Goal: Transaction & Acquisition: Purchase product/service

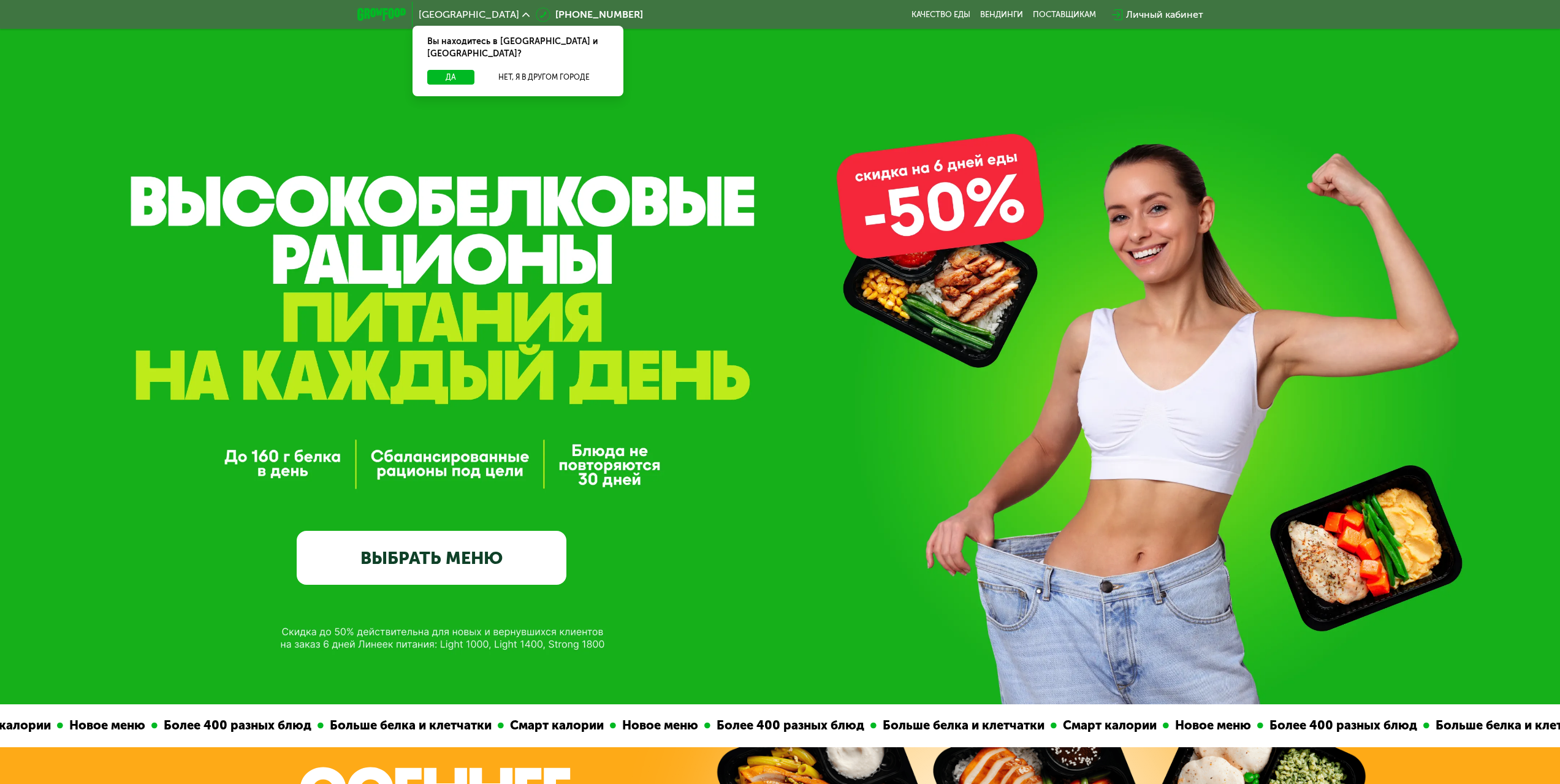
click at [456, 73] on div "Да Нет, я в другом городе" at bounding box center [518, 83] width 216 height 26
click at [456, 70] on button "Да" at bounding box center [450, 77] width 47 height 14
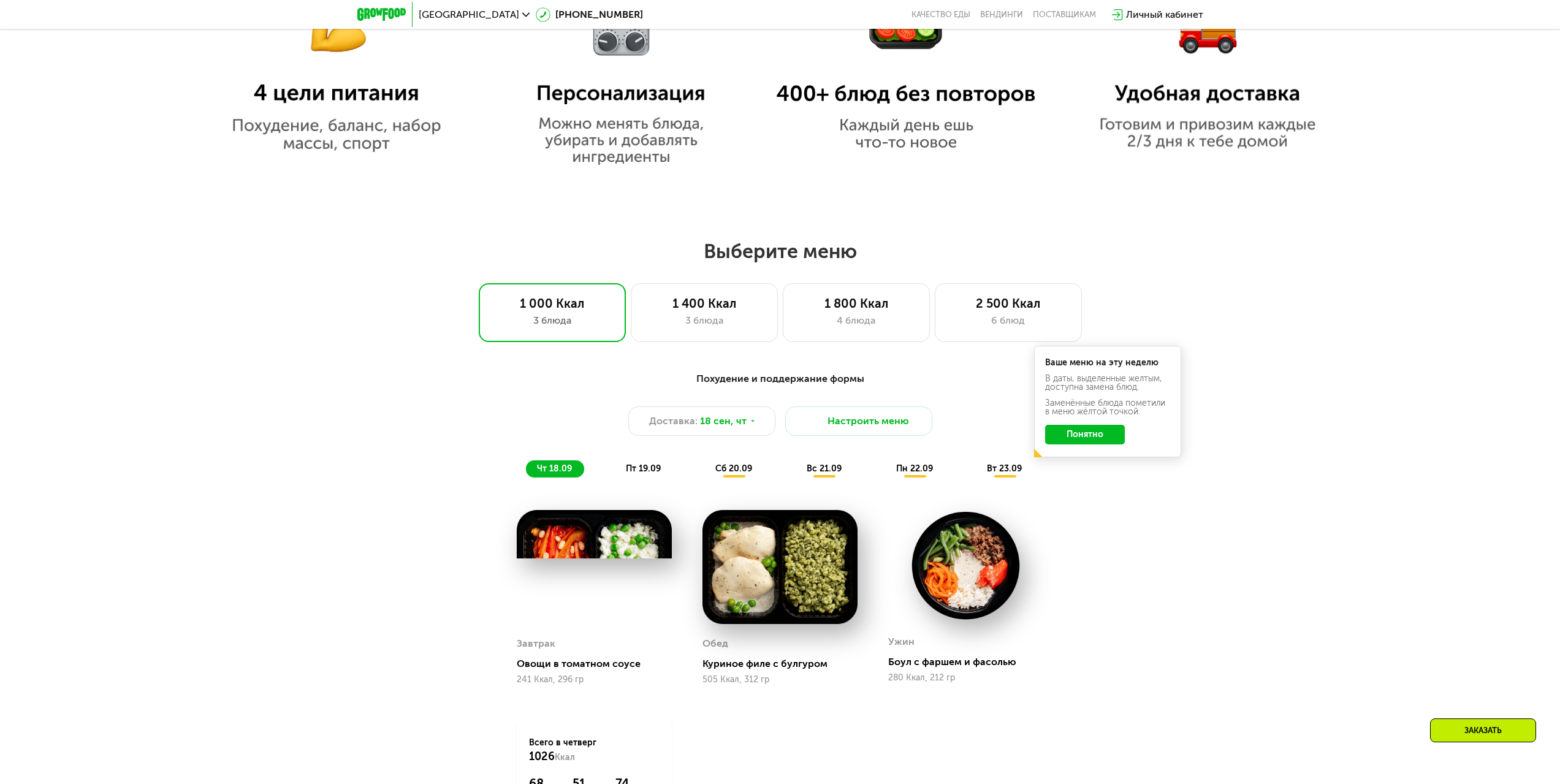
scroll to position [1226, 0]
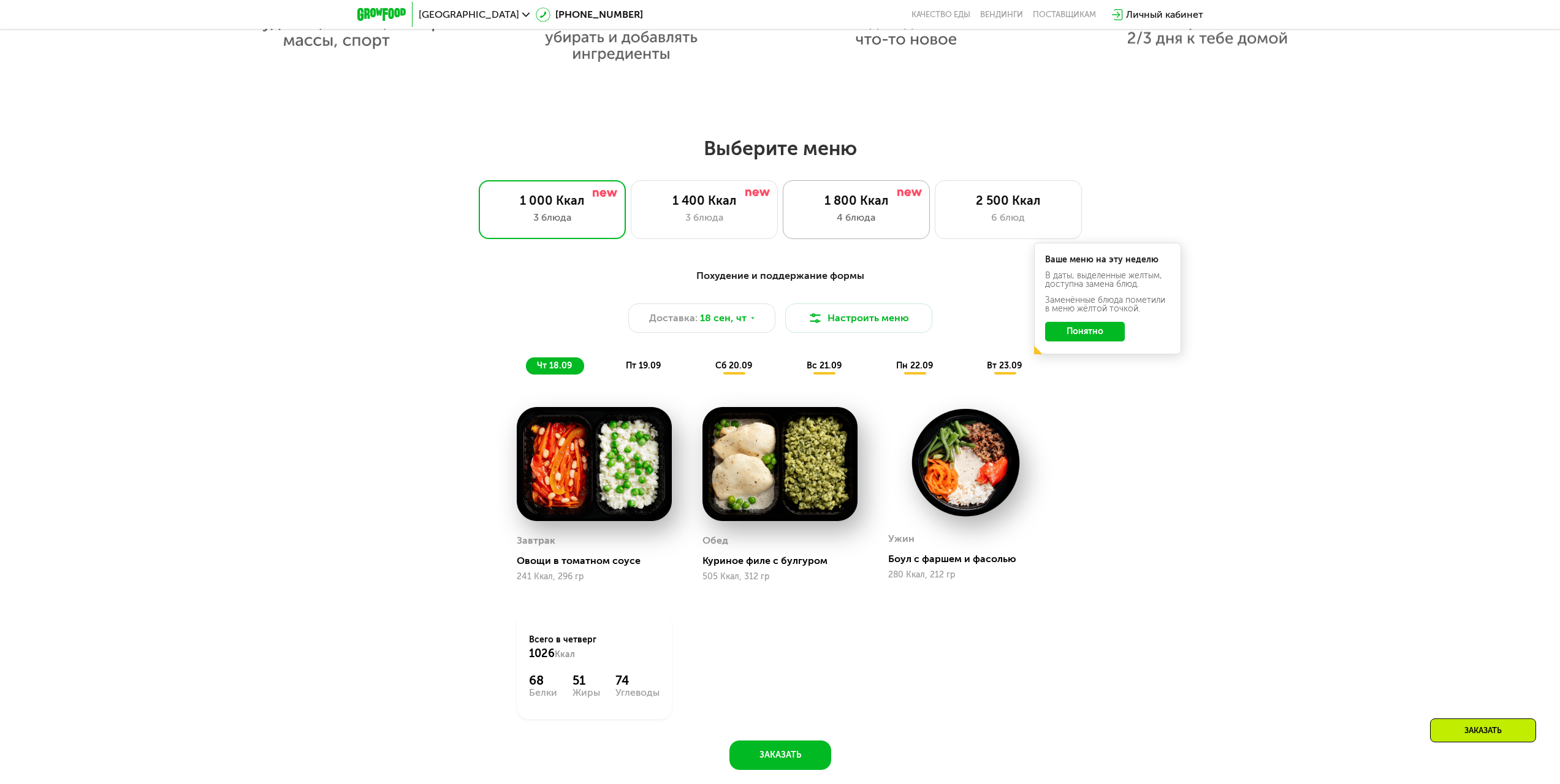
click at [873, 197] on div "1 800 Ккал" at bounding box center [855, 201] width 121 height 14
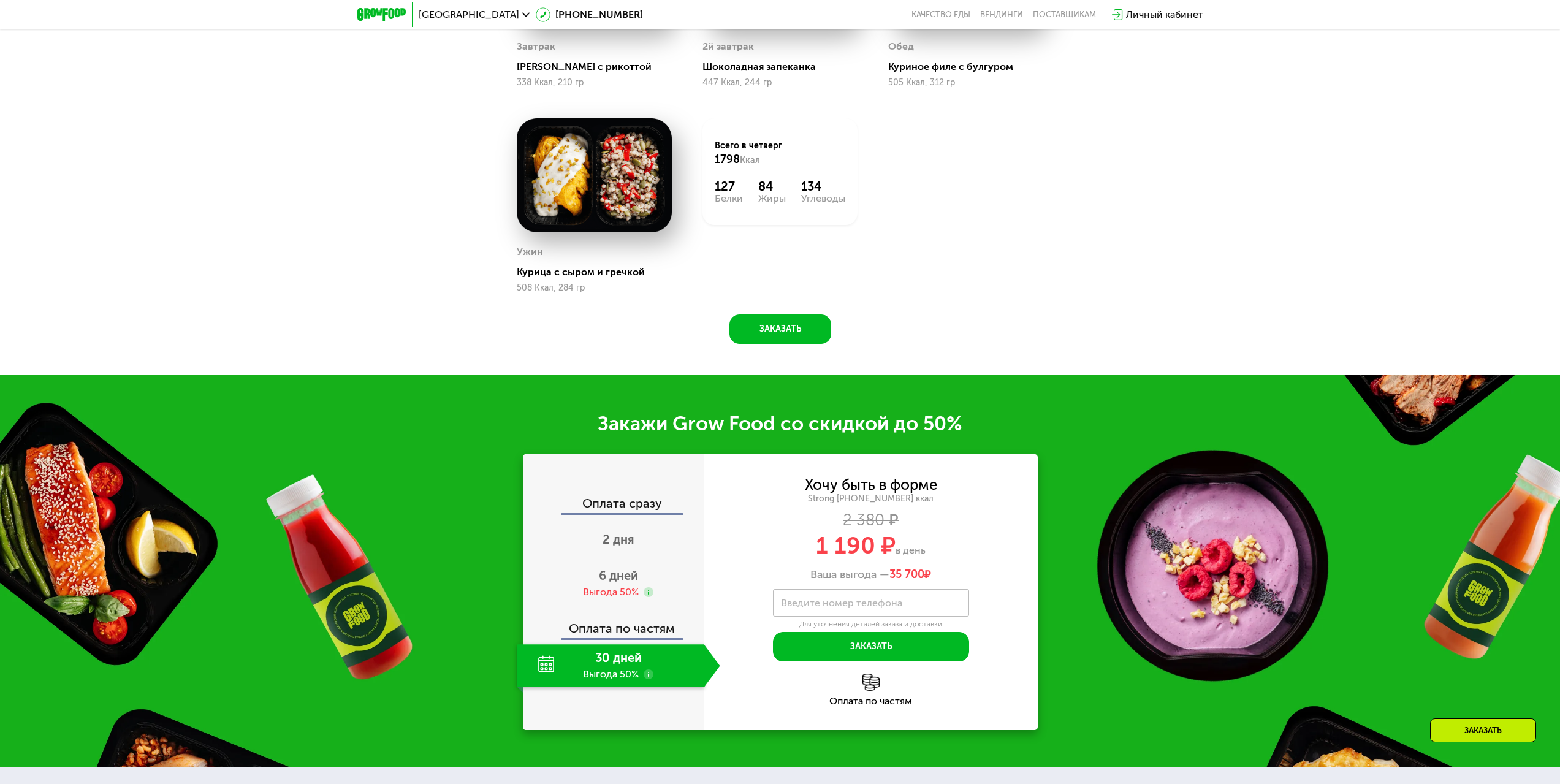
scroll to position [1777, 0]
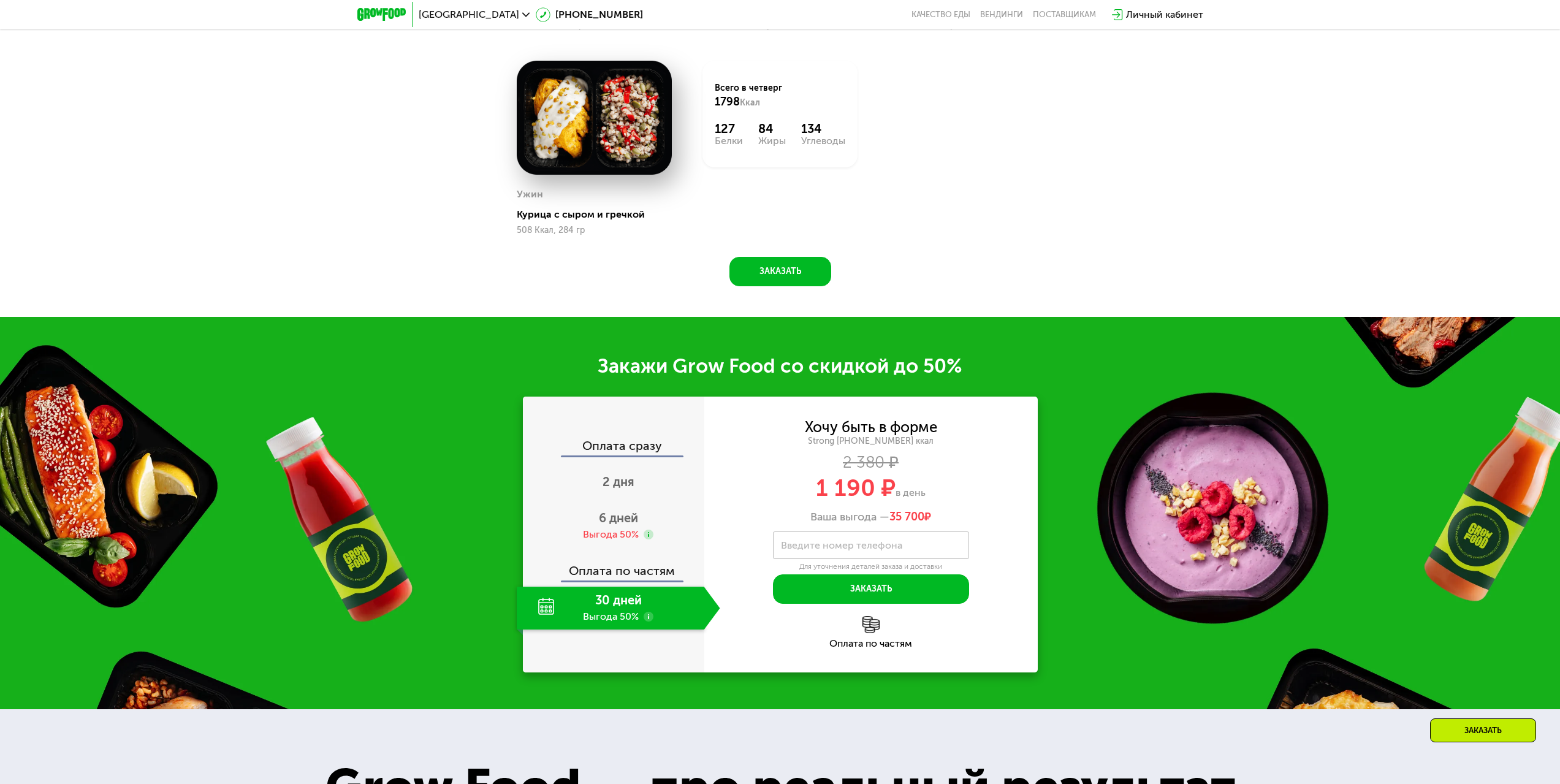
click at [618, 615] on div "30 дней Выгода 50%" at bounding box center [611, 607] width 188 height 43
click at [625, 533] on div "Выгода 50%" at bounding box center [611, 534] width 56 height 14
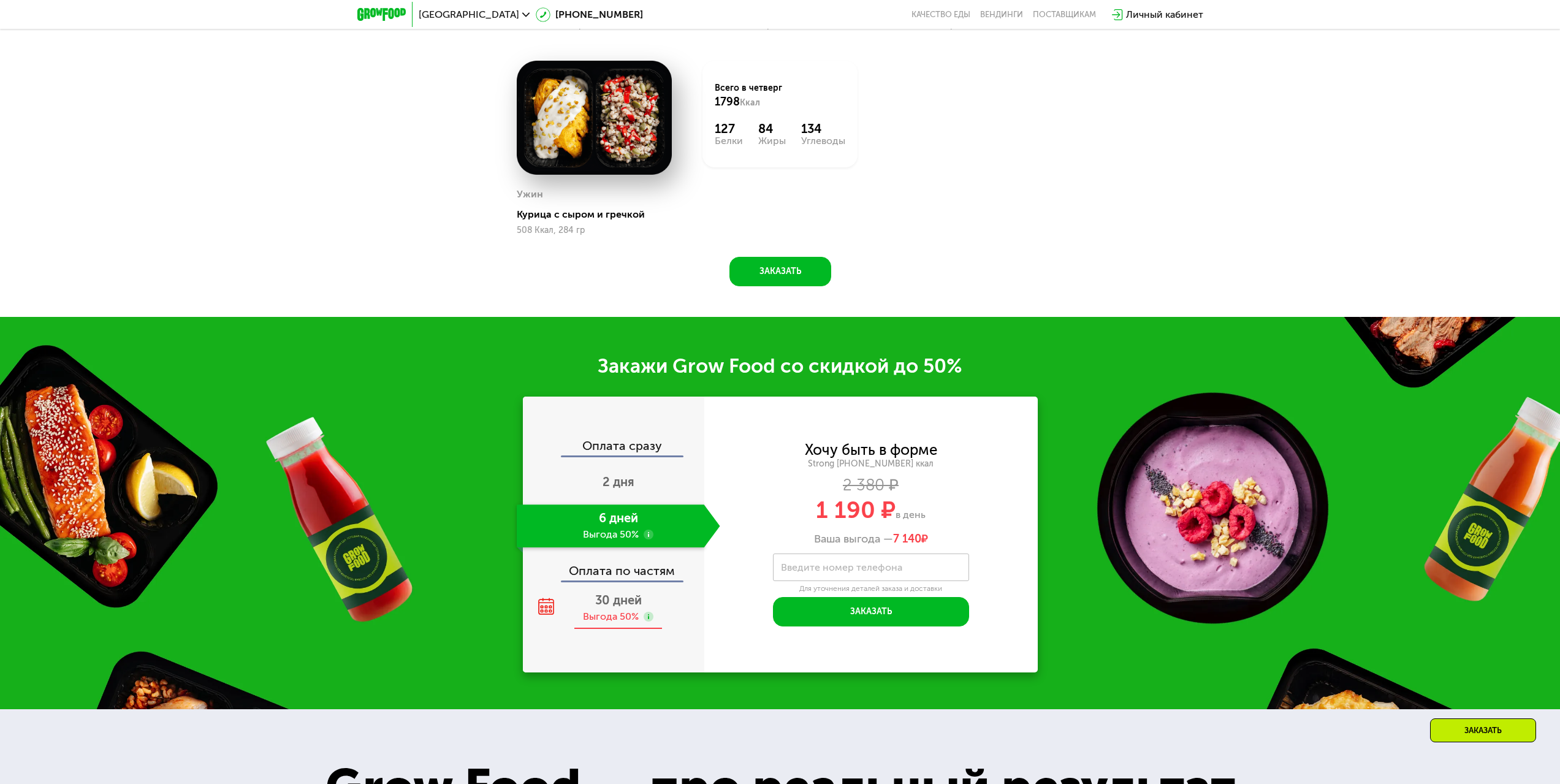
click at [611, 607] on span "30 дней" at bounding box center [619, 600] width 47 height 14
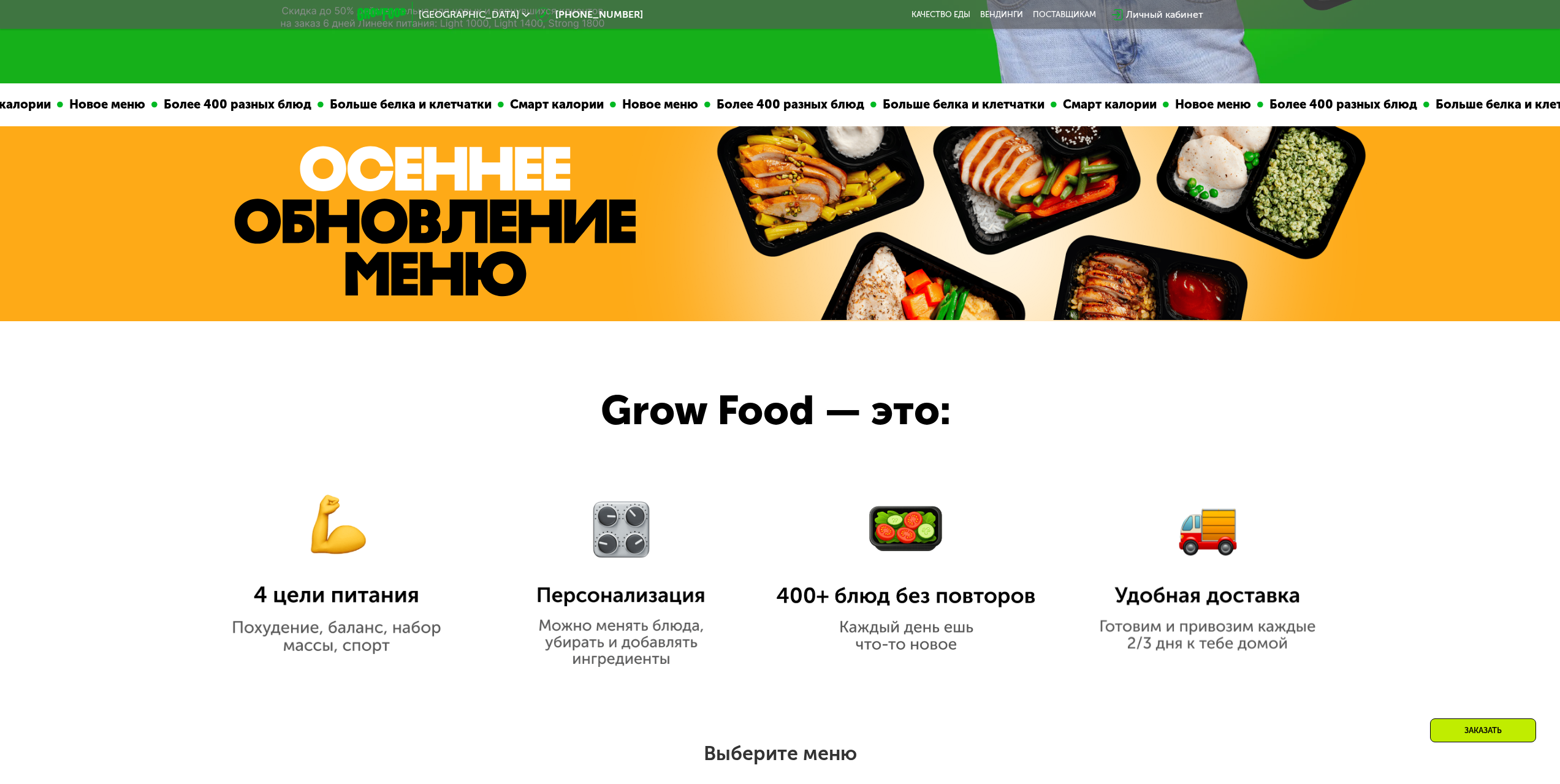
scroll to position [613, 0]
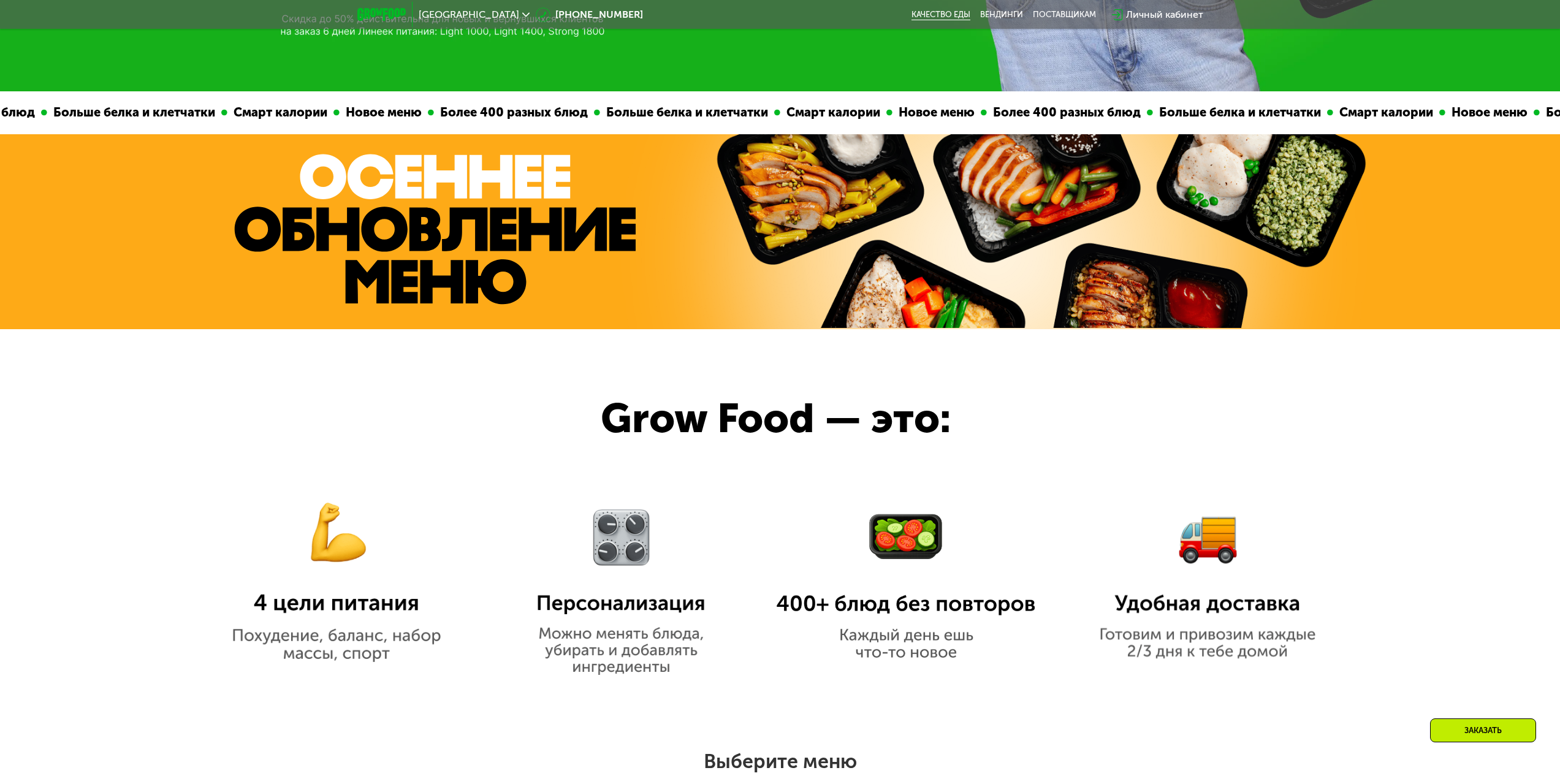
click at [961, 17] on link "Качество еды" at bounding box center [940, 14] width 59 height 10
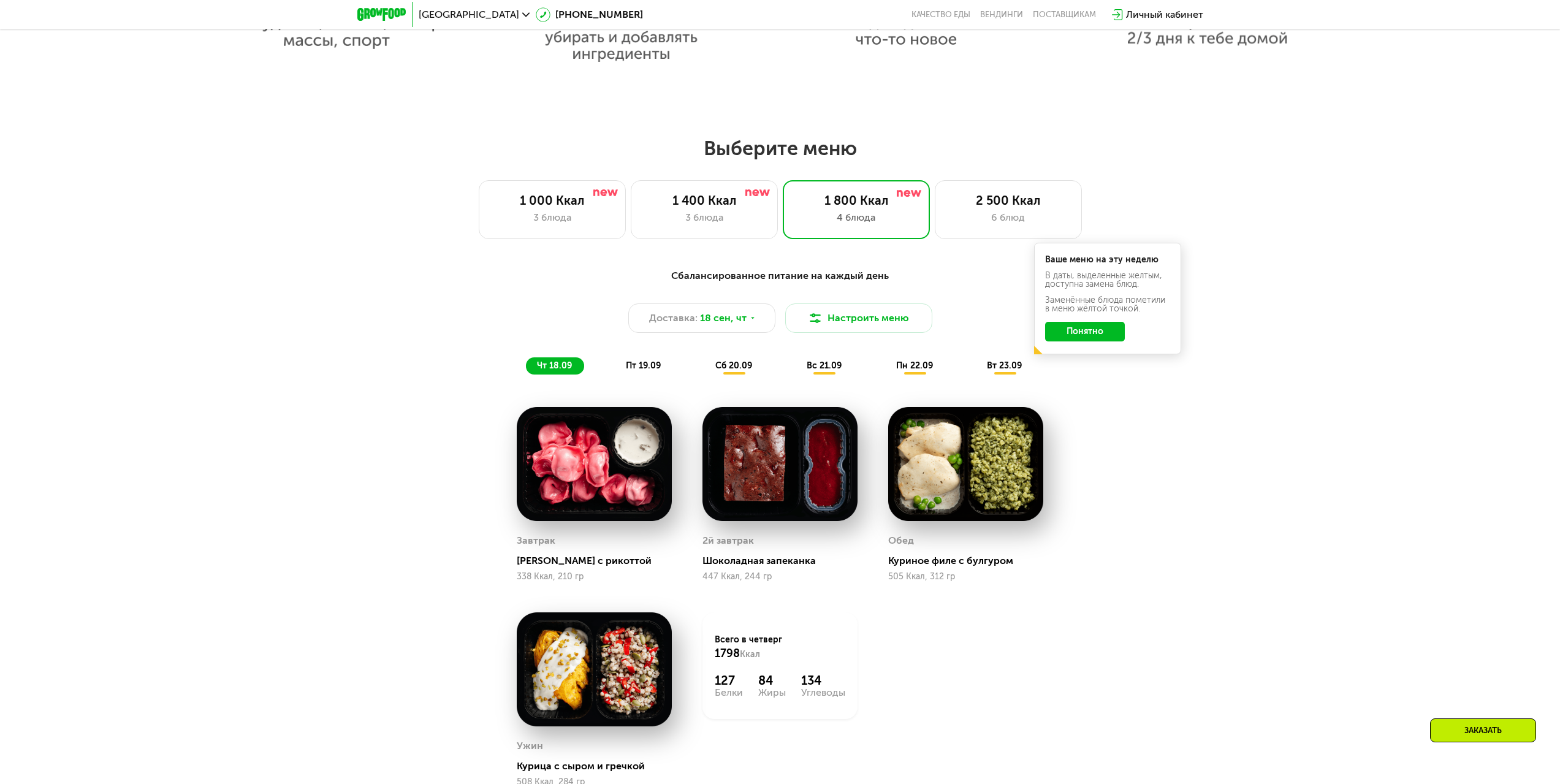
scroll to position [981, 0]
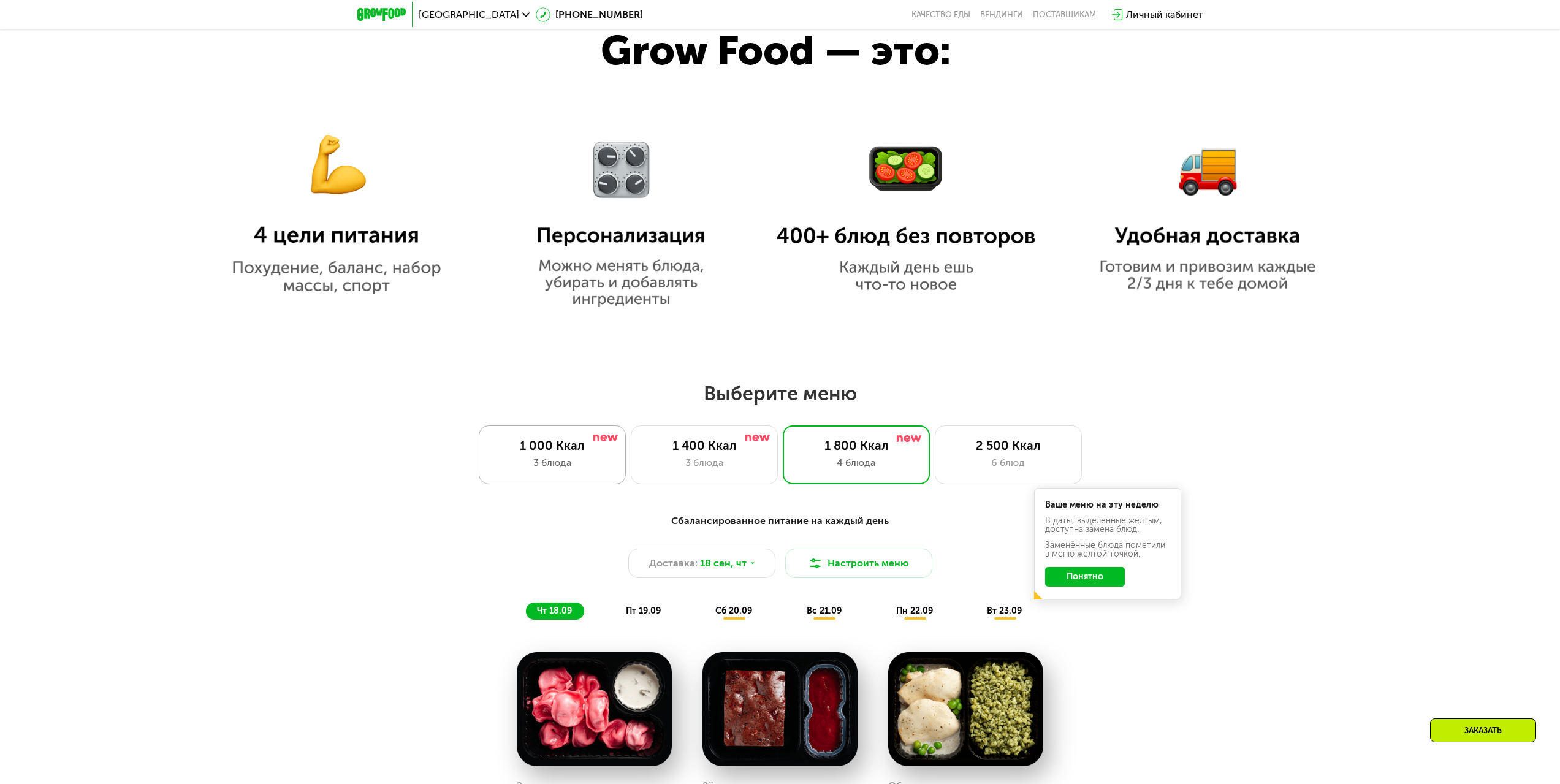
click at [557, 462] on div "3 блюда" at bounding box center [552, 462] width 121 height 14
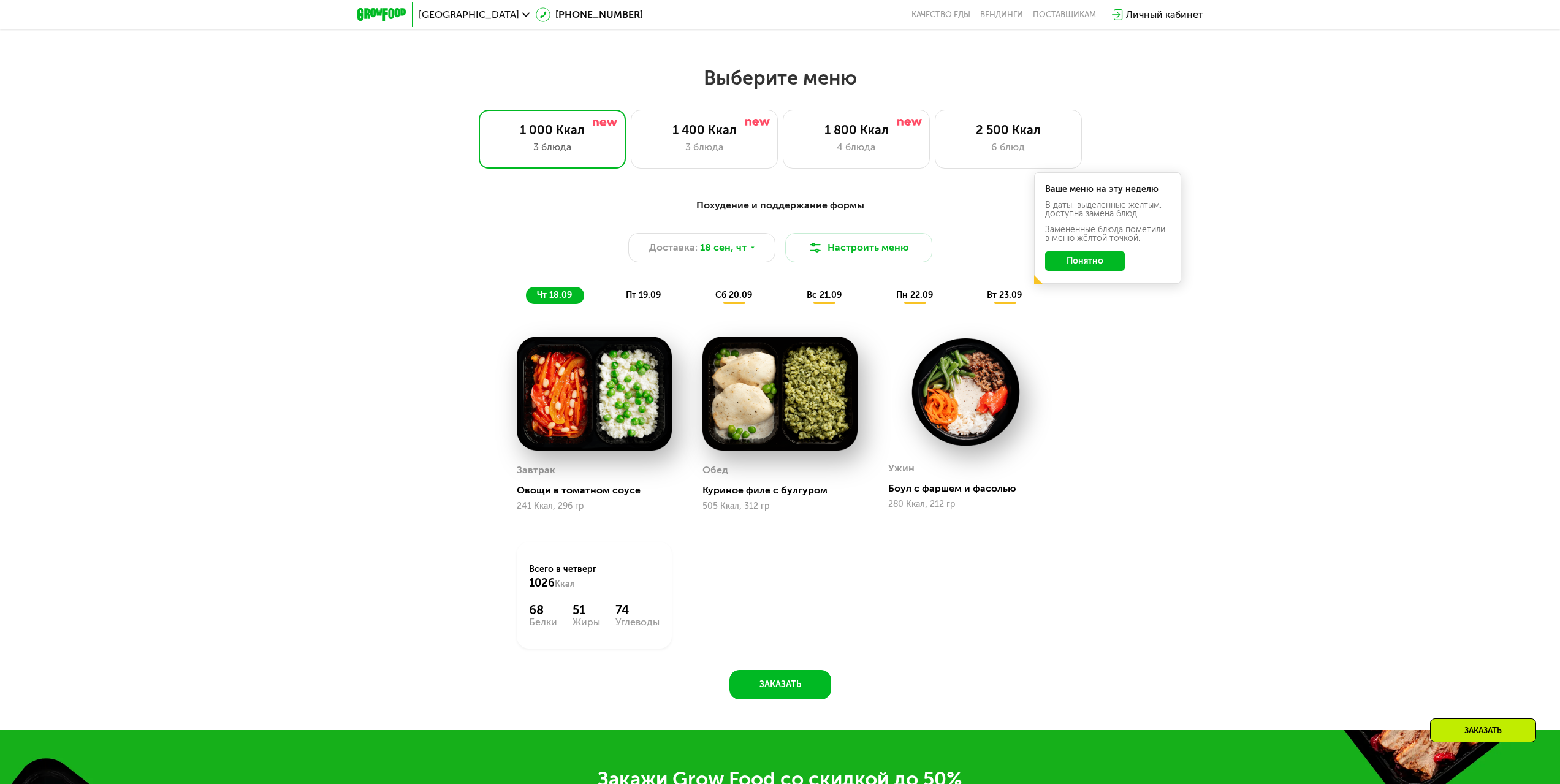
scroll to position [1226, 0]
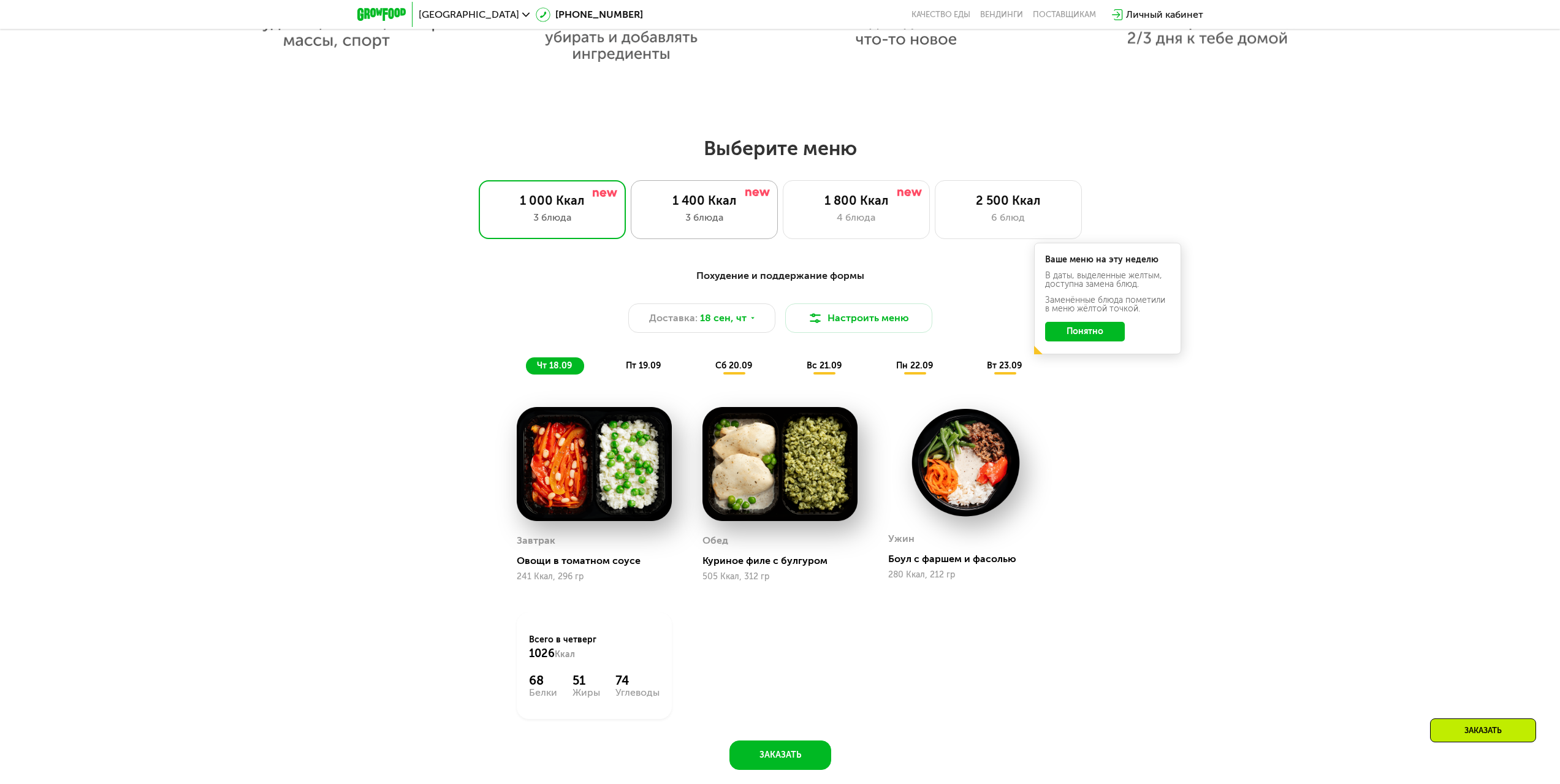
click at [734, 225] on div "3 блюда" at bounding box center [704, 217] width 121 height 14
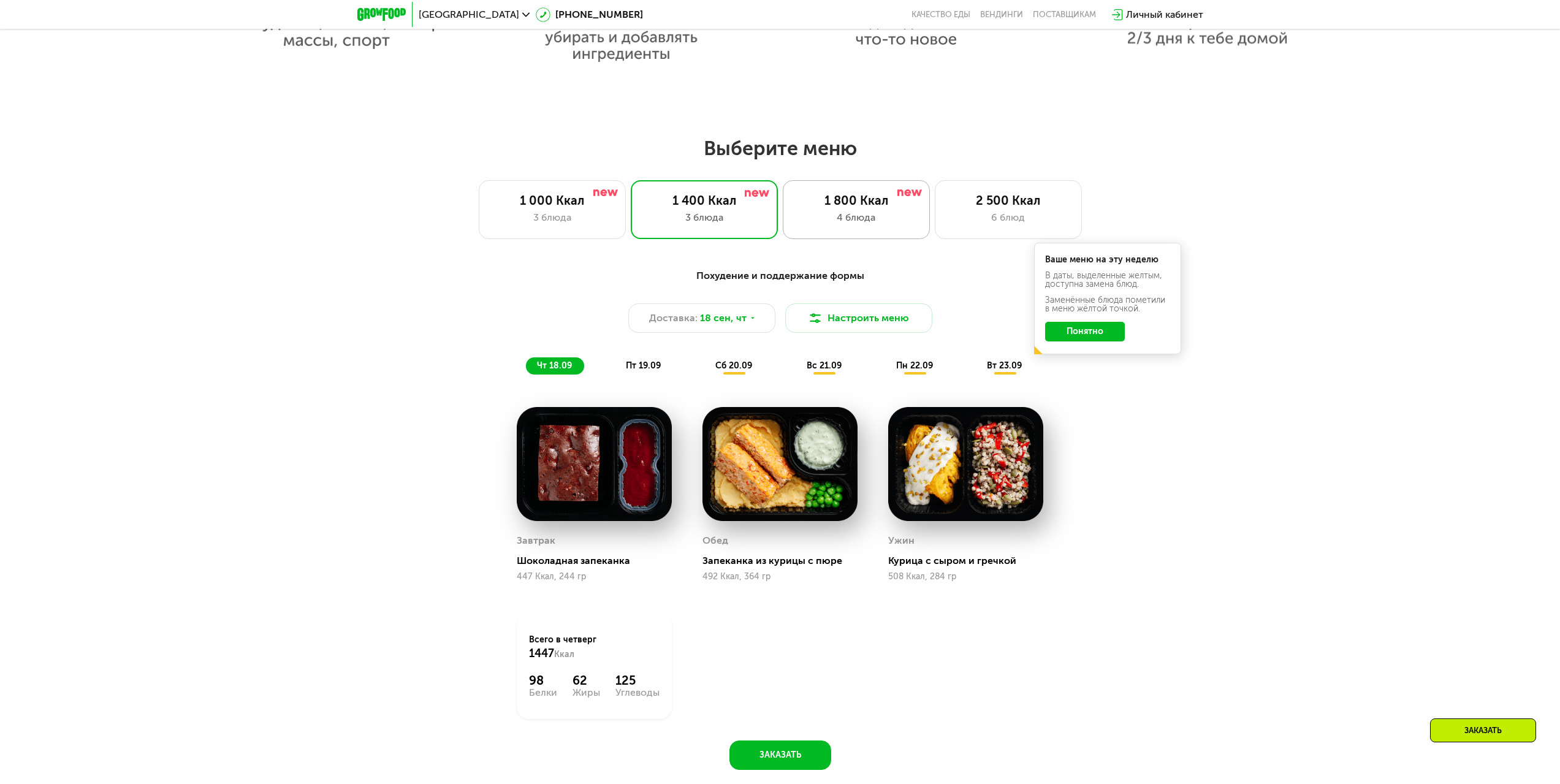
click at [871, 221] on div "4 блюда" at bounding box center [855, 217] width 121 height 14
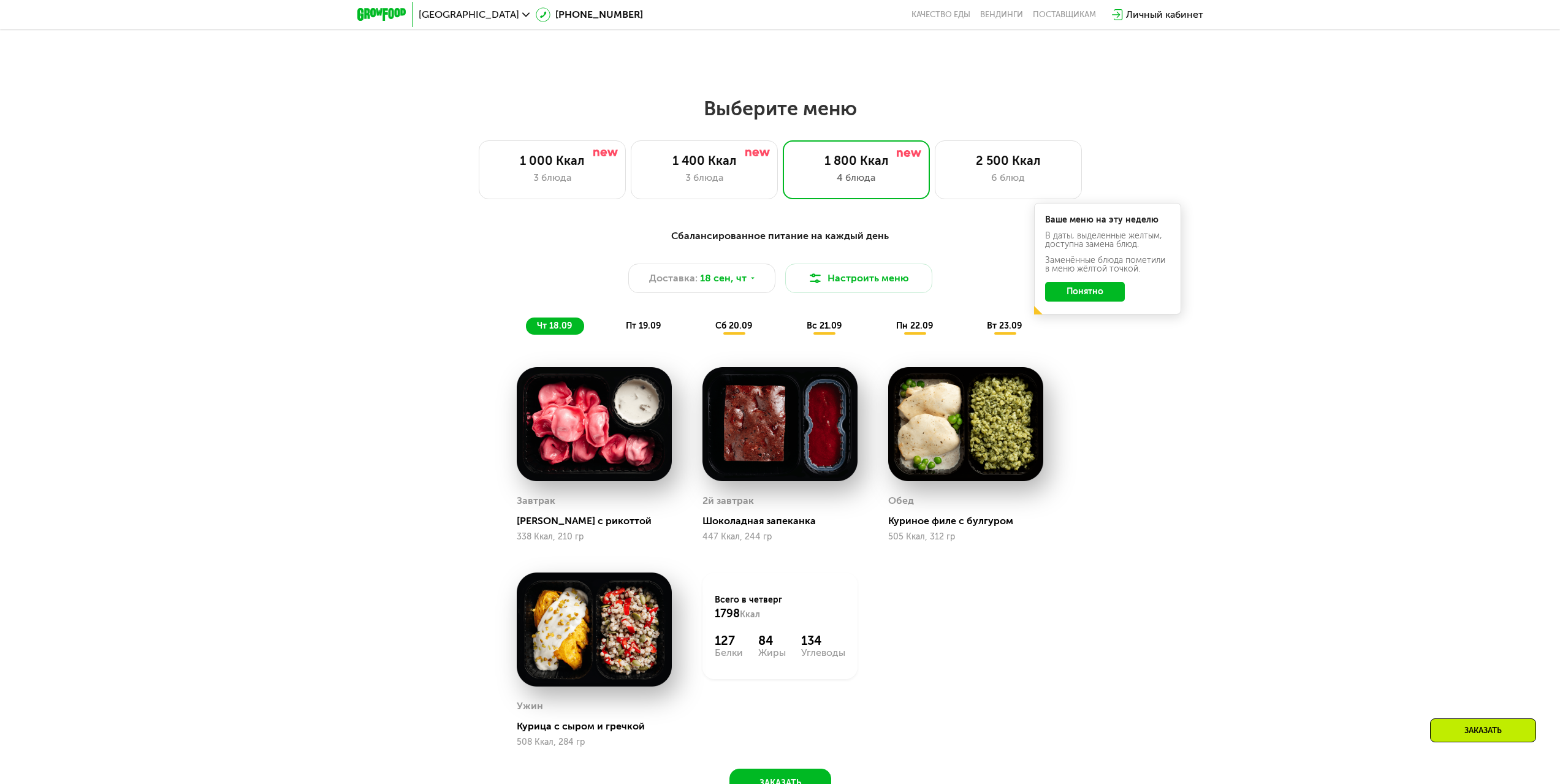
scroll to position [1287, 0]
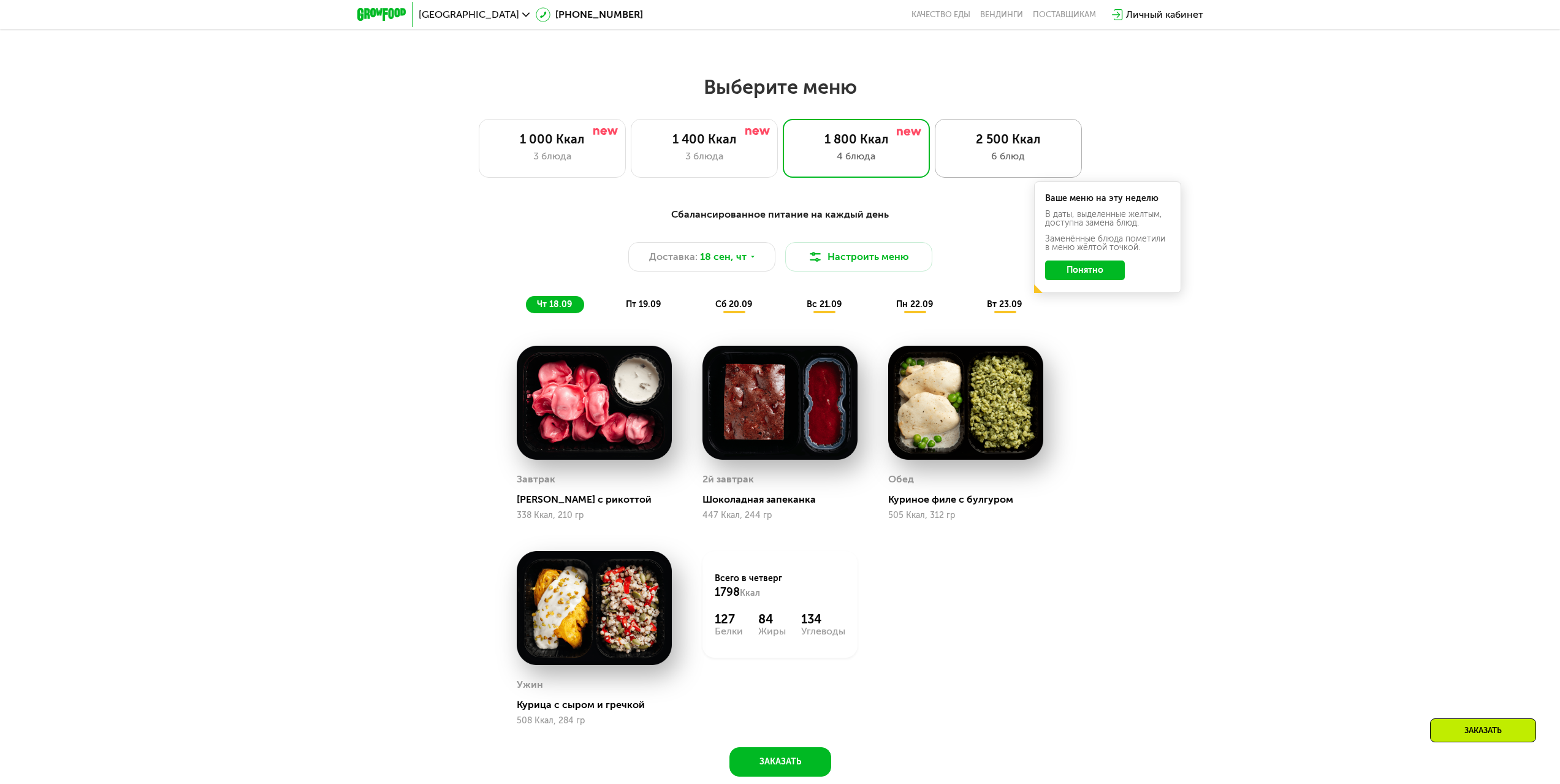
click at [1024, 151] on div "2 500 Ккал 6 блюд" at bounding box center [1008, 148] width 147 height 59
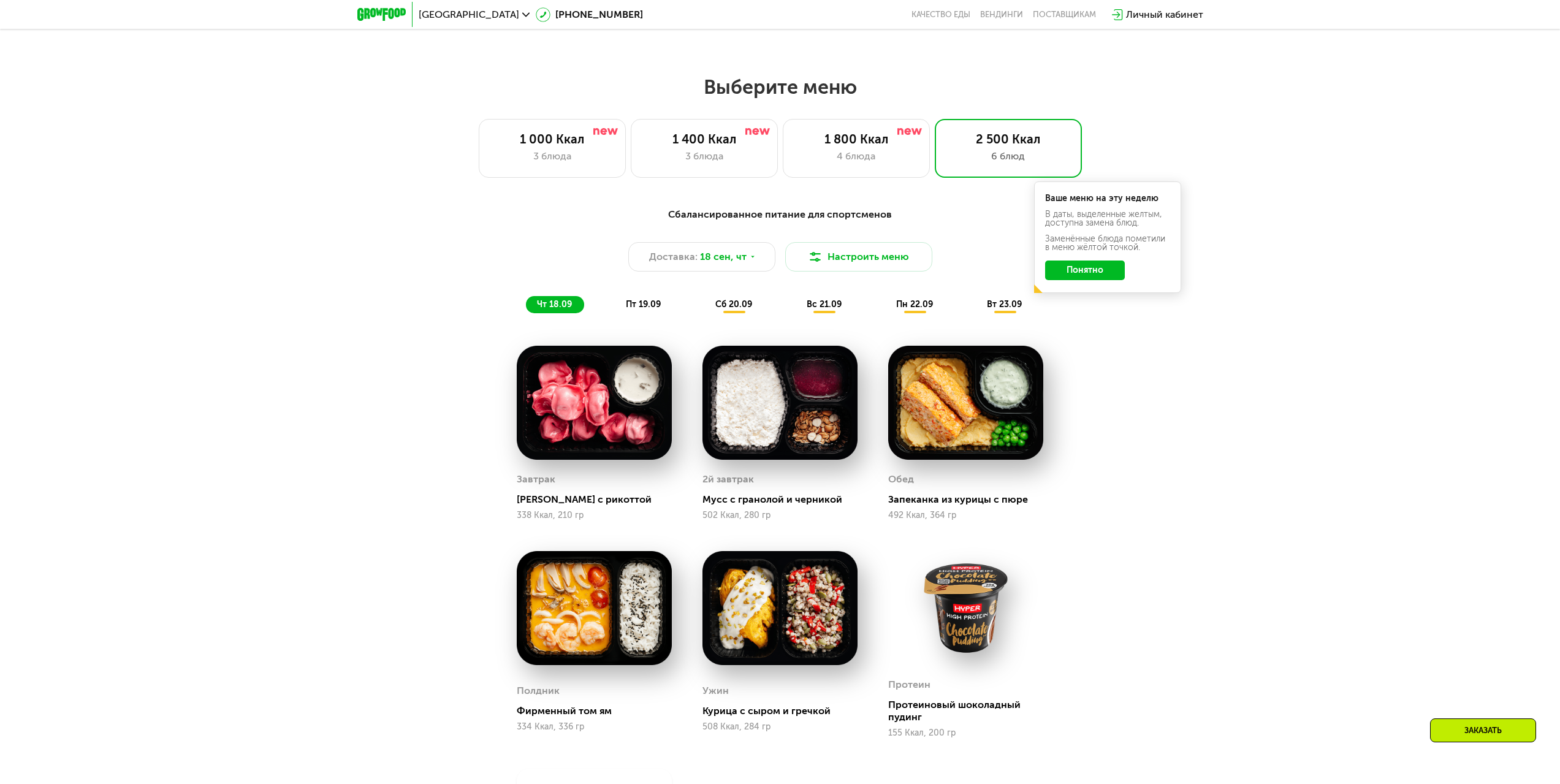
scroll to position [1348, 0]
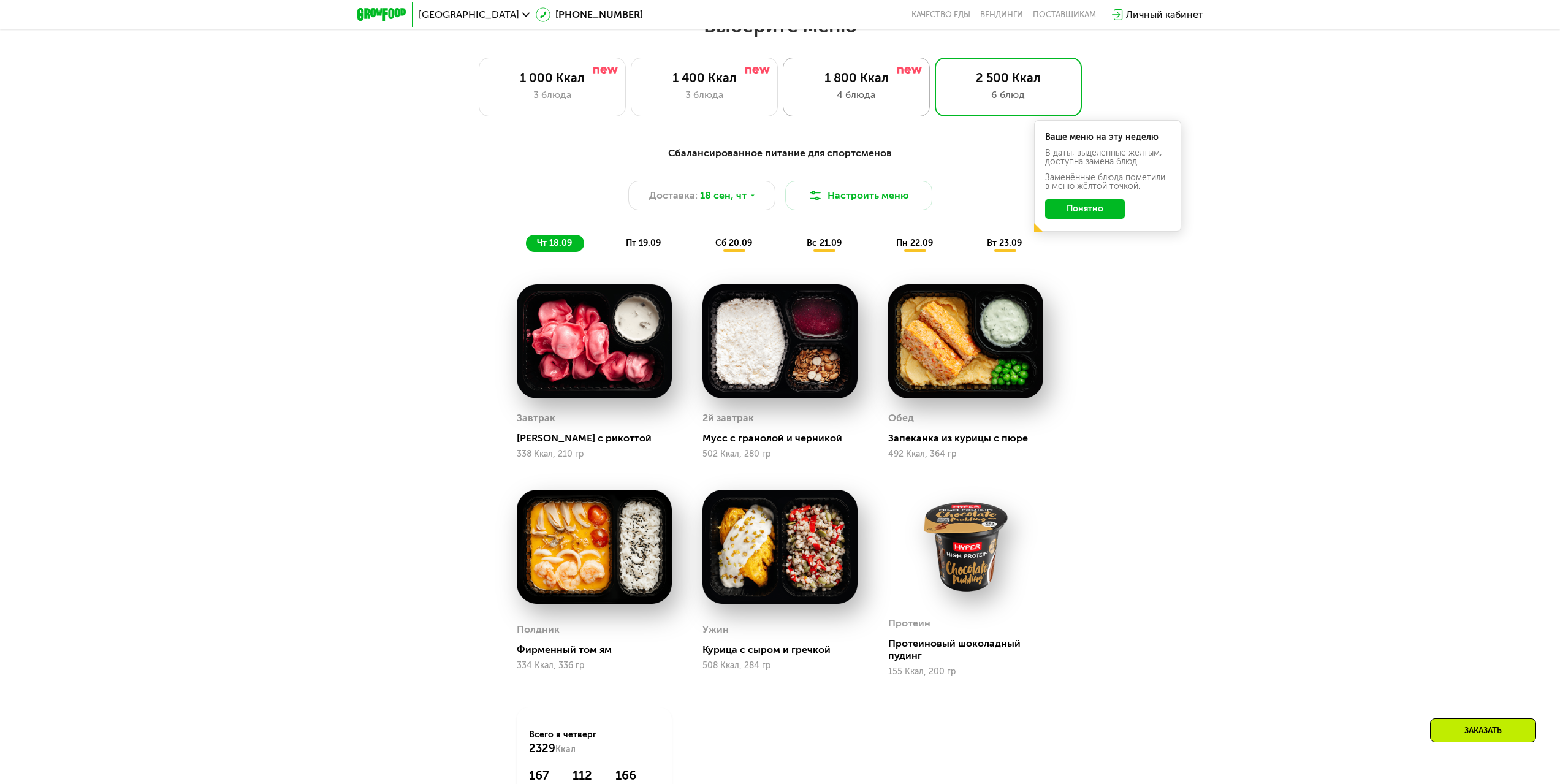
click at [875, 110] on div "1 800 Ккал 4 блюда" at bounding box center [855, 87] width 147 height 59
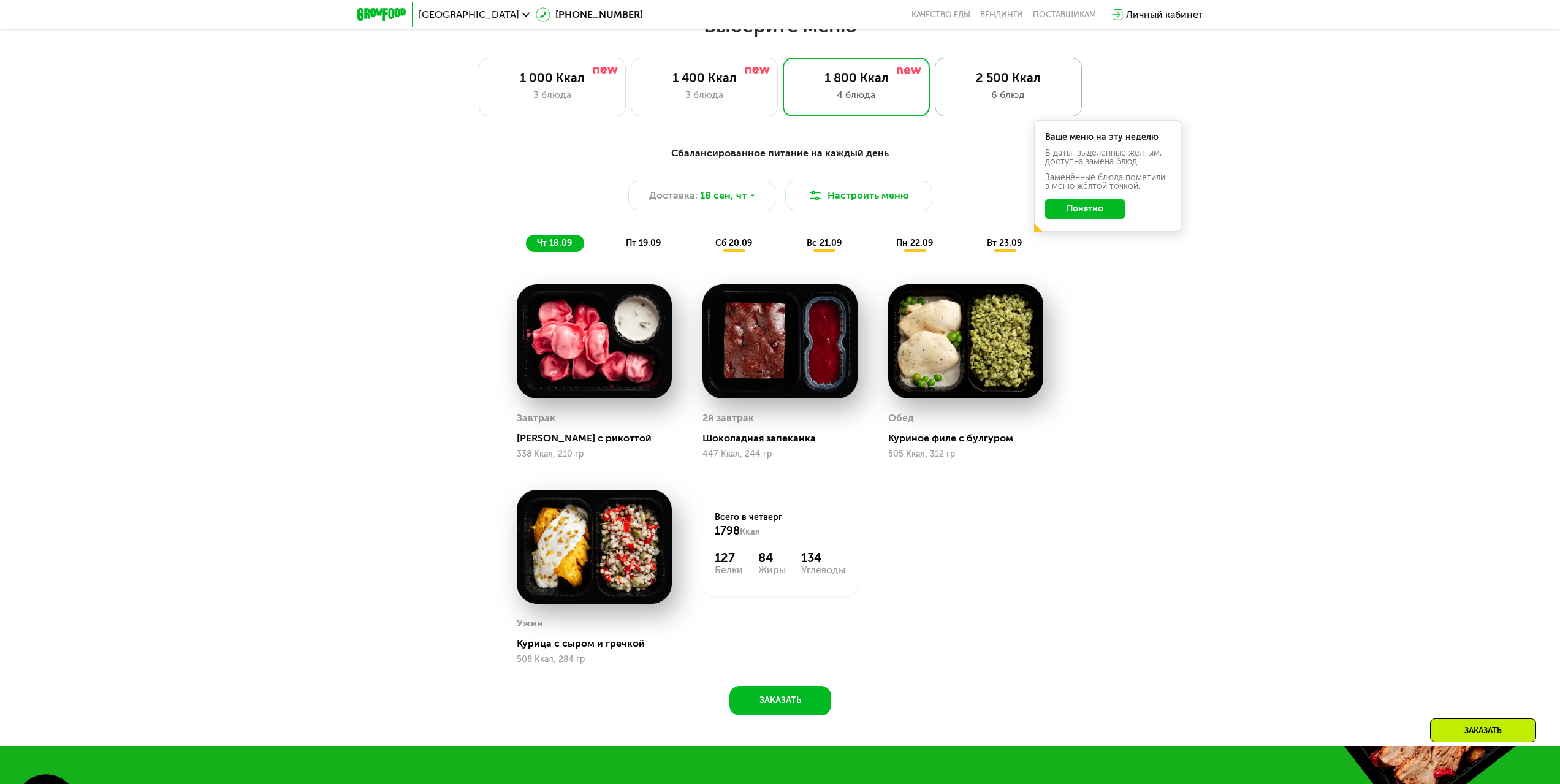
click at [989, 95] on div "6 блюд" at bounding box center [1008, 95] width 121 height 14
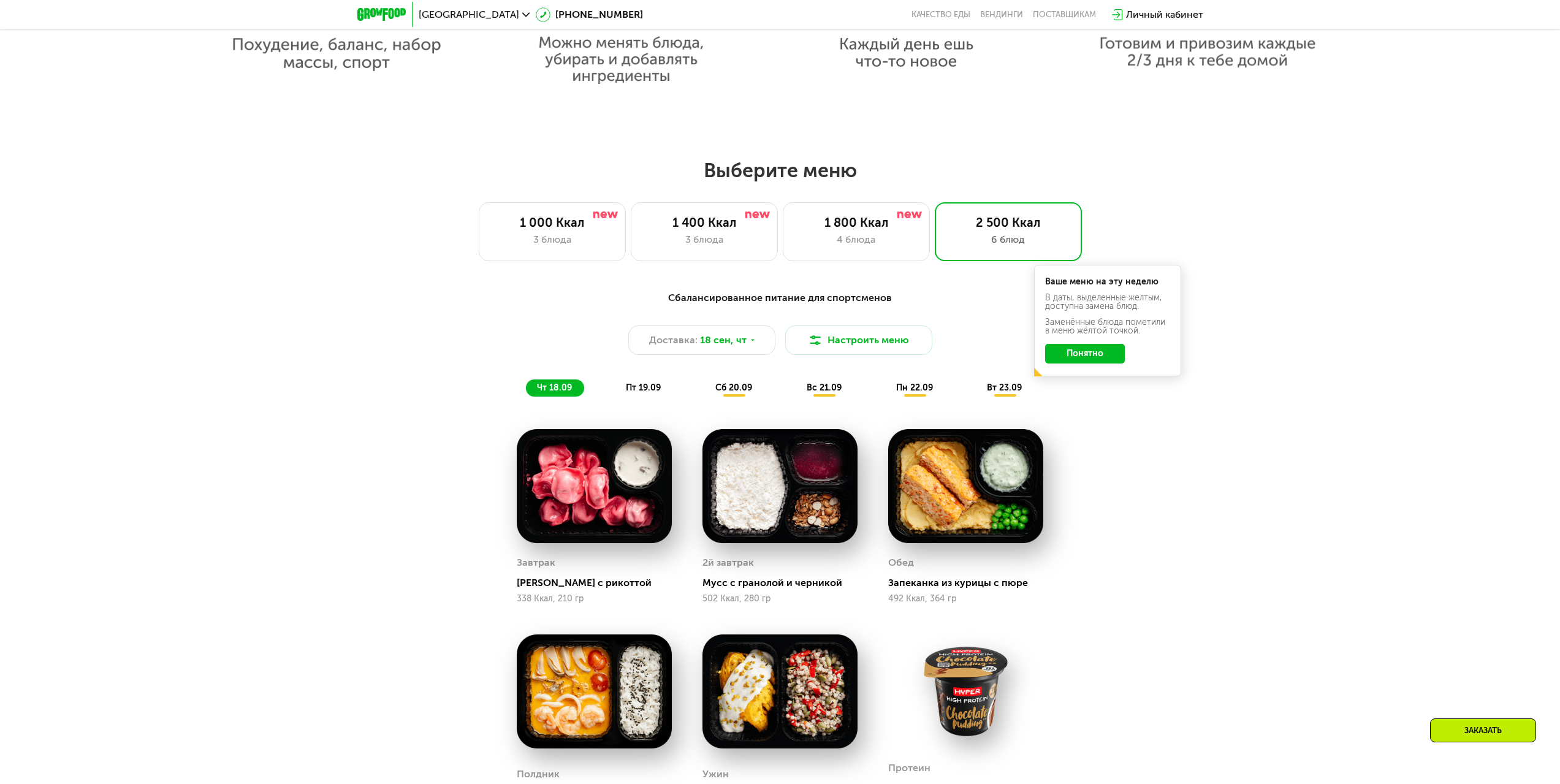
scroll to position [1103, 0]
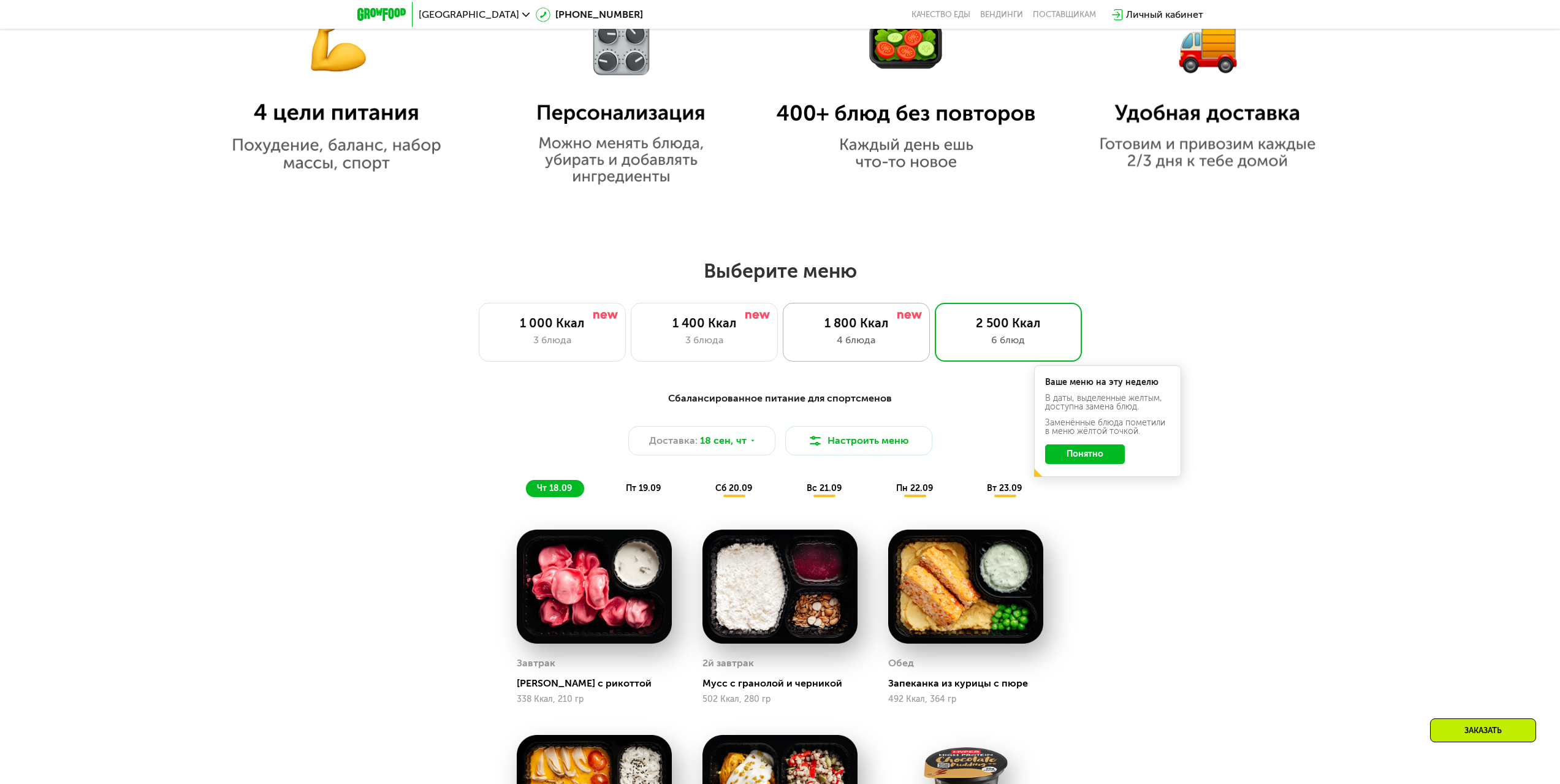
click at [844, 347] on div "4 блюда" at bounding box center [855, 340] width 121 height 14
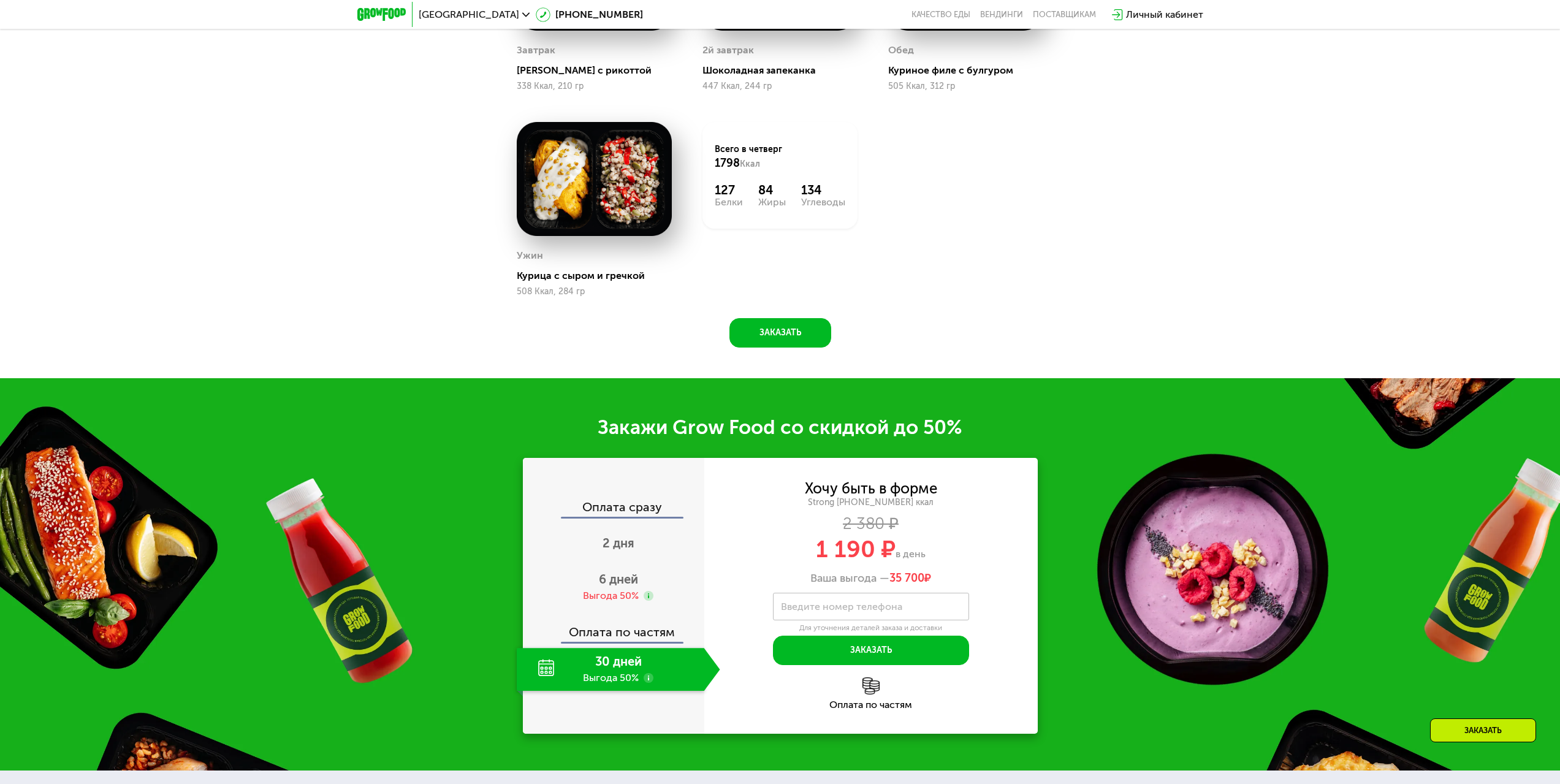
scroll to position [1900, 0]
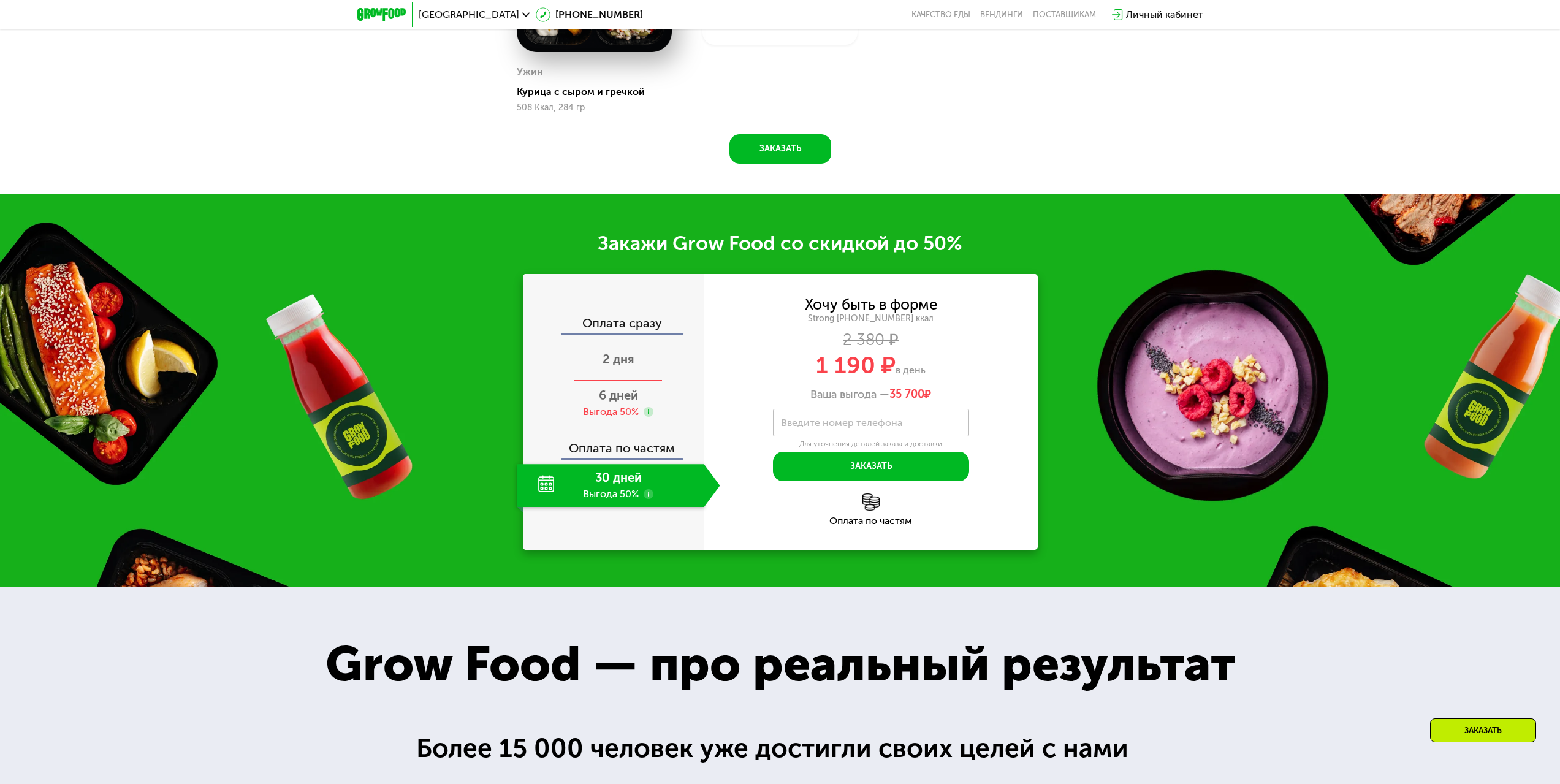
click at [648, 364] on div "2 дня" at bounding box center [619, 360] width 204 height 43
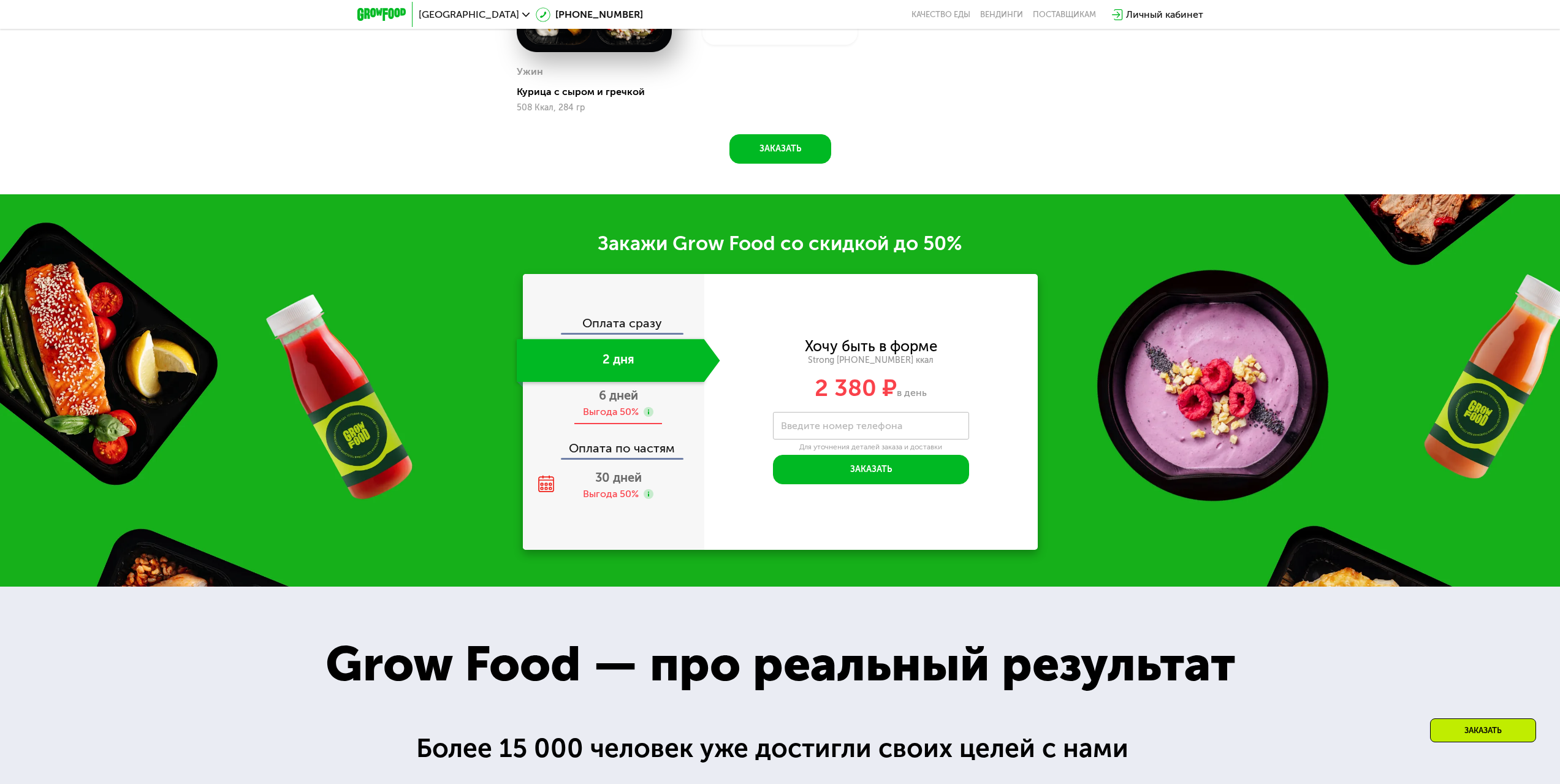
click at [620, 401] on span "6 дней" at bounding box center [618, 395] width 39 height 14
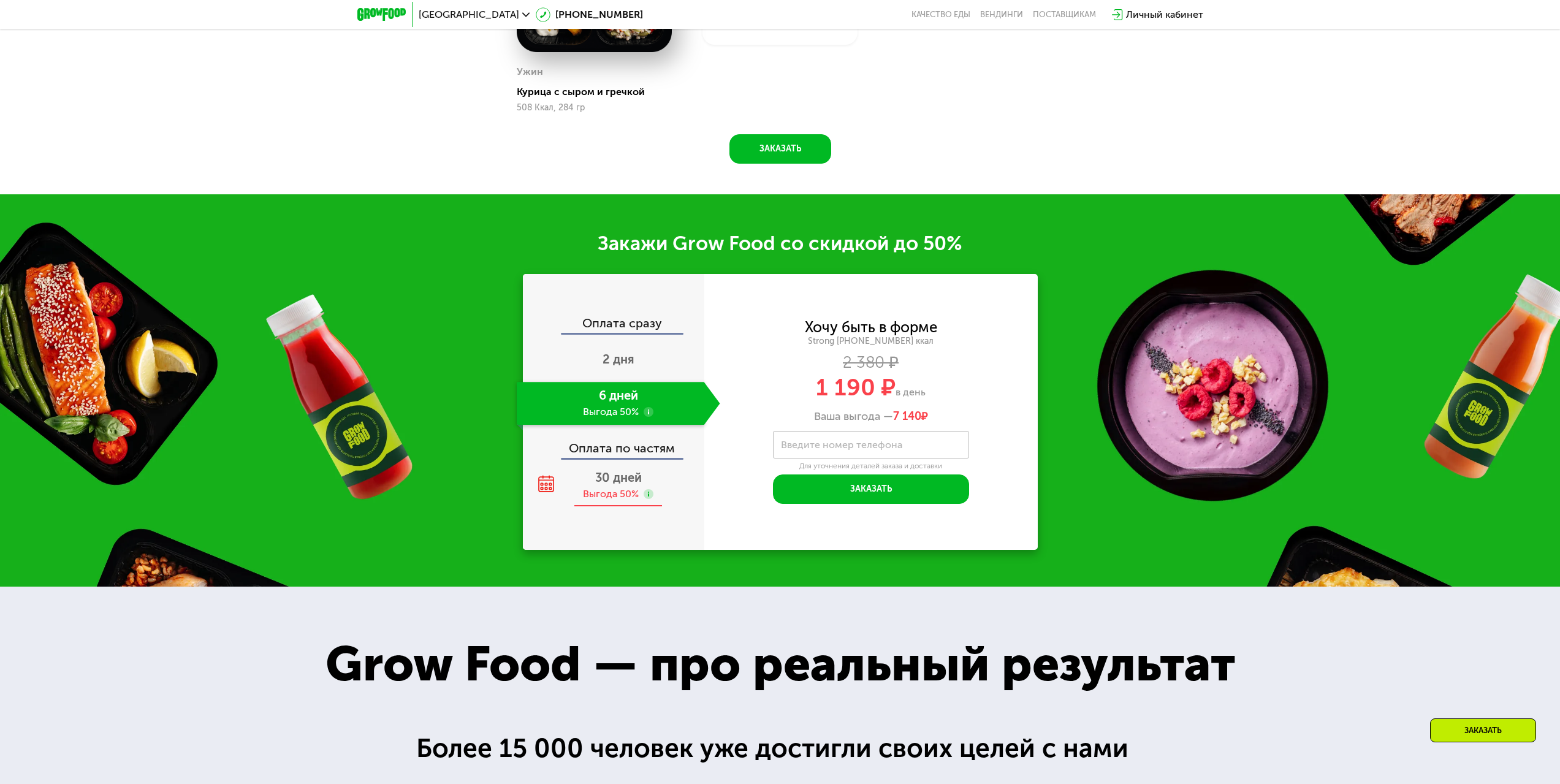
click at [606, 485] on span "30 дней" at bounding box center [619, 477] width 47 height 14
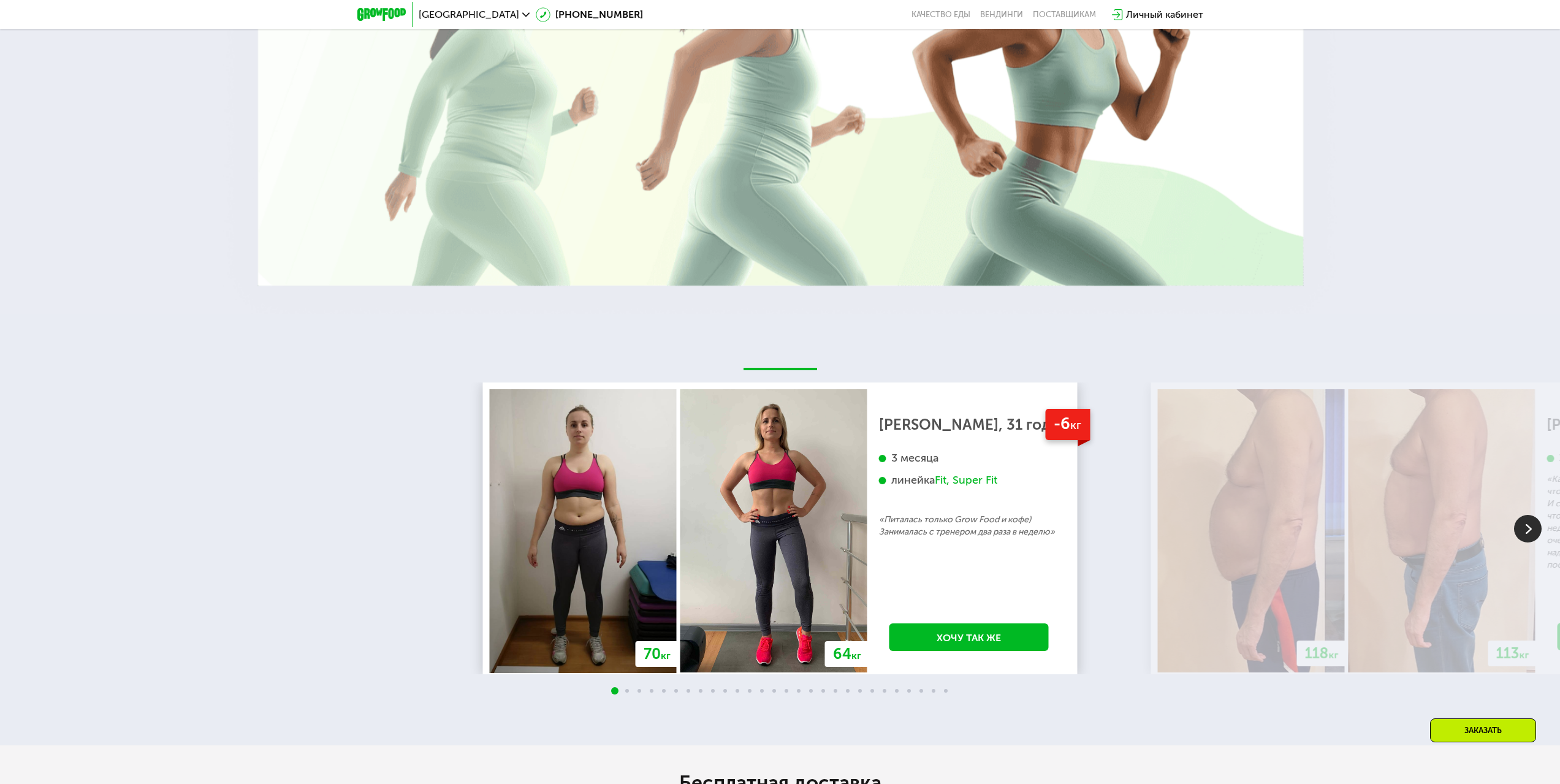
scroll to position [3187, 0]
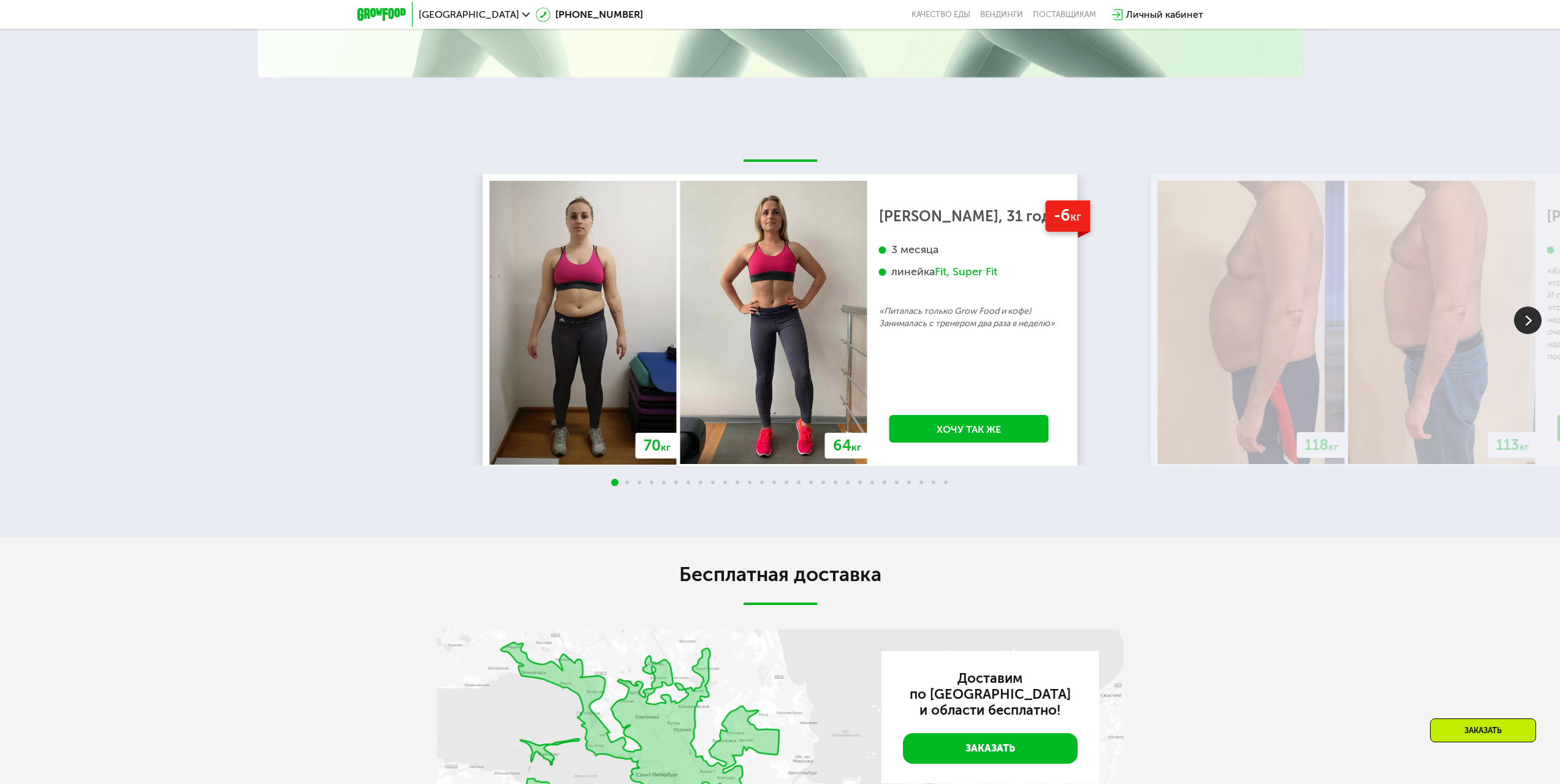
click at [570, 308] on img at bounding box center [583, 322] width 187 height 283
click at [1530, 316] on img at bounding box center [1528, 320] width 27 height 27
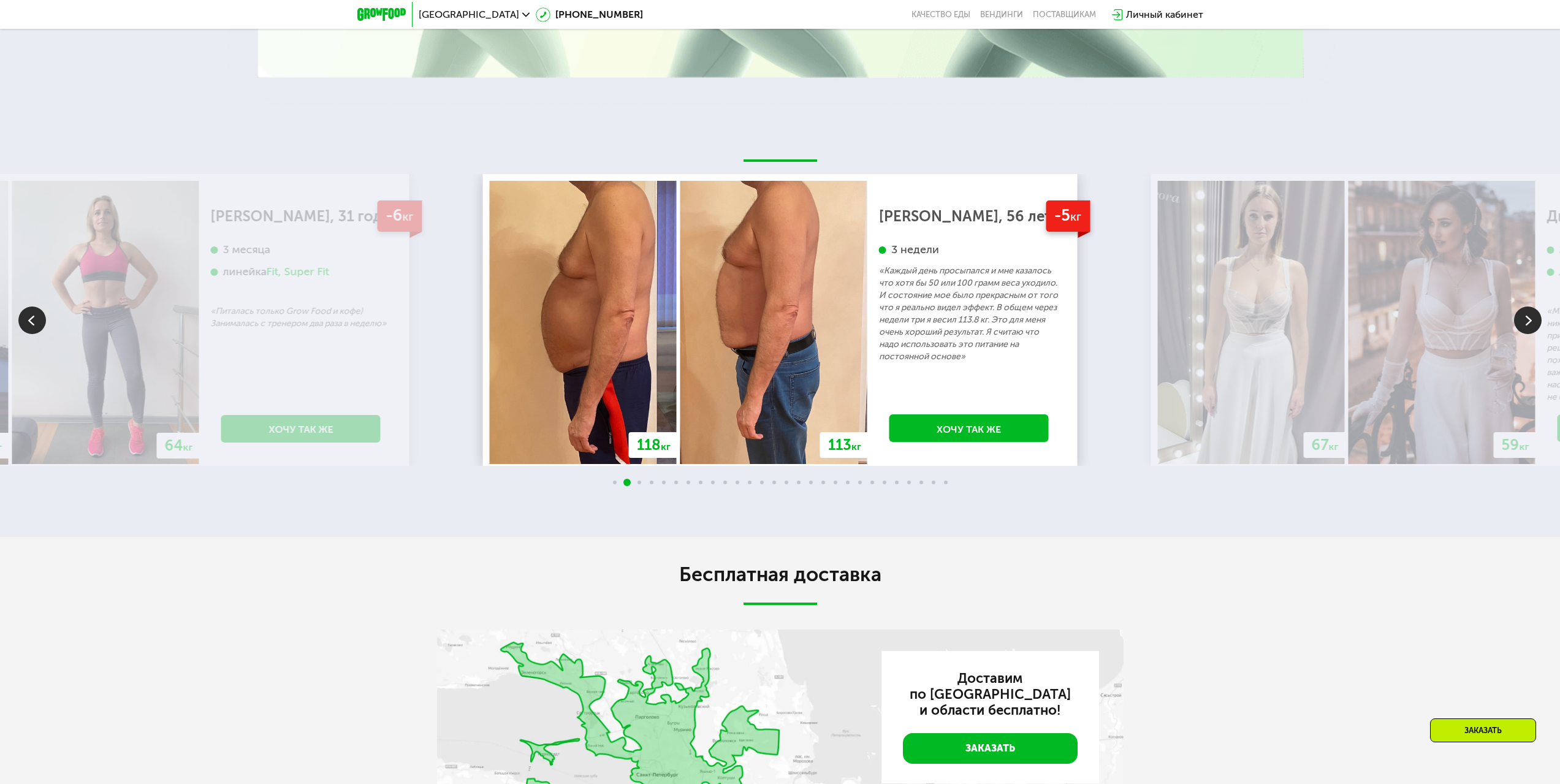
click at [1535, 333] on img at bounding box center [1528, 320] width 27 height 27
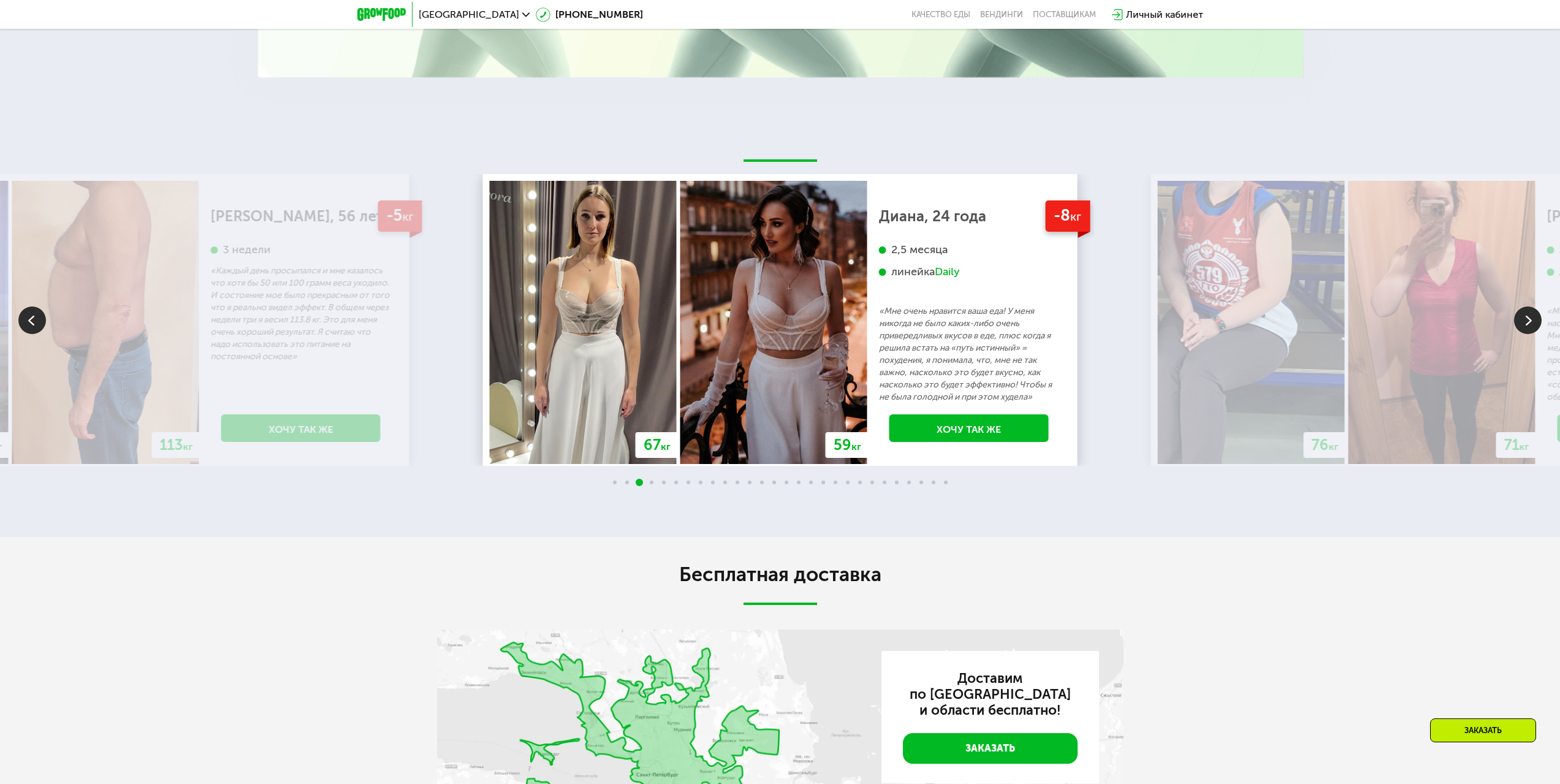
click at [1517, 328] on img at bounding box center [1528, 320] width 27 height 27
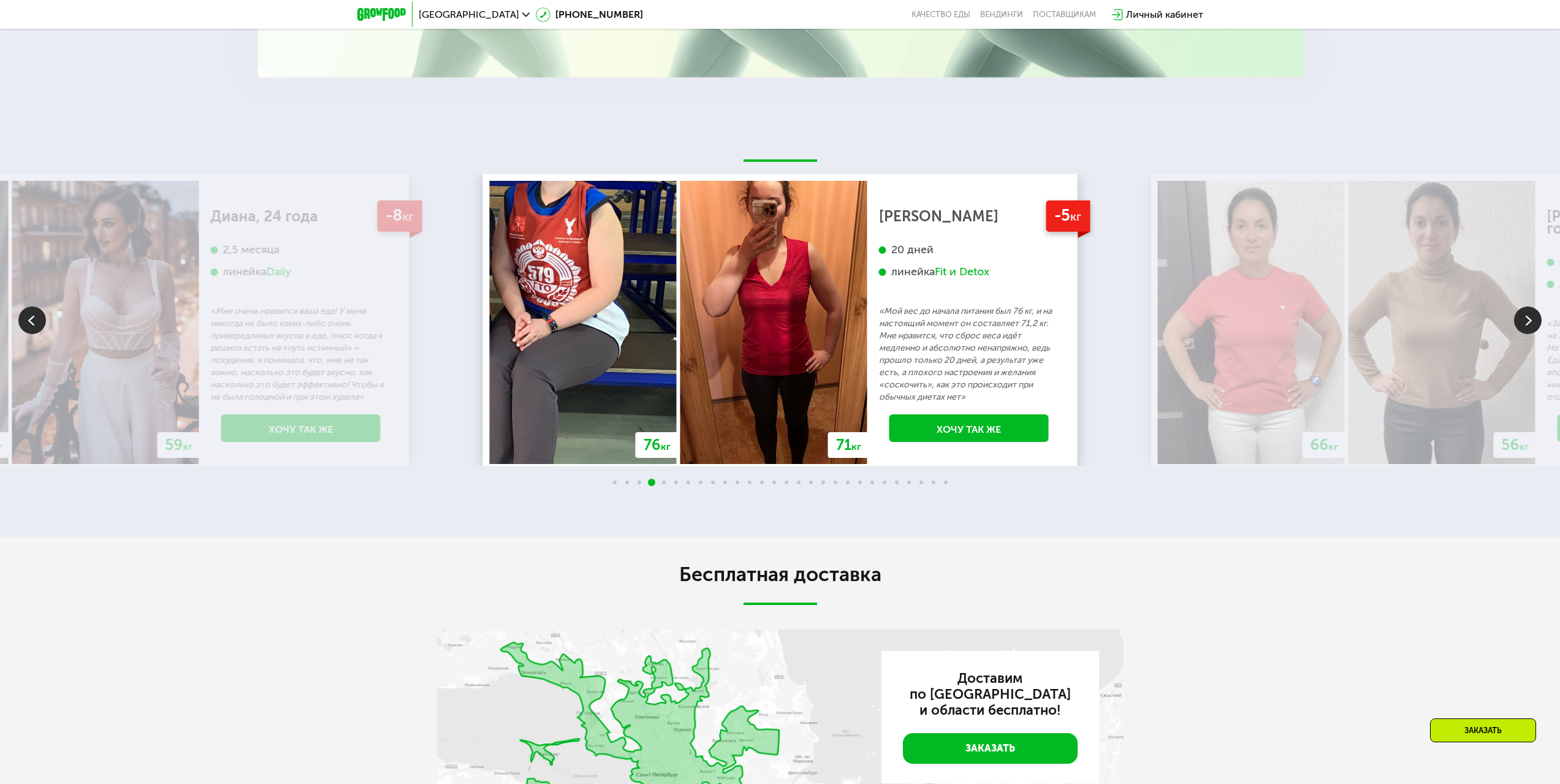
click at [1517, 328] on img at bounding box center [1528, 320] width 27 height 27
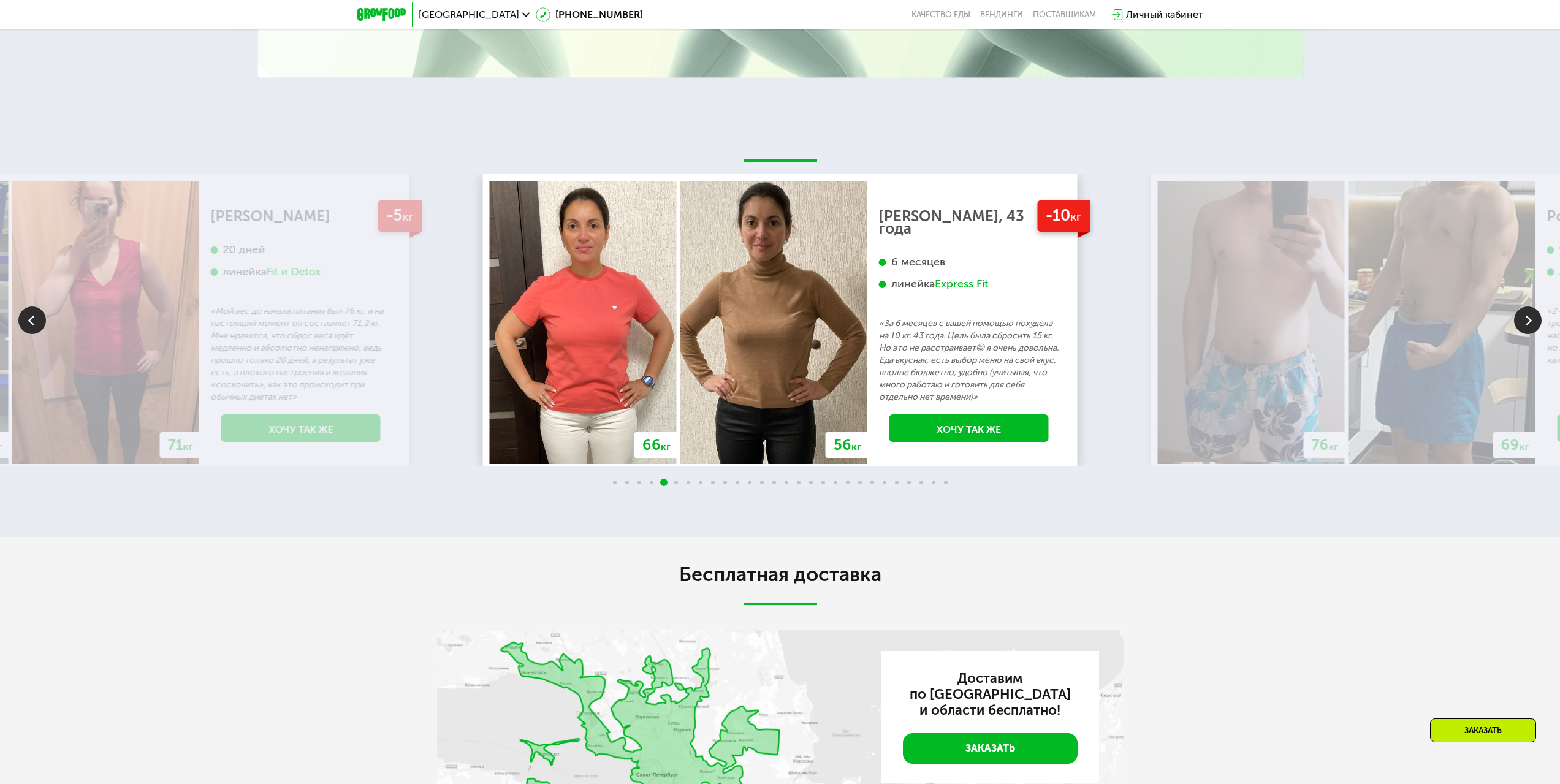
click at [1517, 328] on img at bounding box center [1528, 320] width 27 height 27
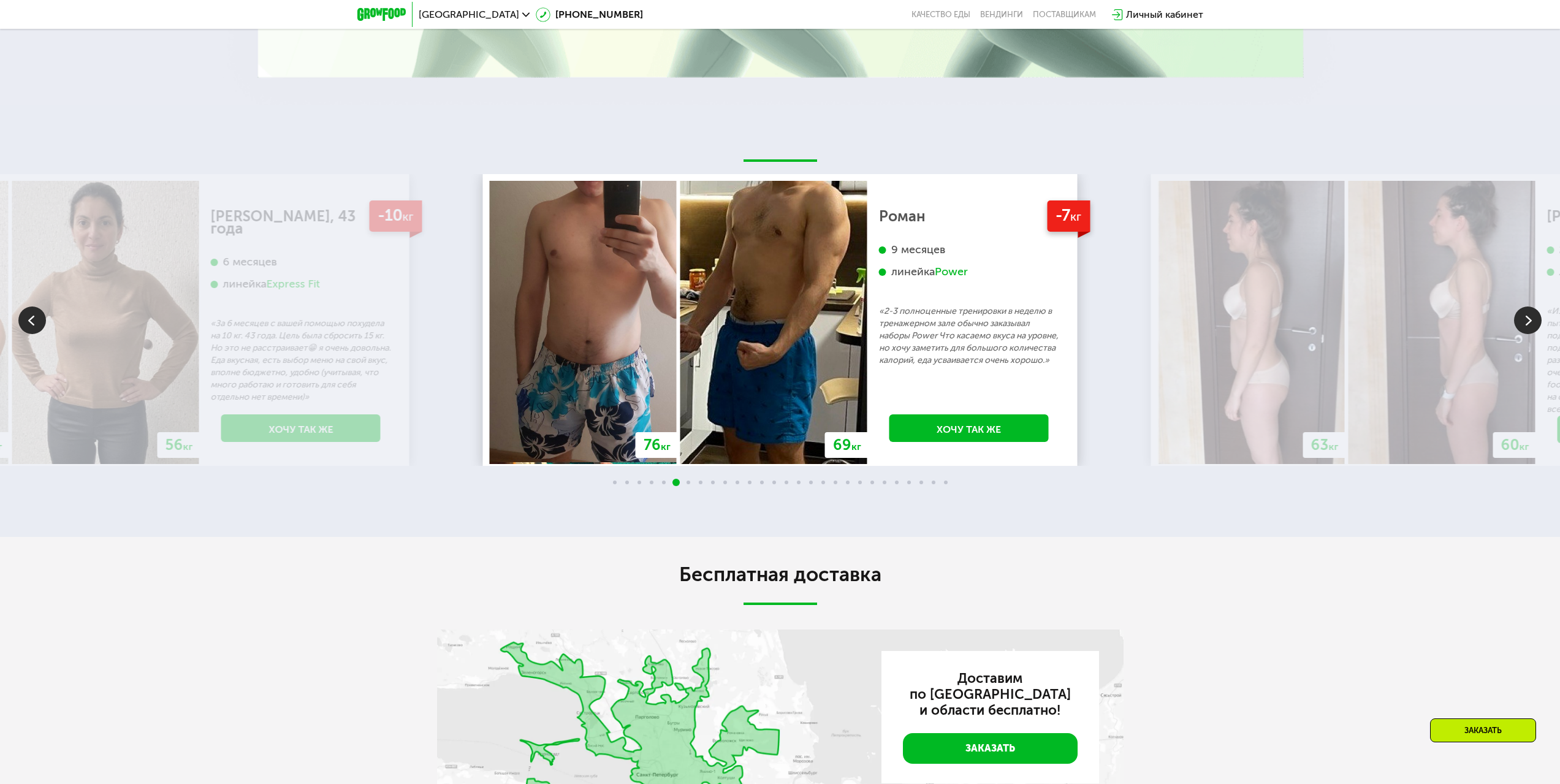
click at [1517, 328] on img at bounding box center [1528, 320] width 27 height 27
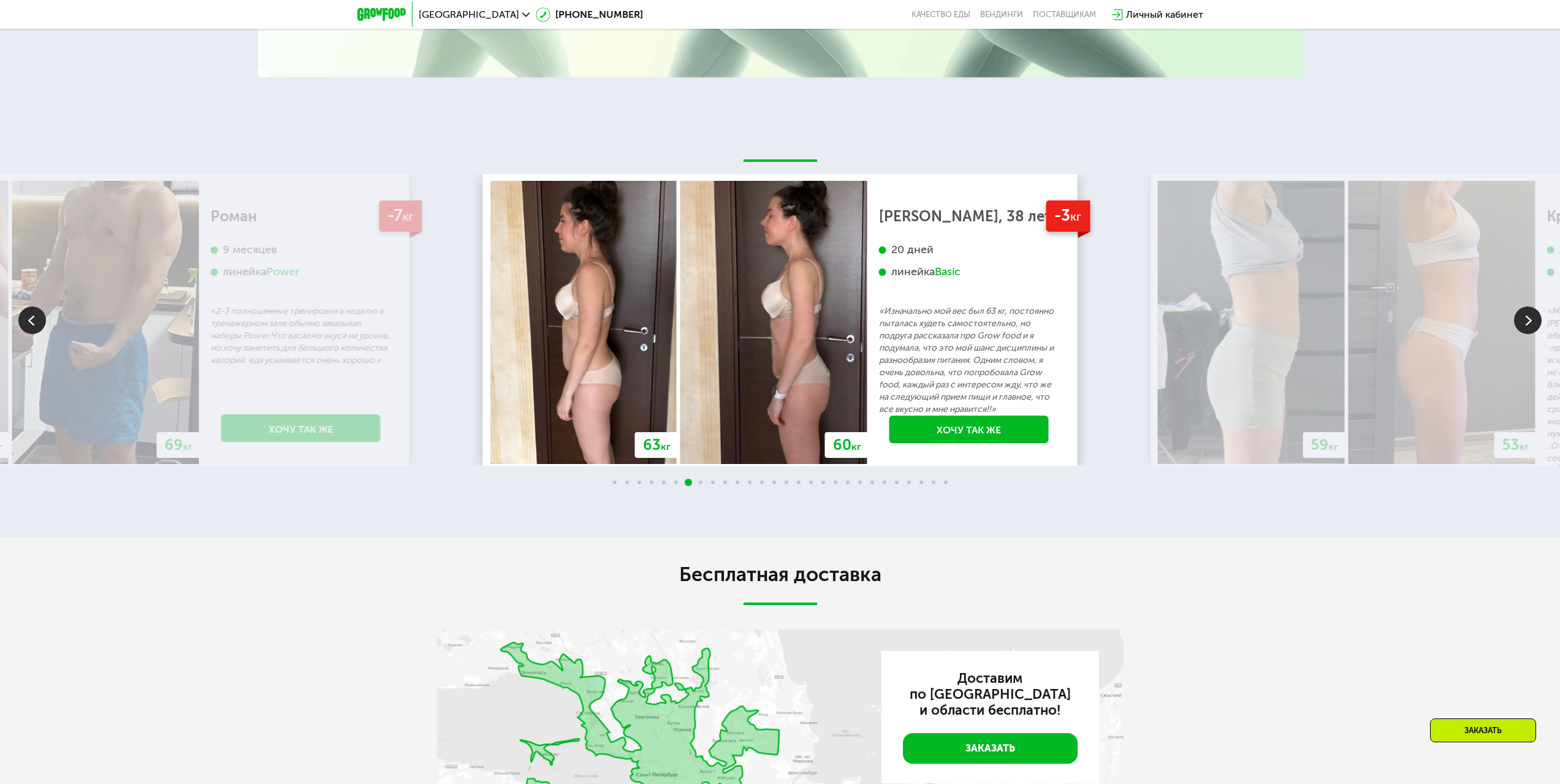
click at [1517, 328] on img at bounding box center [1528, 320] width 27 height 27
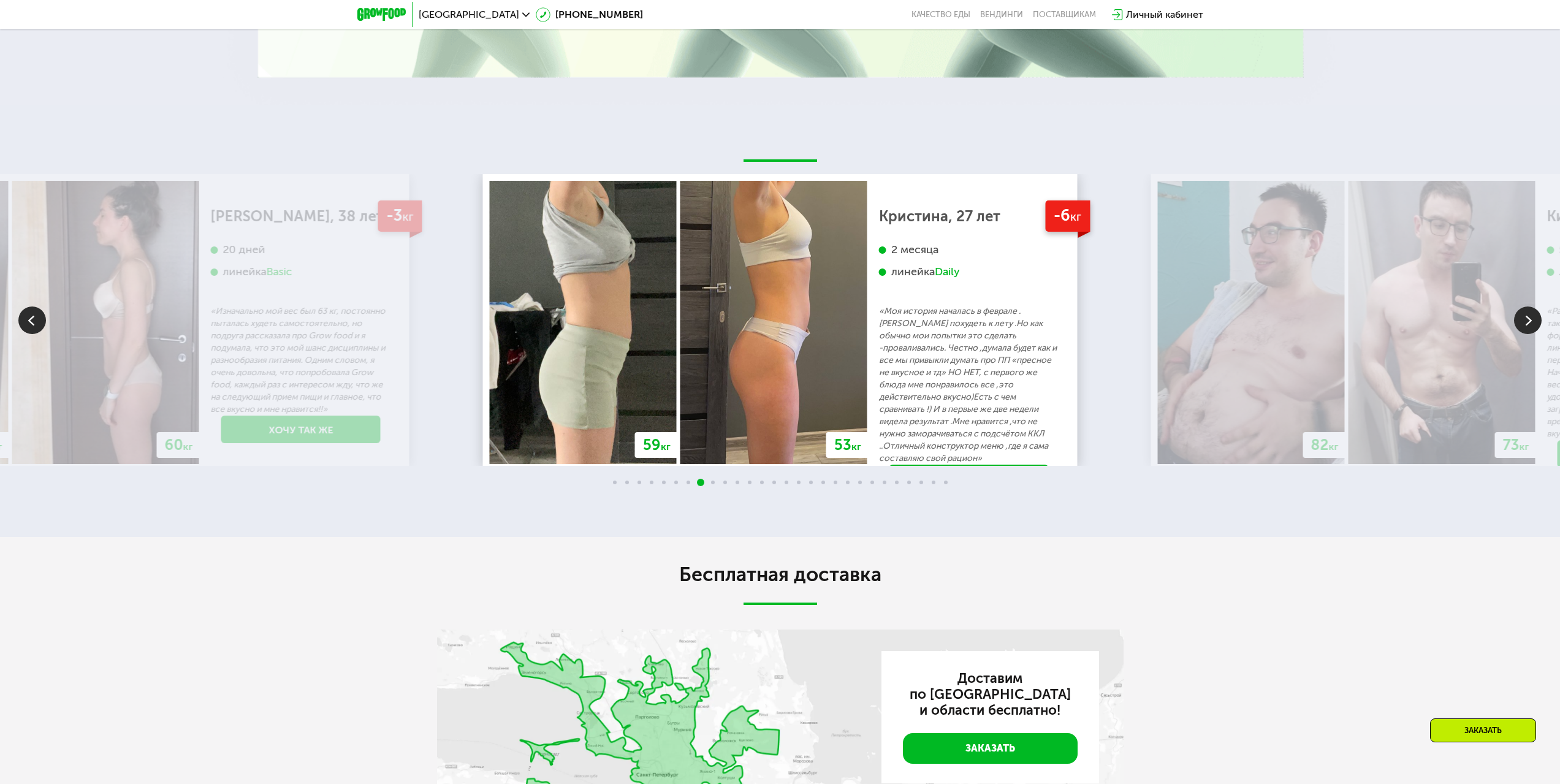
click at [1517, 328] on img at bounding box center [1528, 320] width 27 height 27
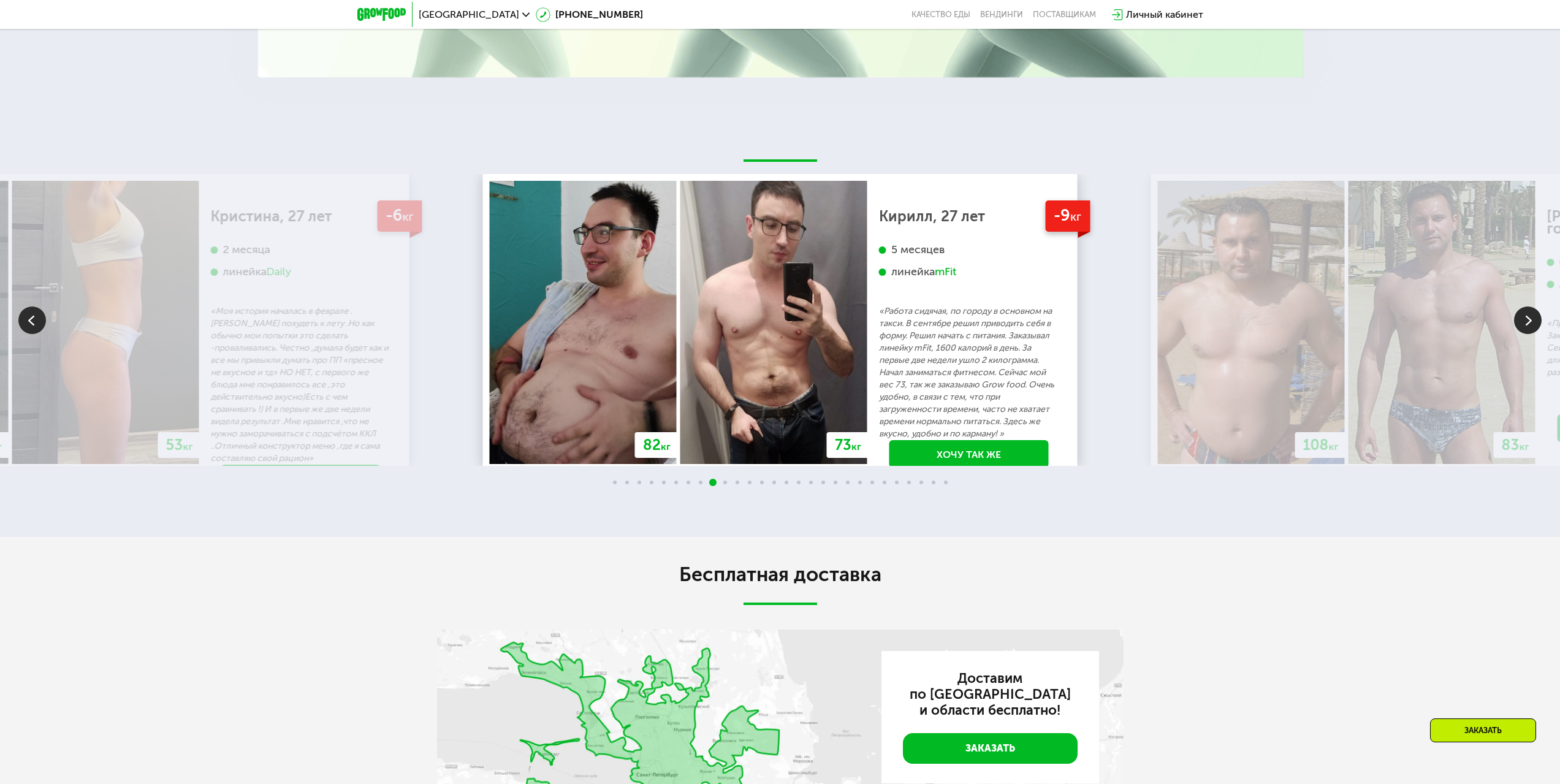
click at [1517, 328] on img at bounding box center [1528, 320] width 27 height 27
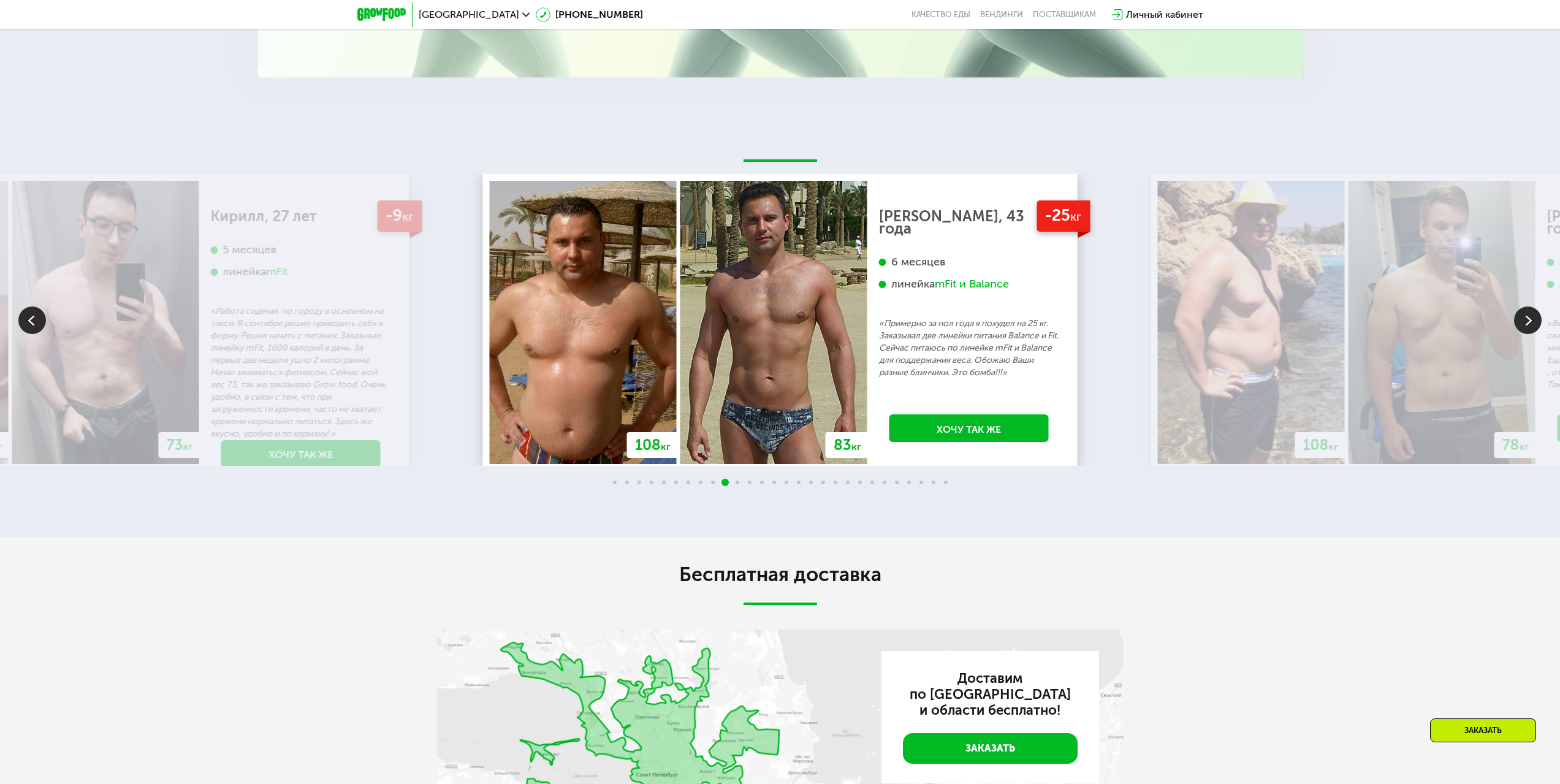
click at [1517, 328] on img at bounding box center [1528, 320] width 27 height 27
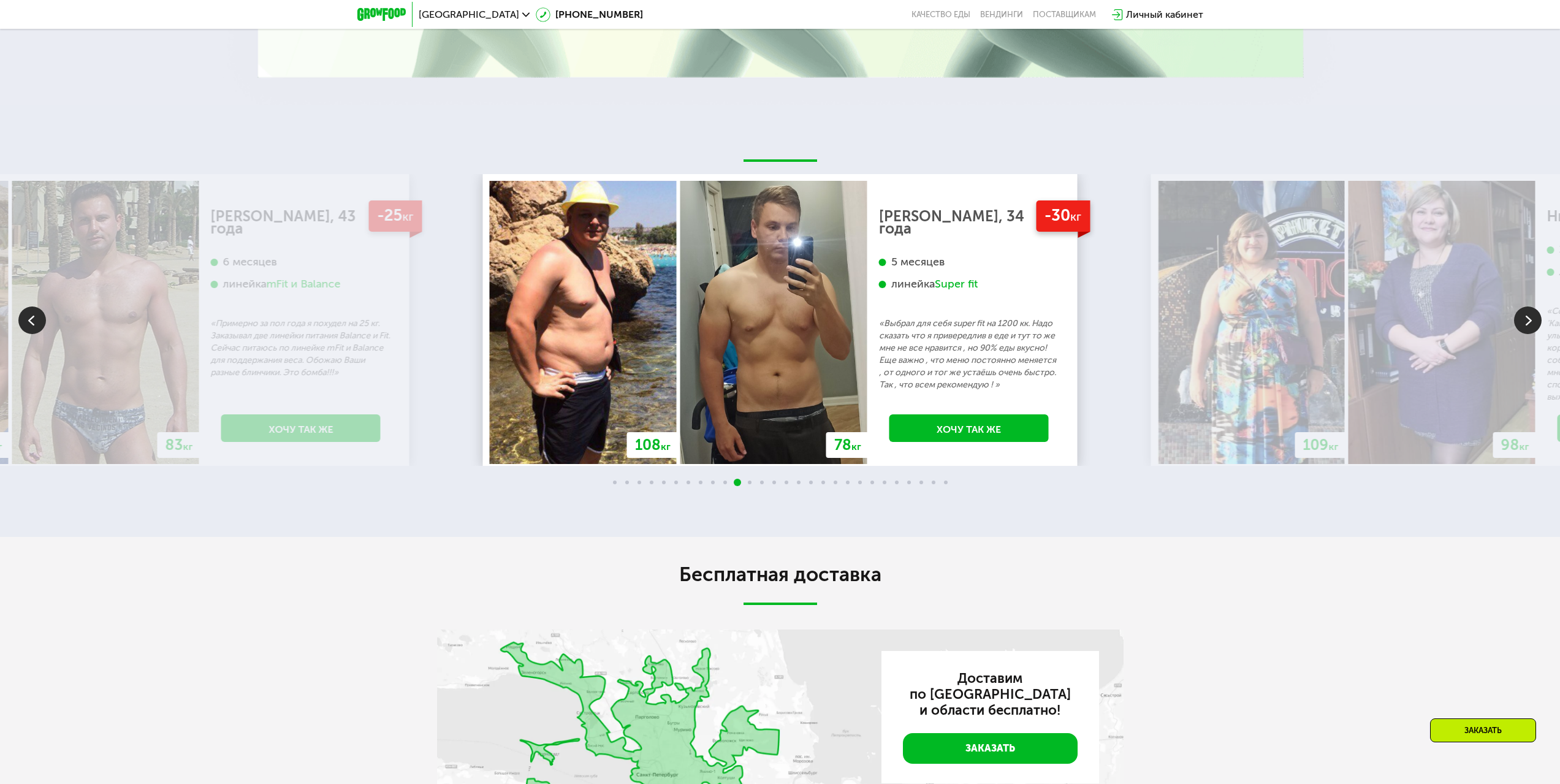
click at [1517, 328] on img at bounding box center [1528, 320] width 27 height 27
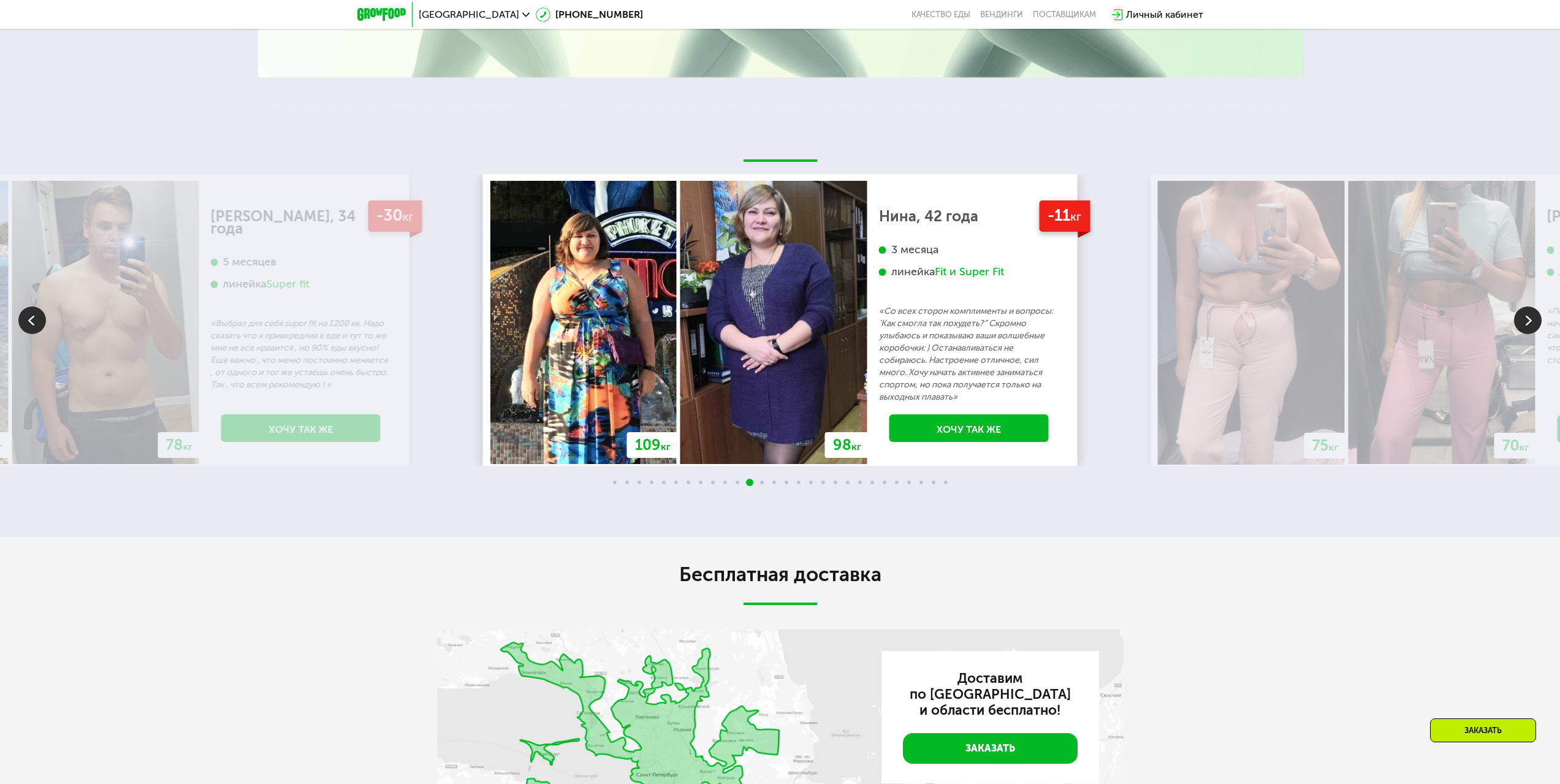
click at [1517, 328] on img at bounding box center [1528, 320] width 27 height 27
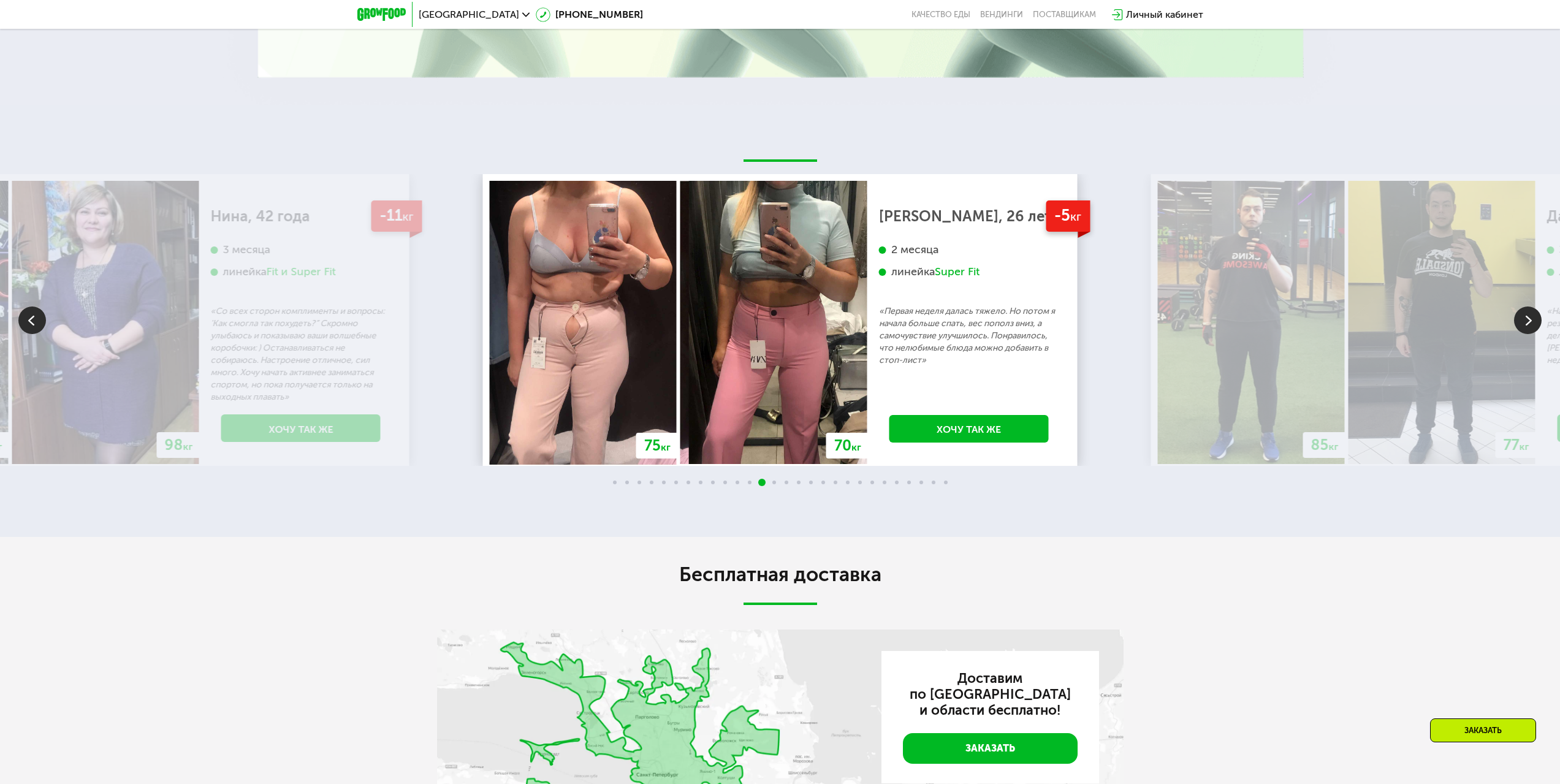
click at [1517, 328] on img at bounding box center [1528, 320] width 27 height 27
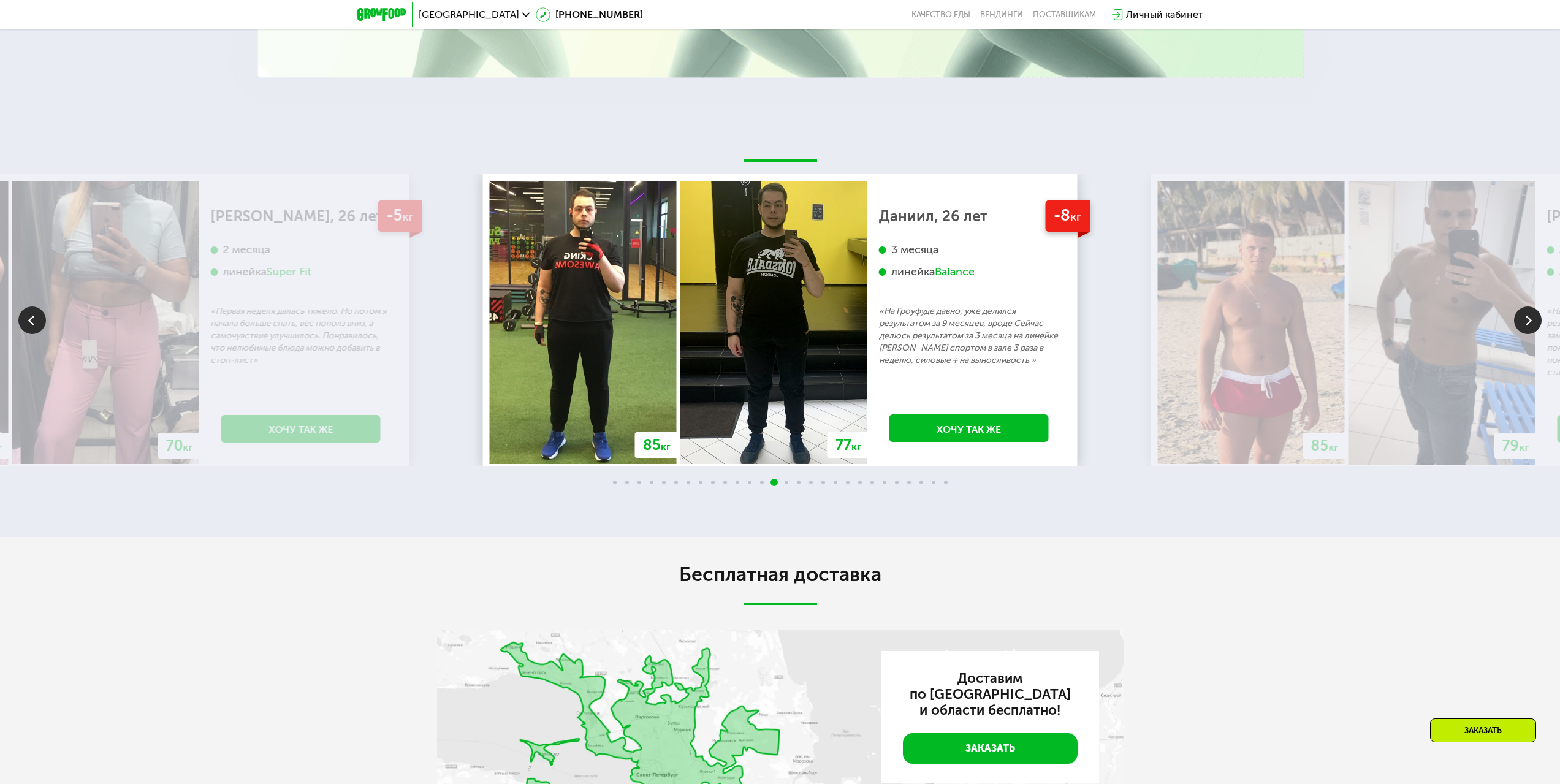
click at [1517, 328] on img at bounding box center [1528, 320] width 27 height 27
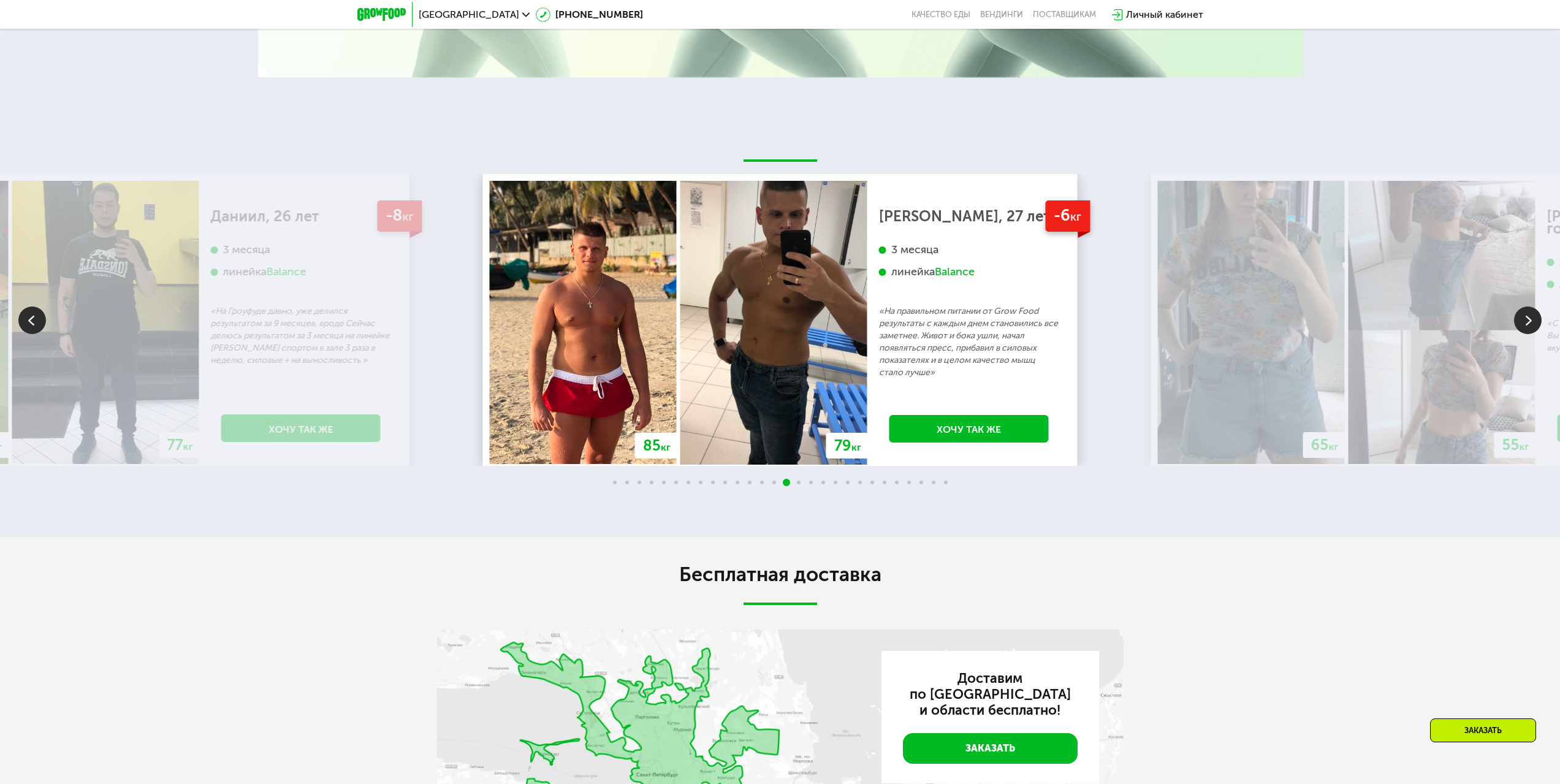
click at [1517, 328] on img at bounding box center [1528, 320] width 27 height 27
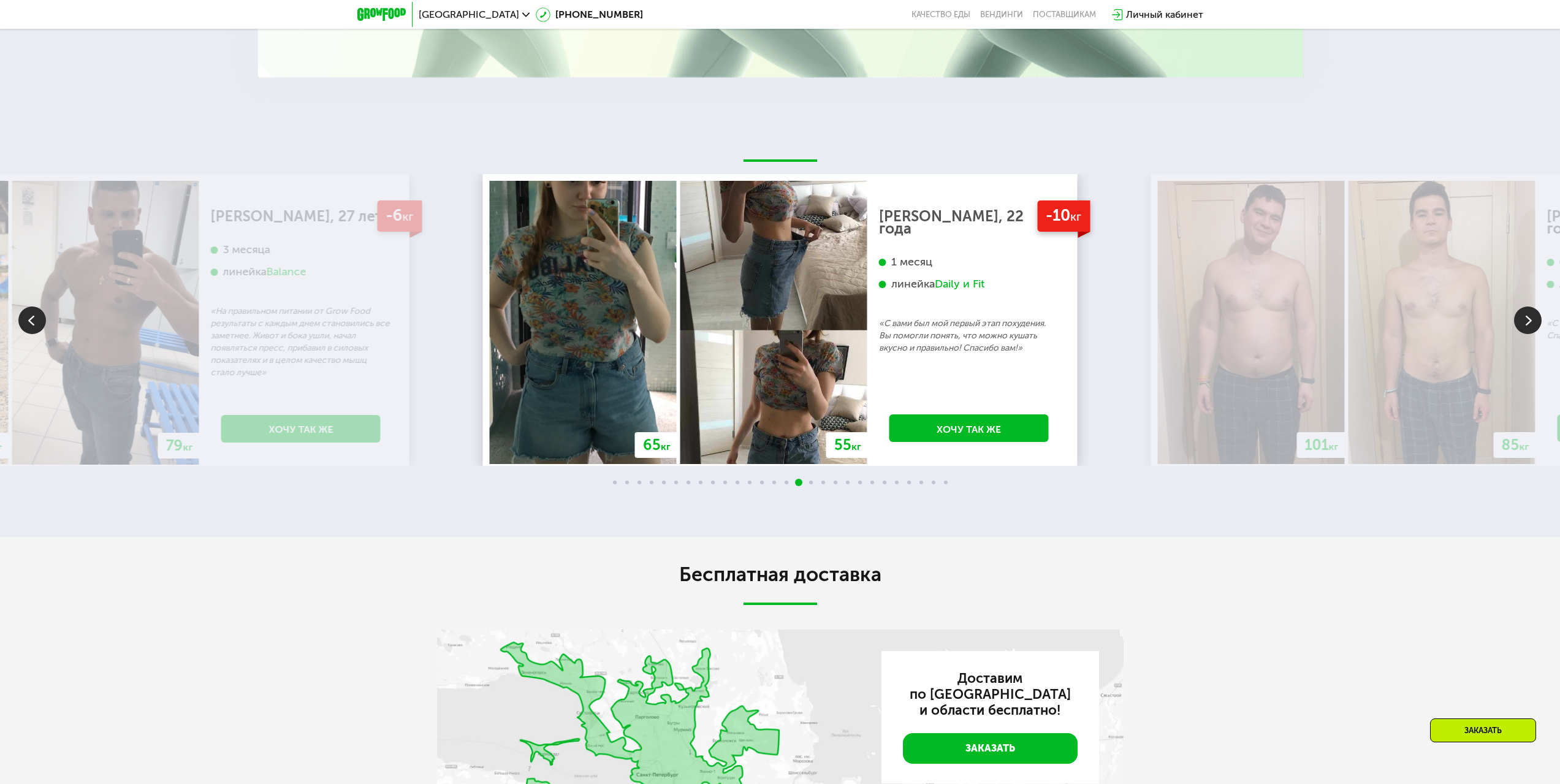
click at [1517, 328] on img at bounding box center [1528, 320] width 27 height 27
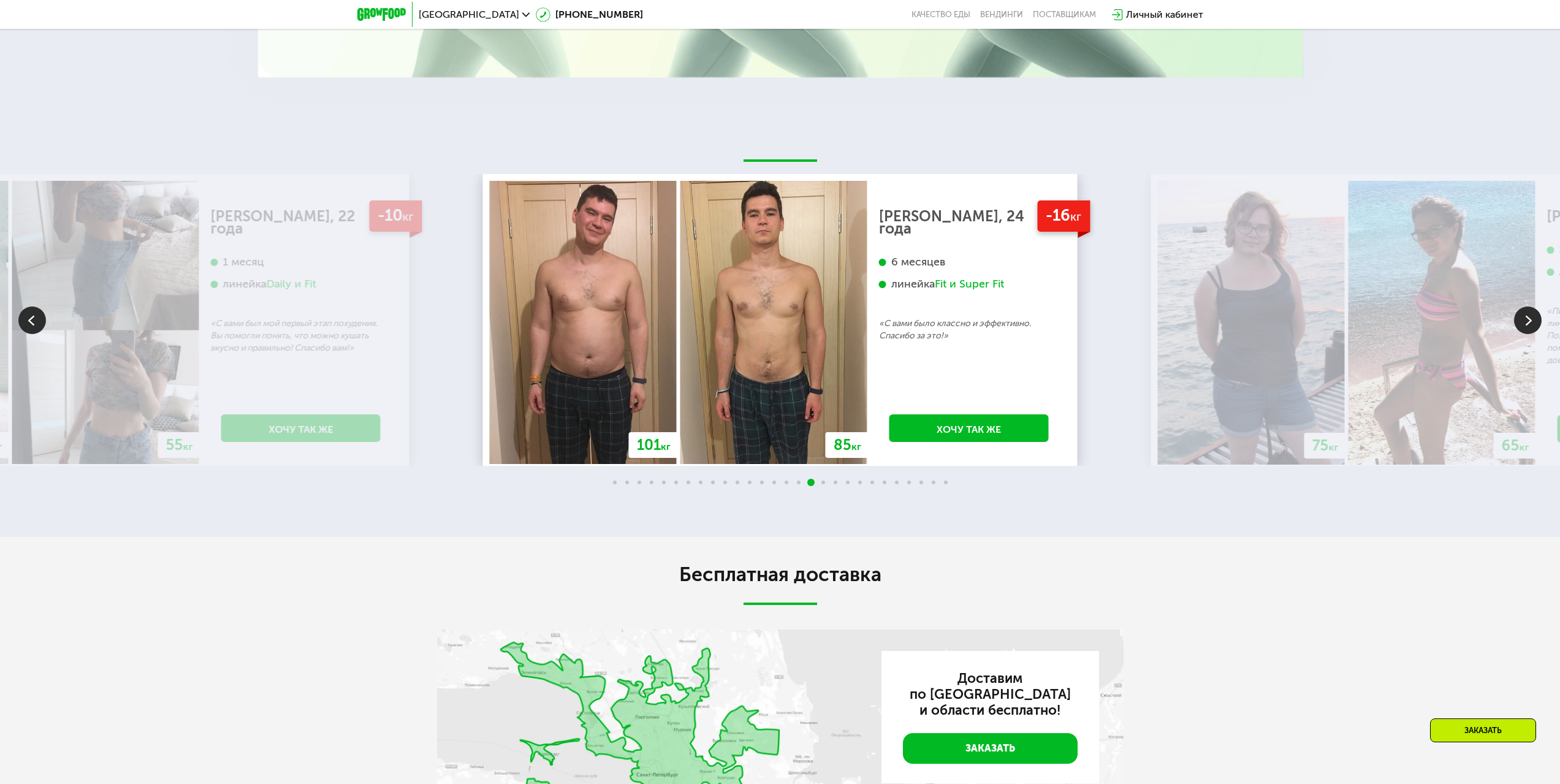
click at [1517, 328] on img at bounding box center [1528, 320] width 27 height 27
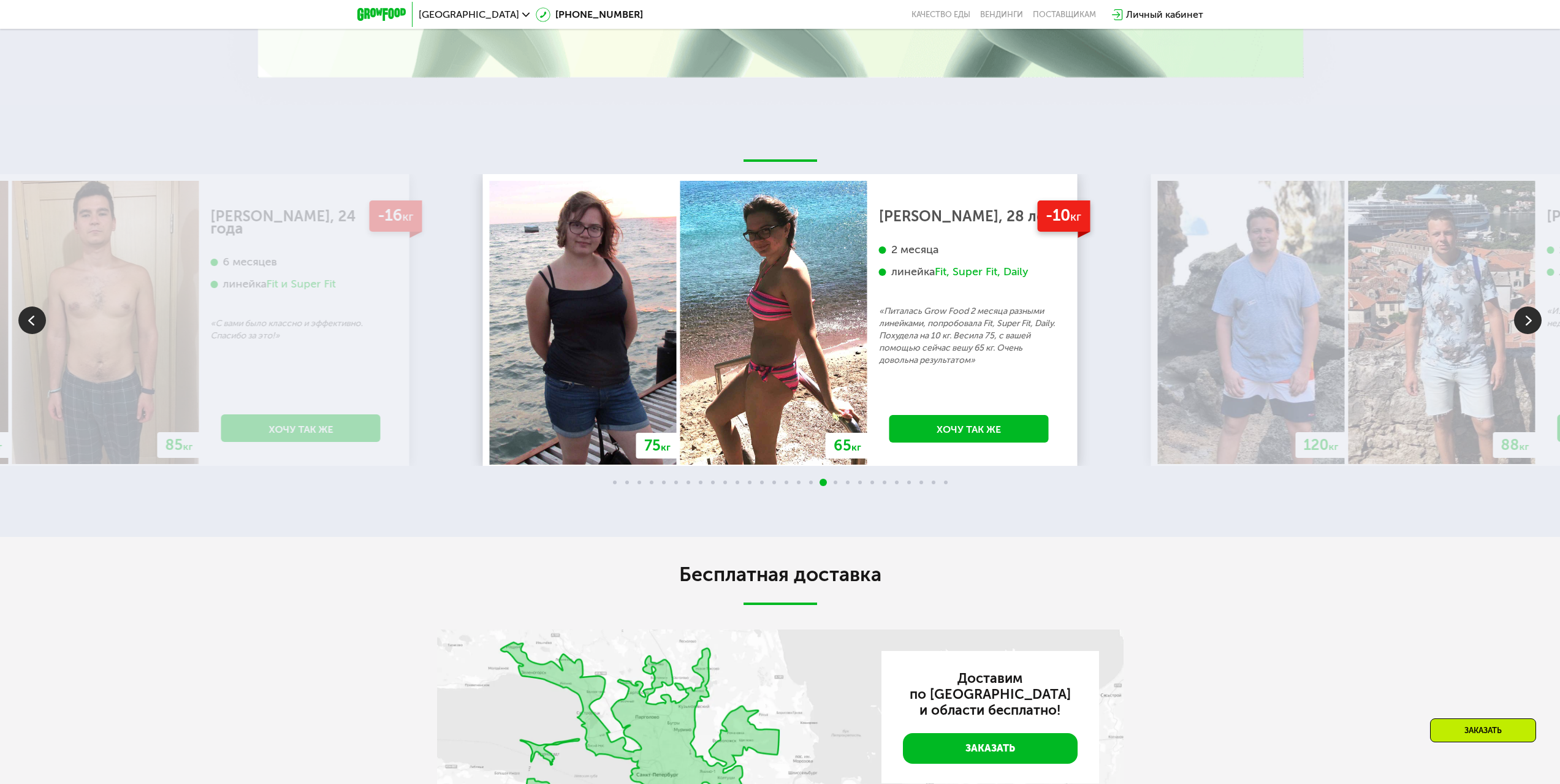
click at [1517, 328] on img at bounding box center [1528, 320] width 27 height 27
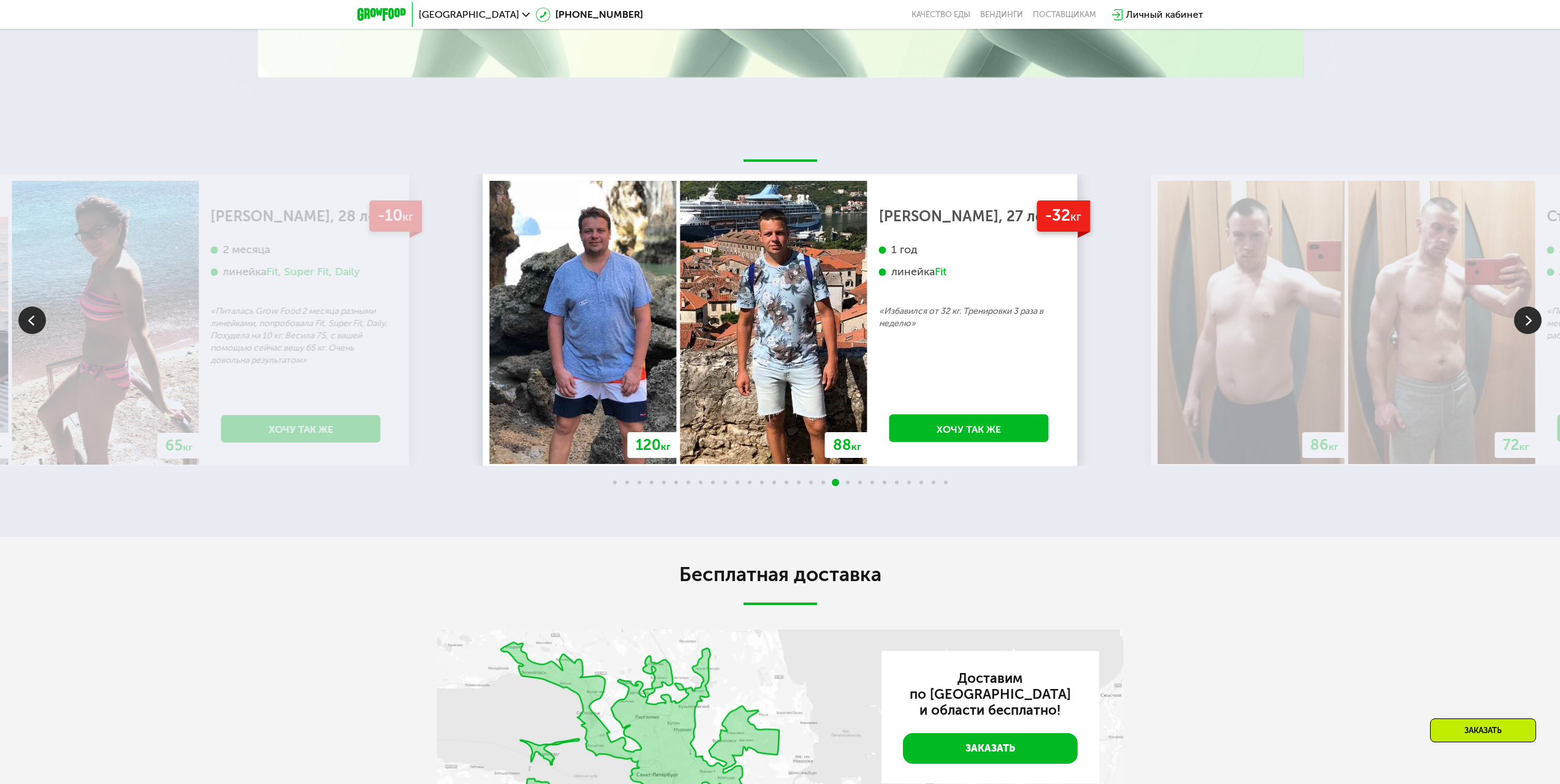
click at [27, 324] on img at bounding box center [32, 320] width 27 height 27
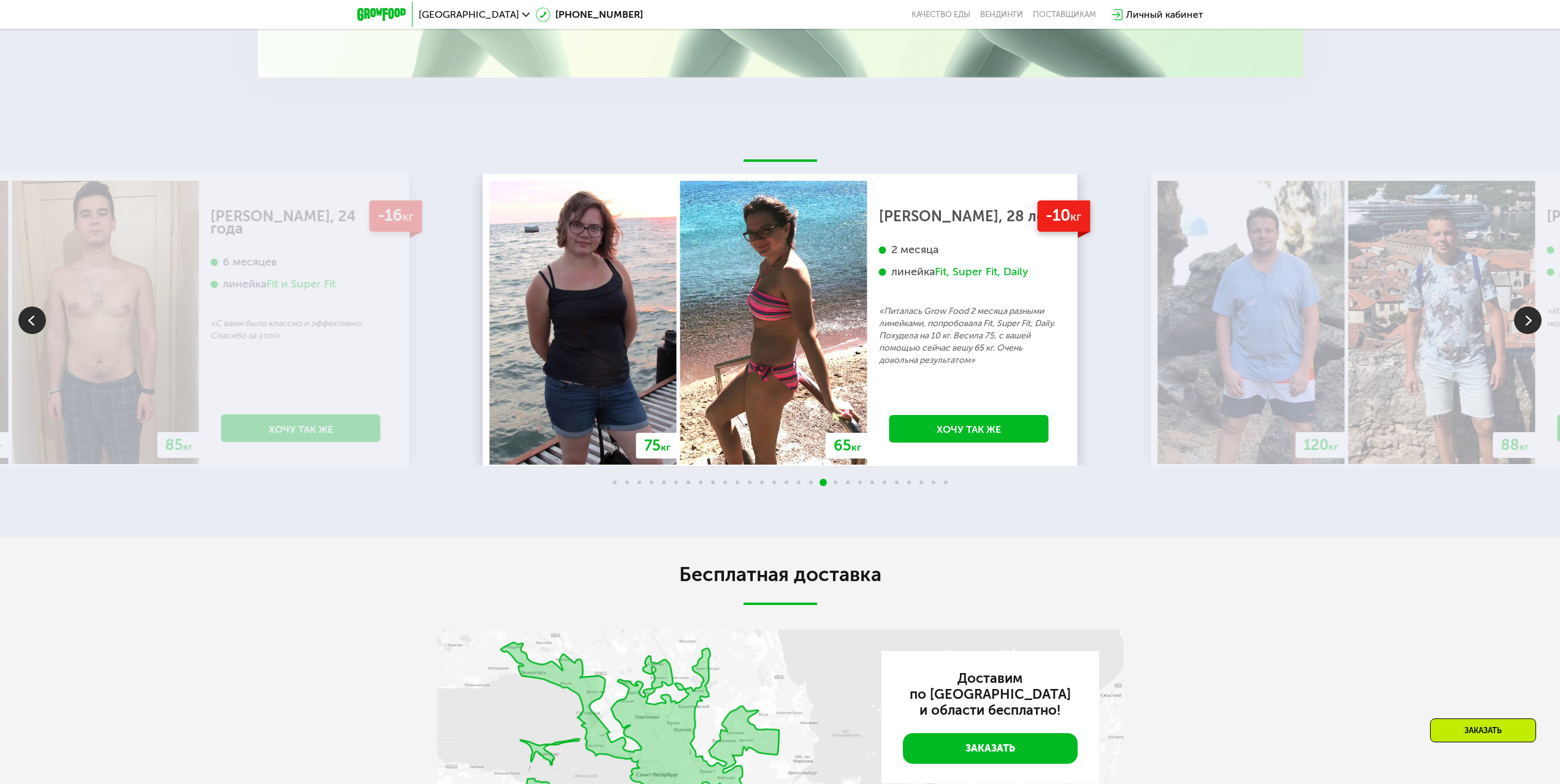
click at [27, 324] on img at bounding box center [32, 320] width 27 height 27
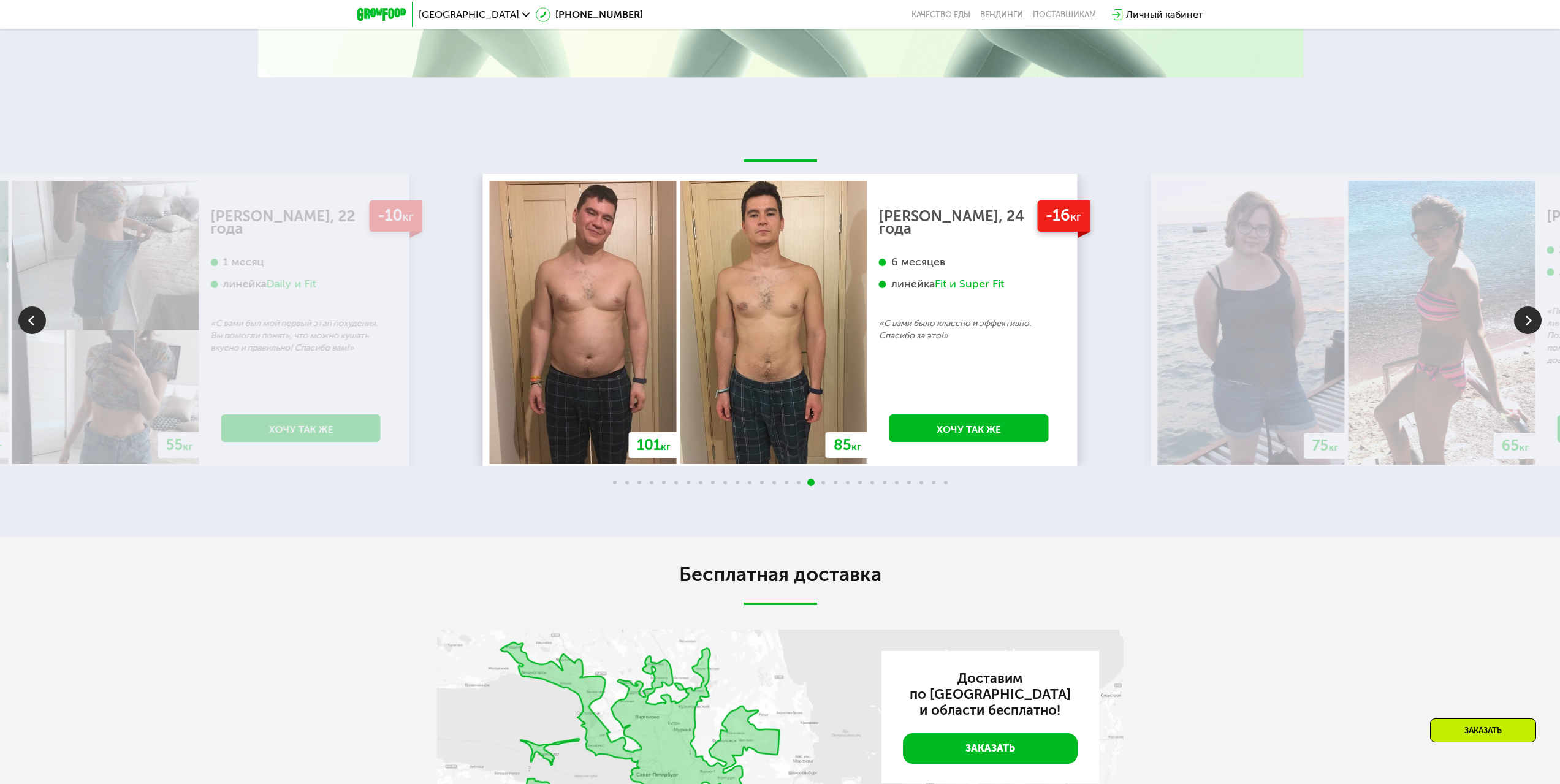
click at [27, 324] on img at bounding box center [32, 320] width 27 height 27
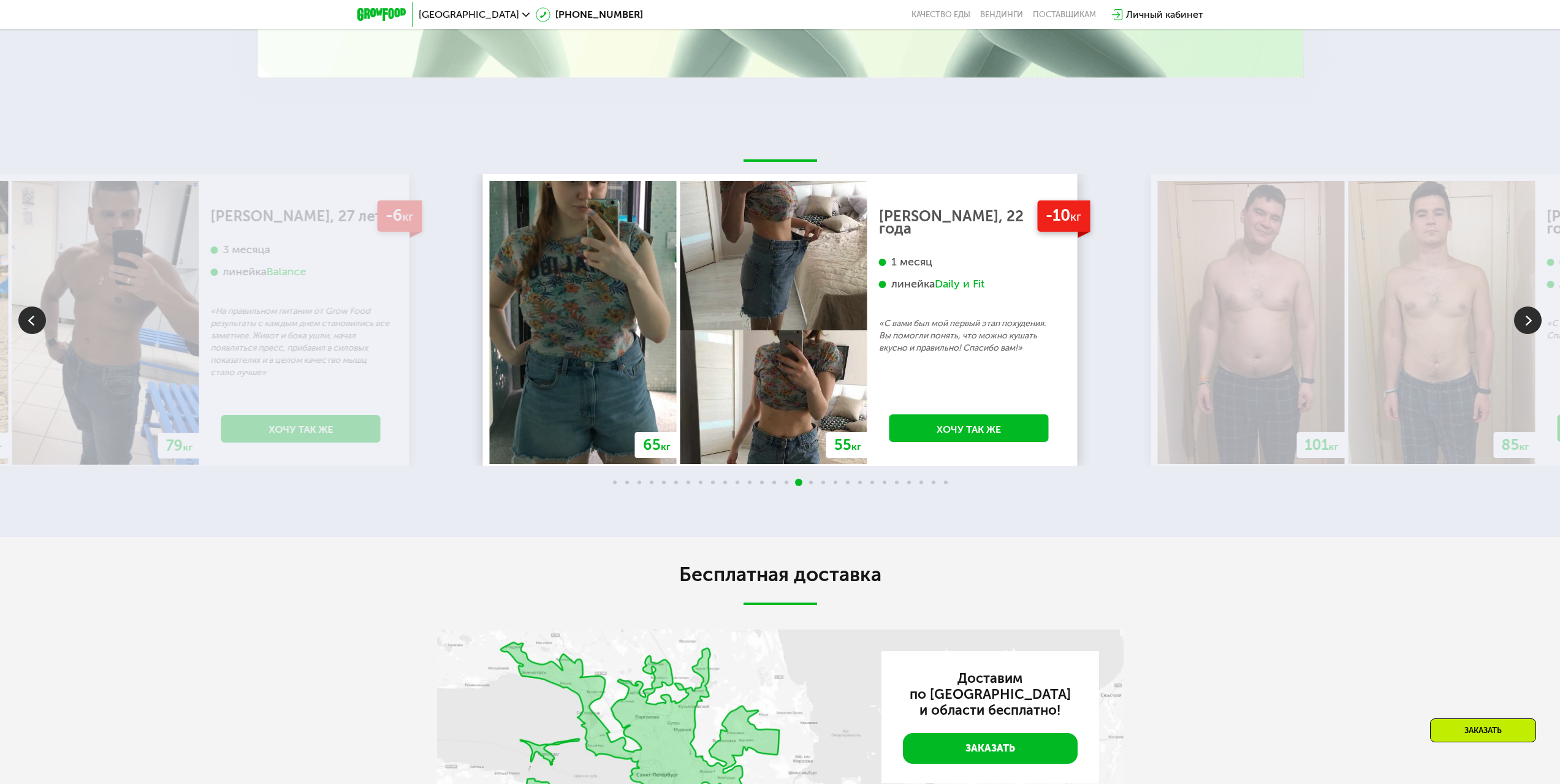
click at [27, 324] on img at bounding box center [32, 320] width 27 height 27
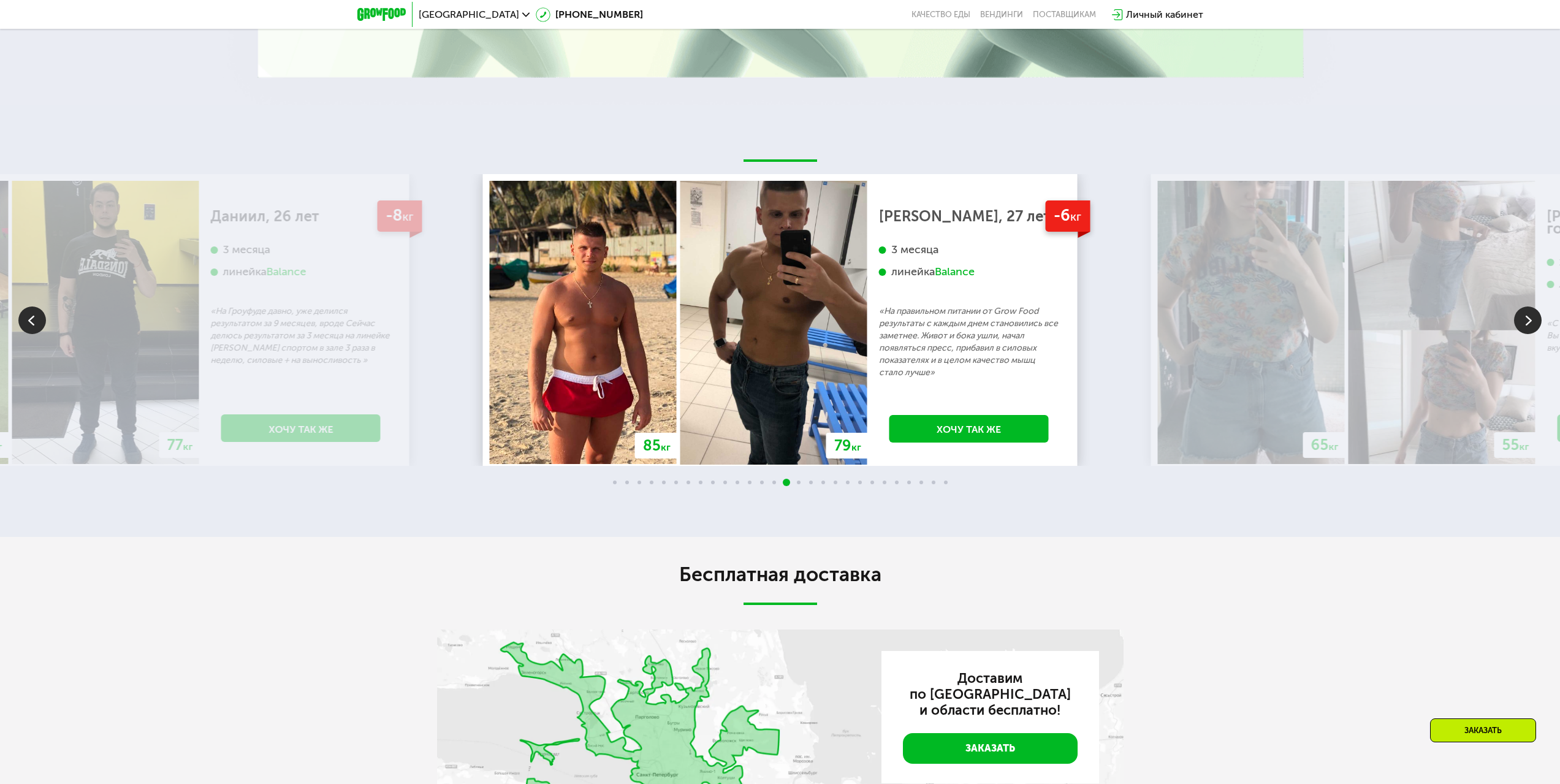
click at [380, 299] on div "3 месяца линейка Balance" at bounding box center [301, 274] width 181 height 63
click at [1526, 327] on img at bounding box center [1528, 320] width 27 height 27
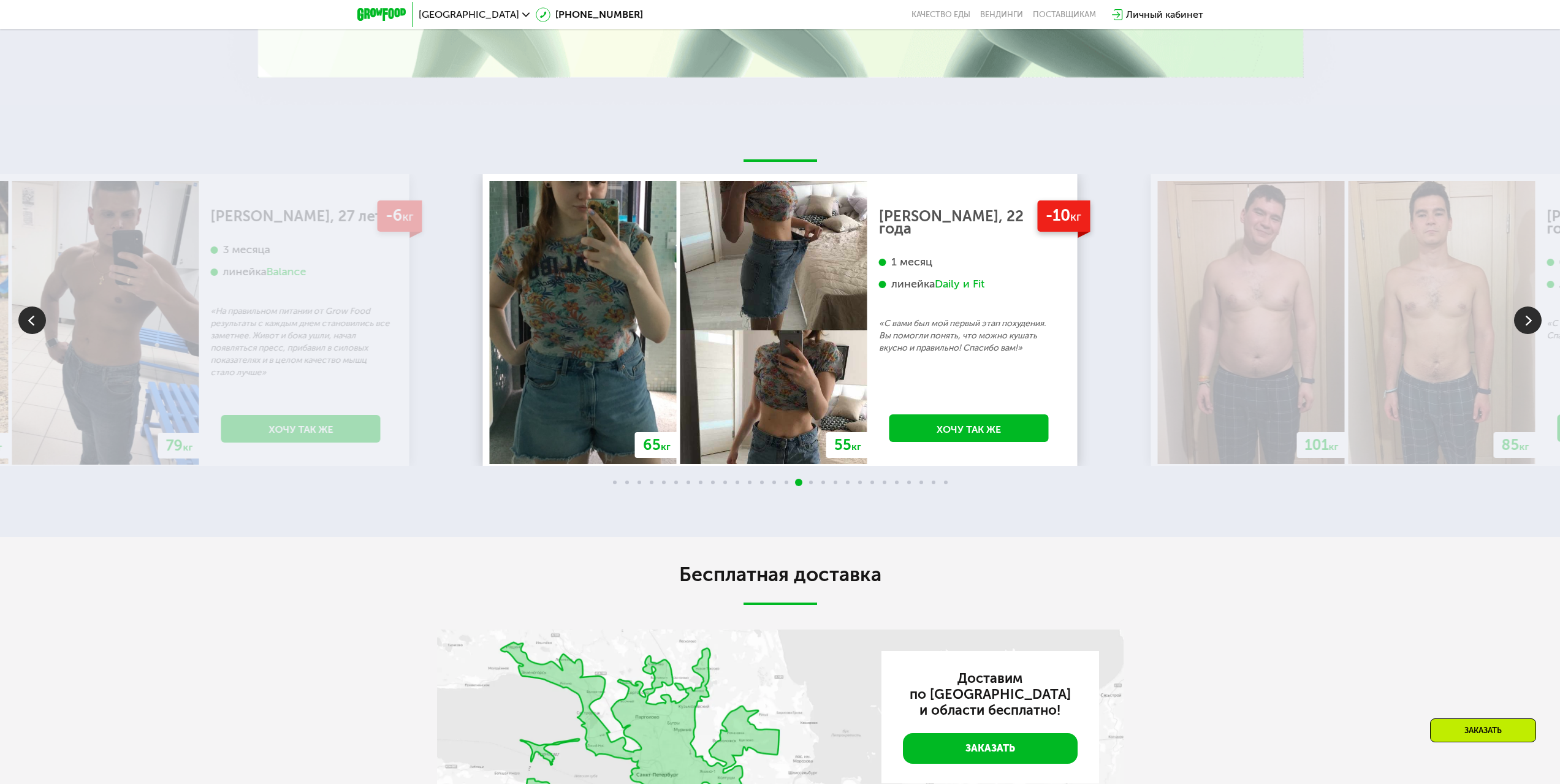
click at [1526, 327] on img at bounding box center [1528, 320] width 27 height 27
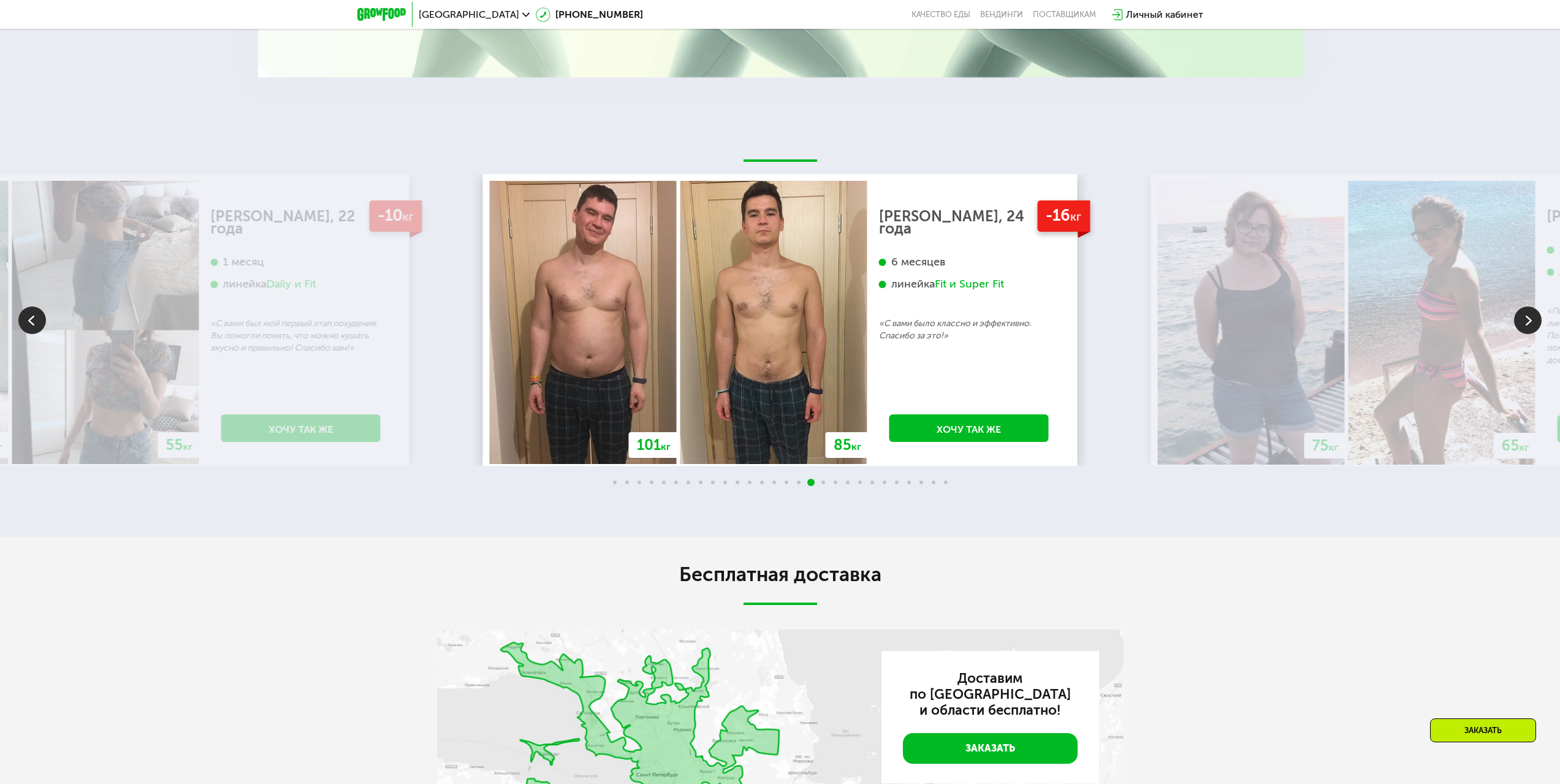
click at [1526, 328] on img at bounding box center [1528, 320] width 27 height 27
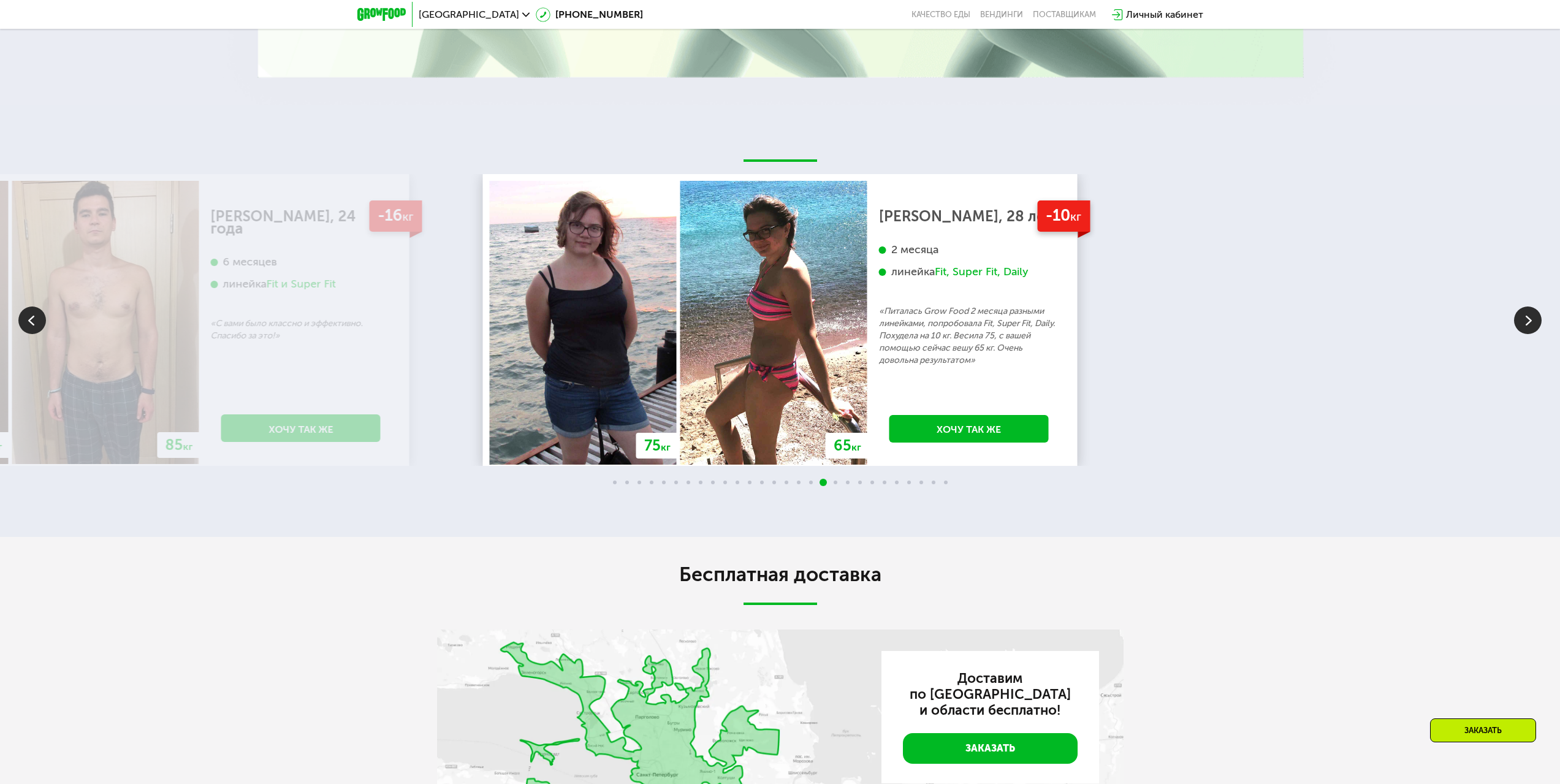
click at [1526, 328] on img at bounding box center [1528, 320] width 27 height 27
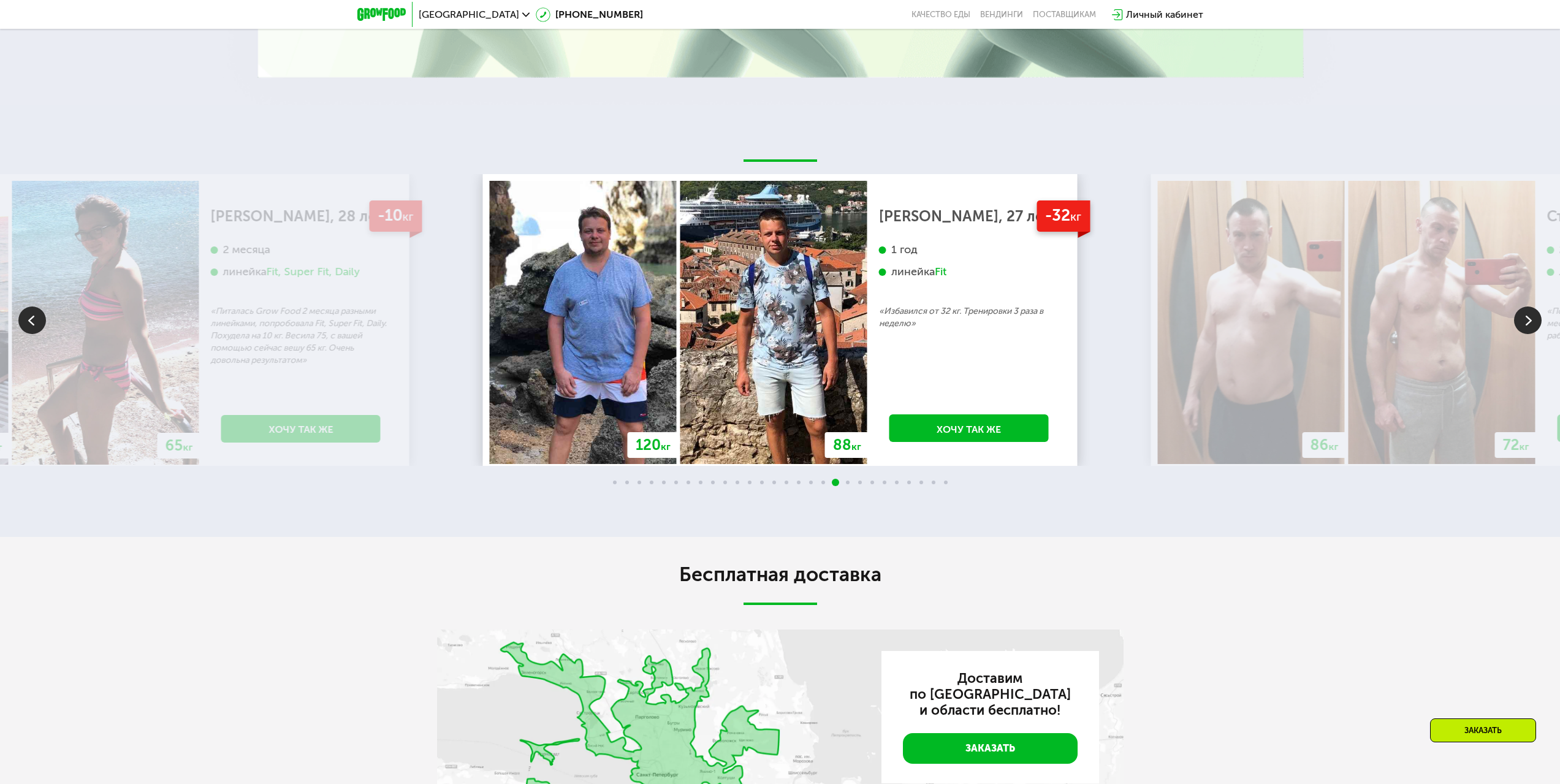
click at [1526, 328] on img at bounding box center [1528, 320] width 27 height 27
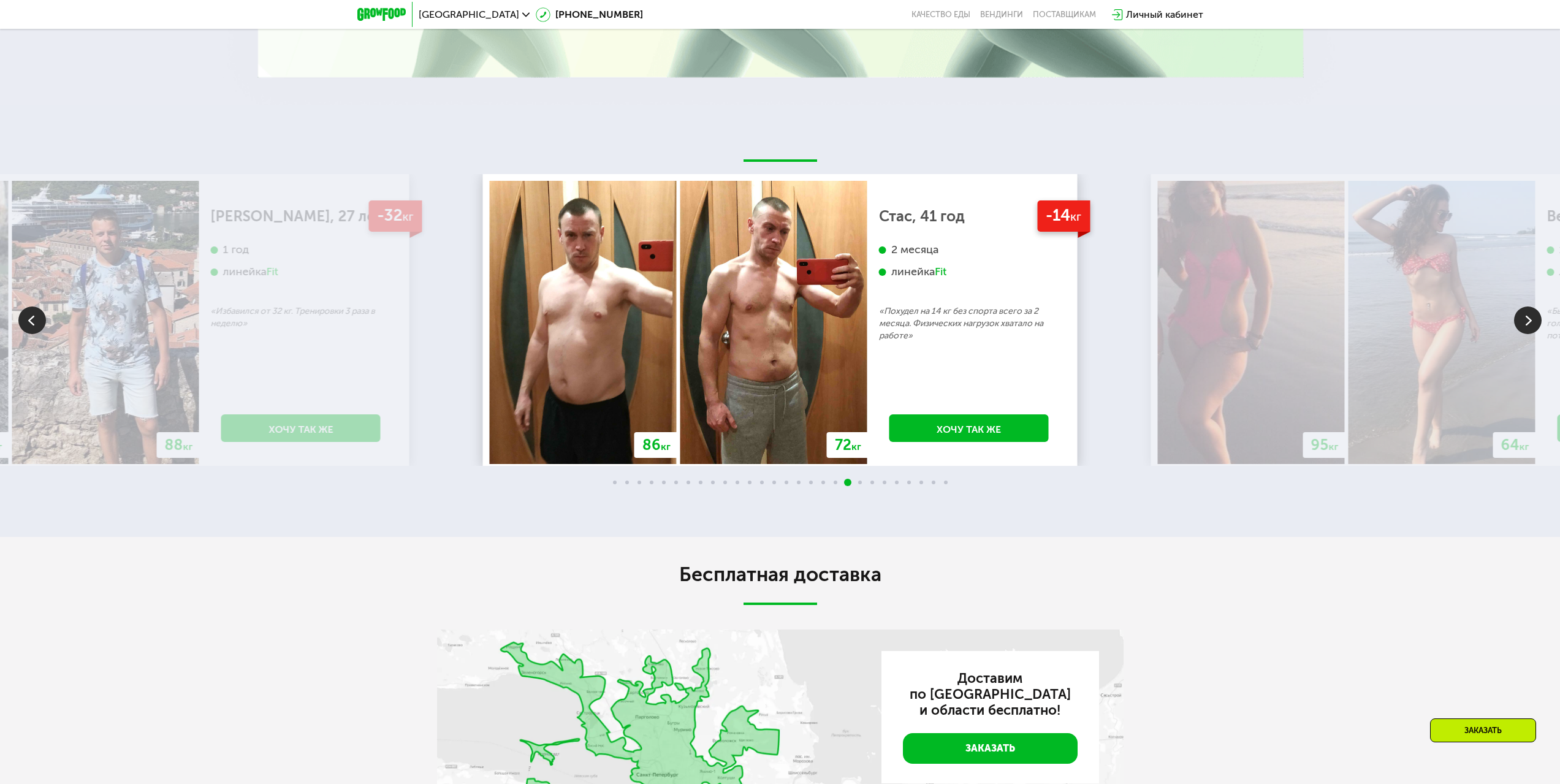
click at [1525, 328] on img at bounding box center [1528, 320] width 27 height 27
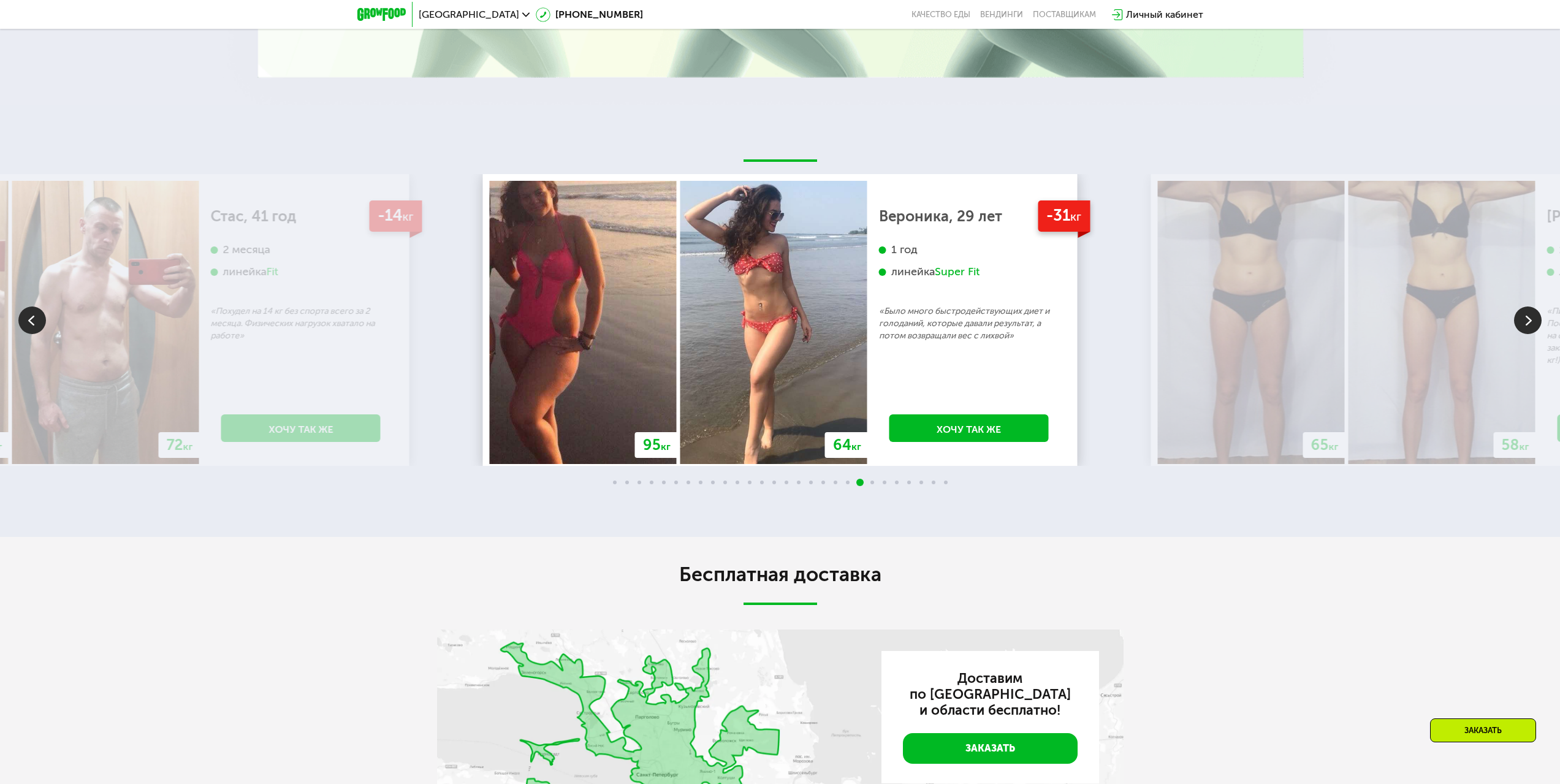
click at [30, 327] on img at bounding box center [32, 320] width 27 height 27
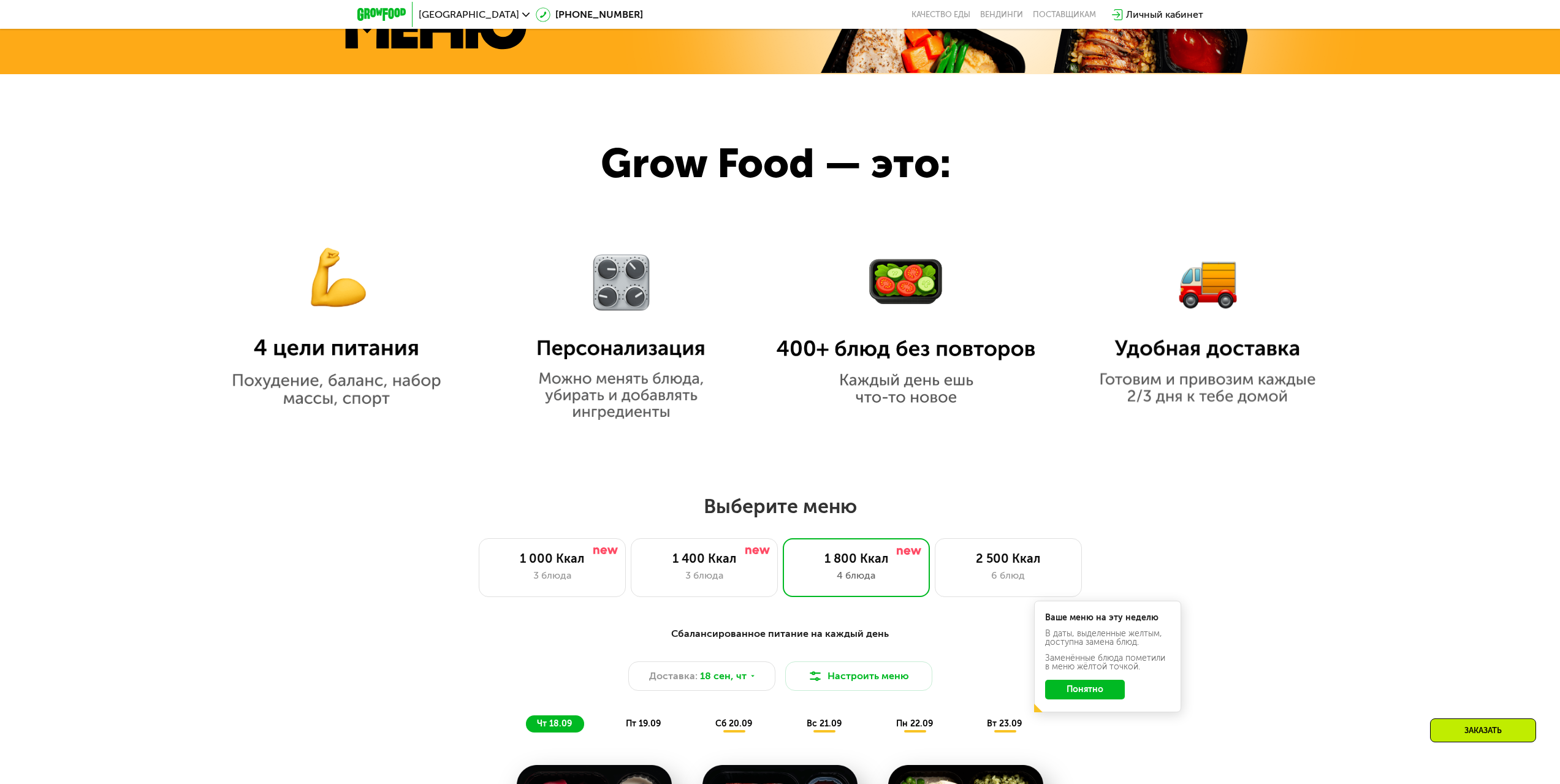
scroll to position [981, 0]
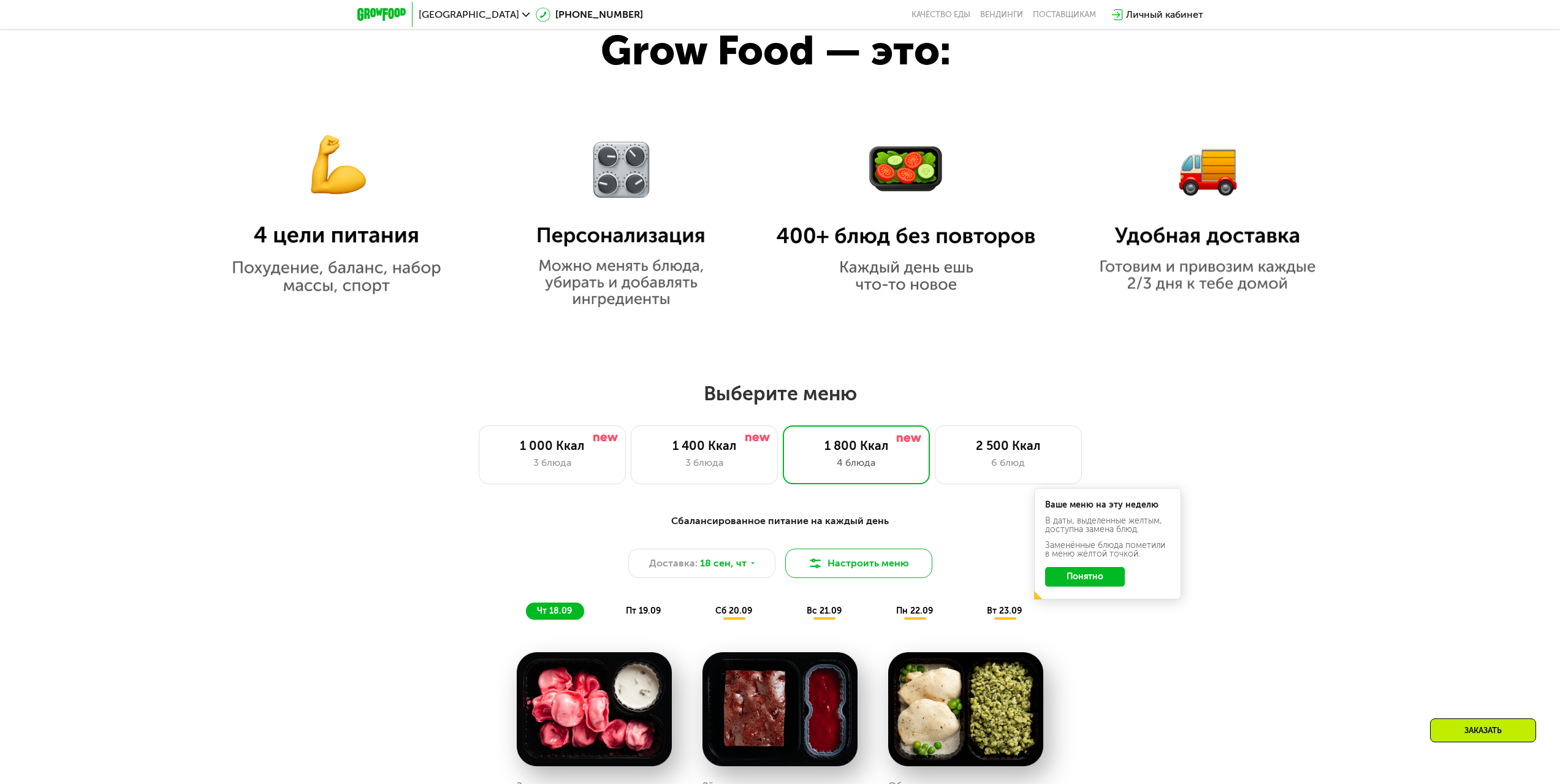
click at [868, 563] on button "Настроить меню" at bounding box center [858, 563] width 147 height 30
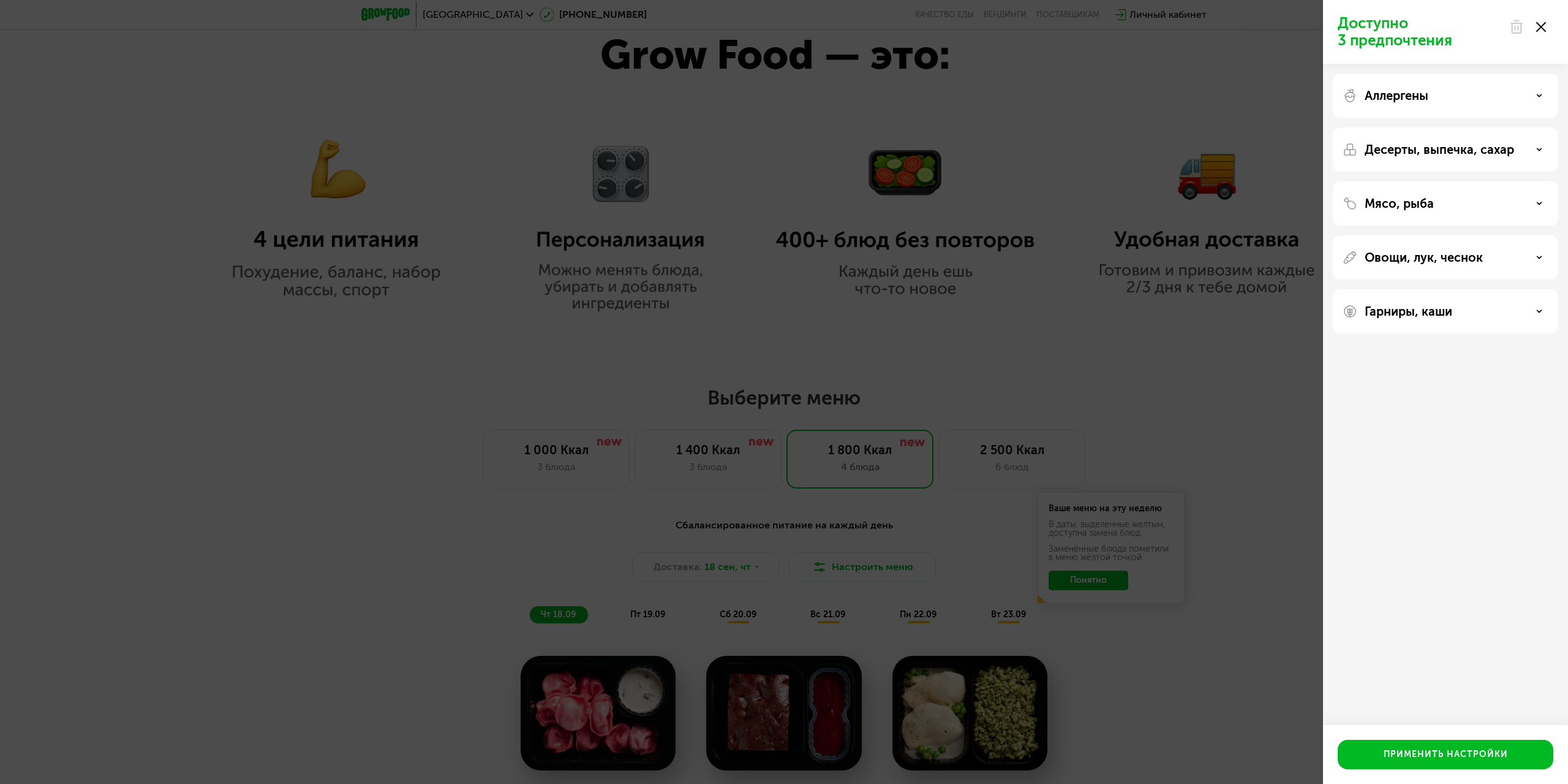
click at [1445, 102] on div "Аллергены" at bounding box center [1445, 95] width 206 height 14
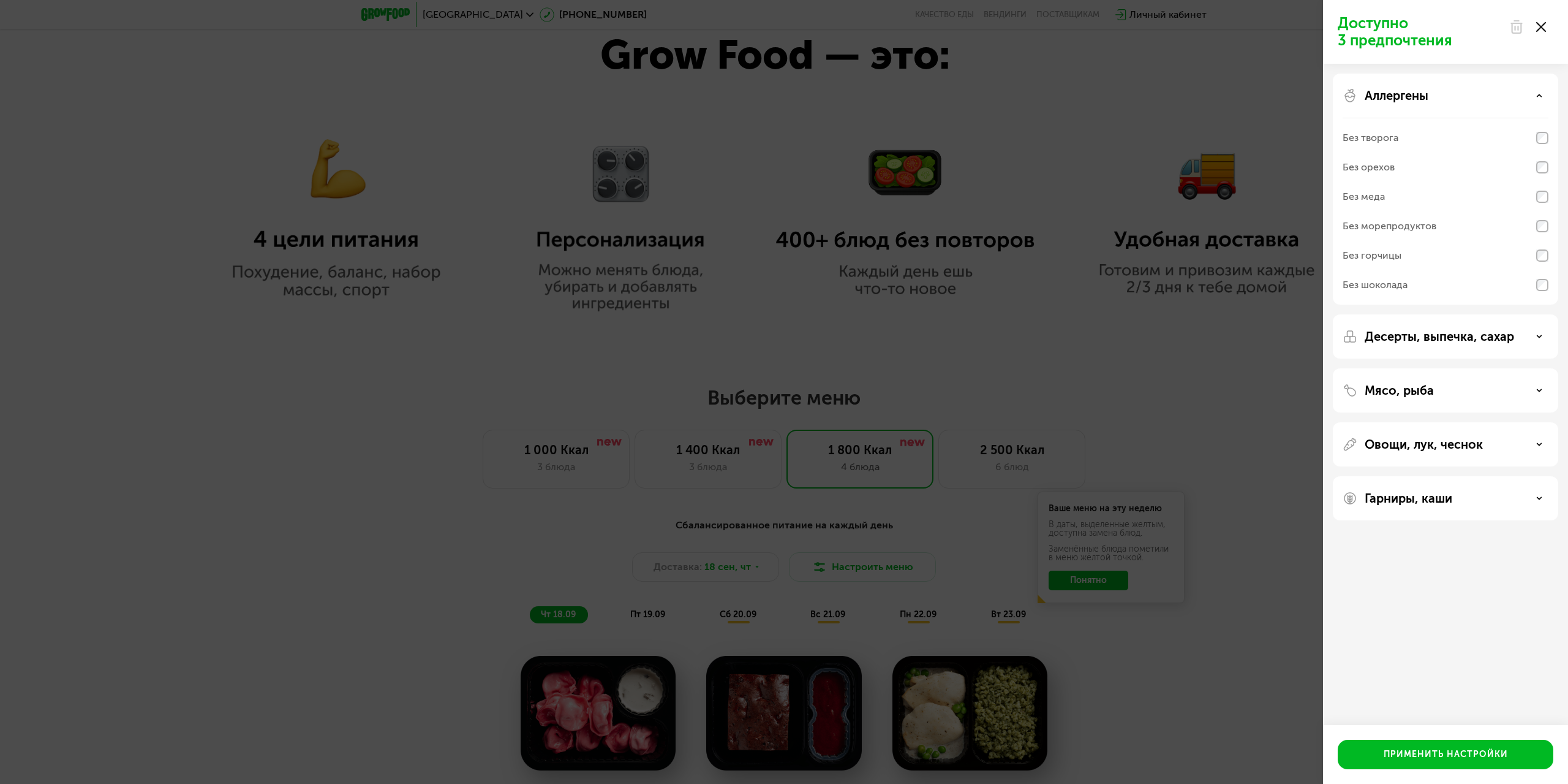
click at [1541, 20] on div at bounding box center [1528, 26] width 51 height 25
click at [1542, 22] on div at bounding box center [1528, 26] width 51 height 25
click at [1544, 30] on use at bounding box center [1542, 26] width 10 height 10
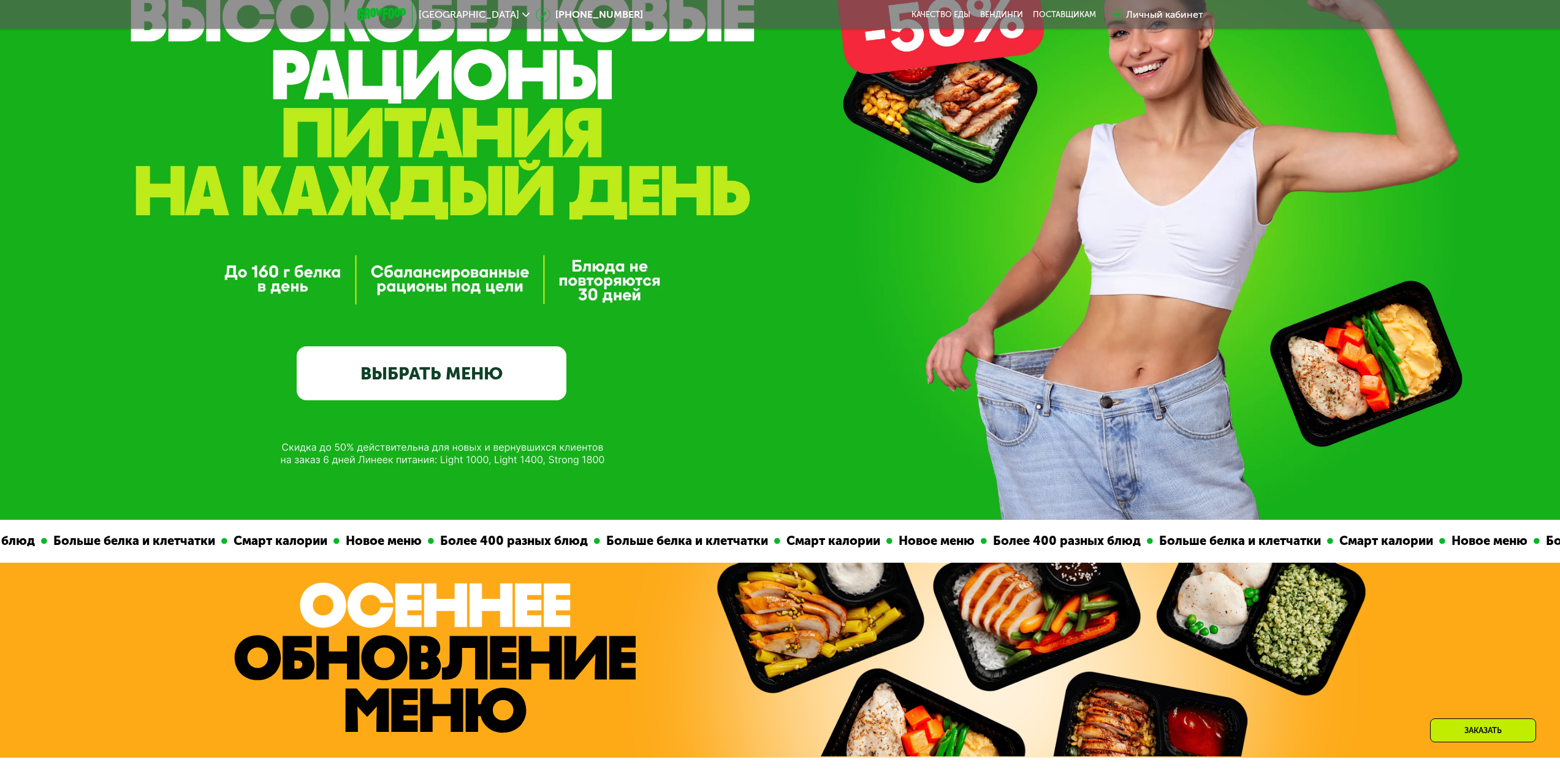
scroll to position [184, 0]
click at [421, 381] on link "ВЫБРАТЬ МЕНЮ" at bounding box center [432, 373] width 270 height 54
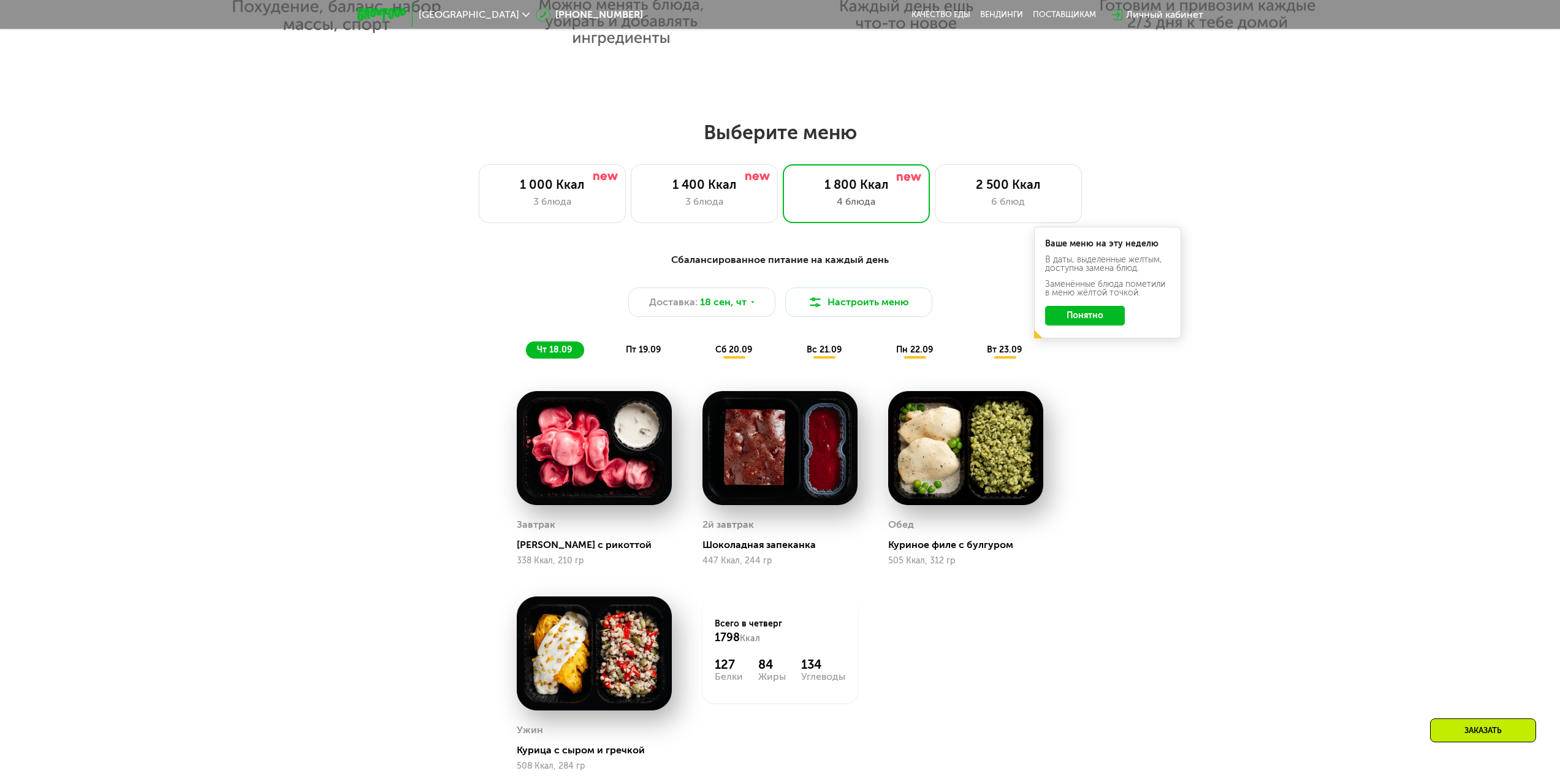
scroll to position [1338, 0]
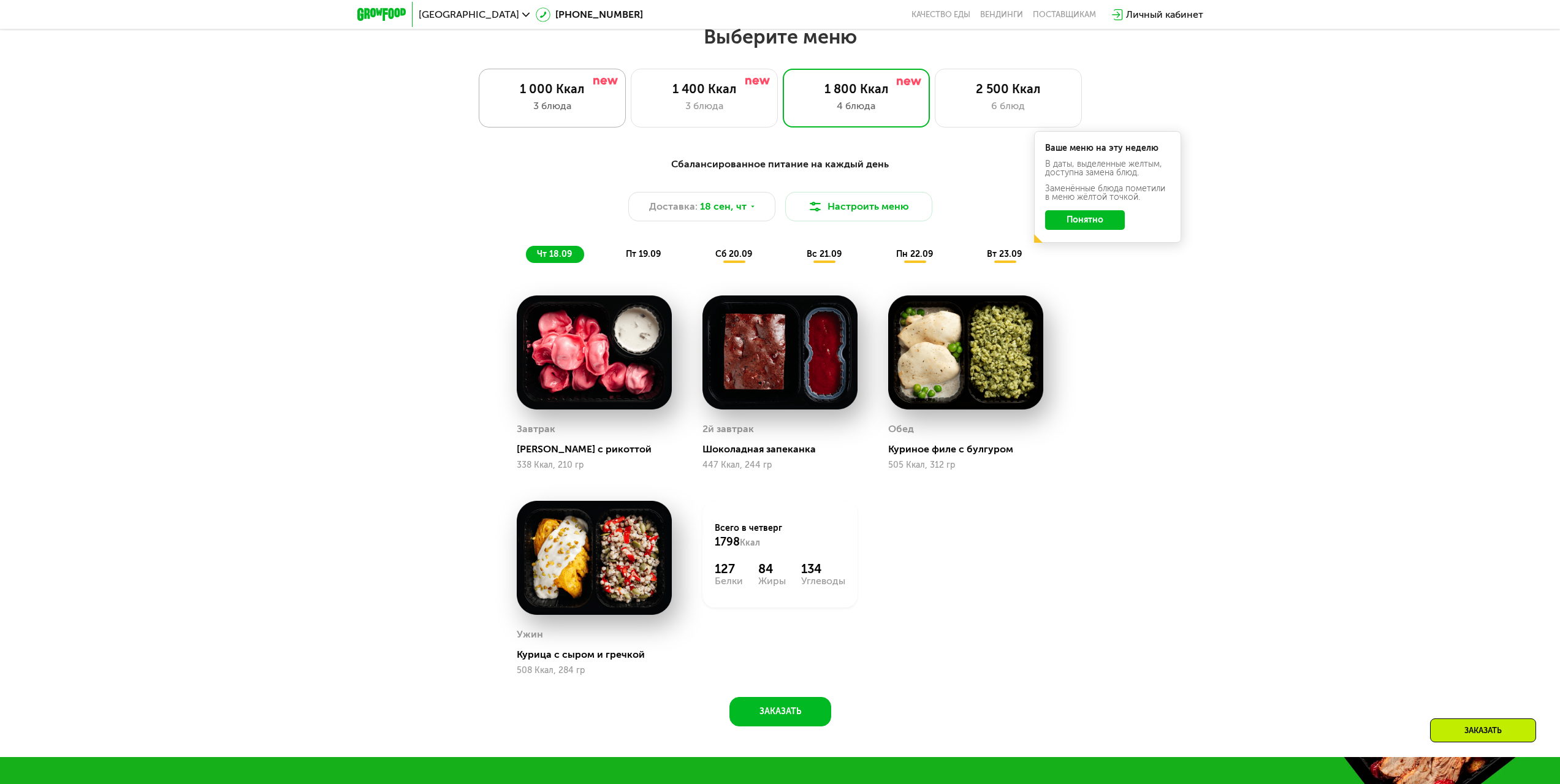
click at [529, 122] on div "1 000 Ккал 3 блюда" at bounding box center [552, 98] width 147 height 59
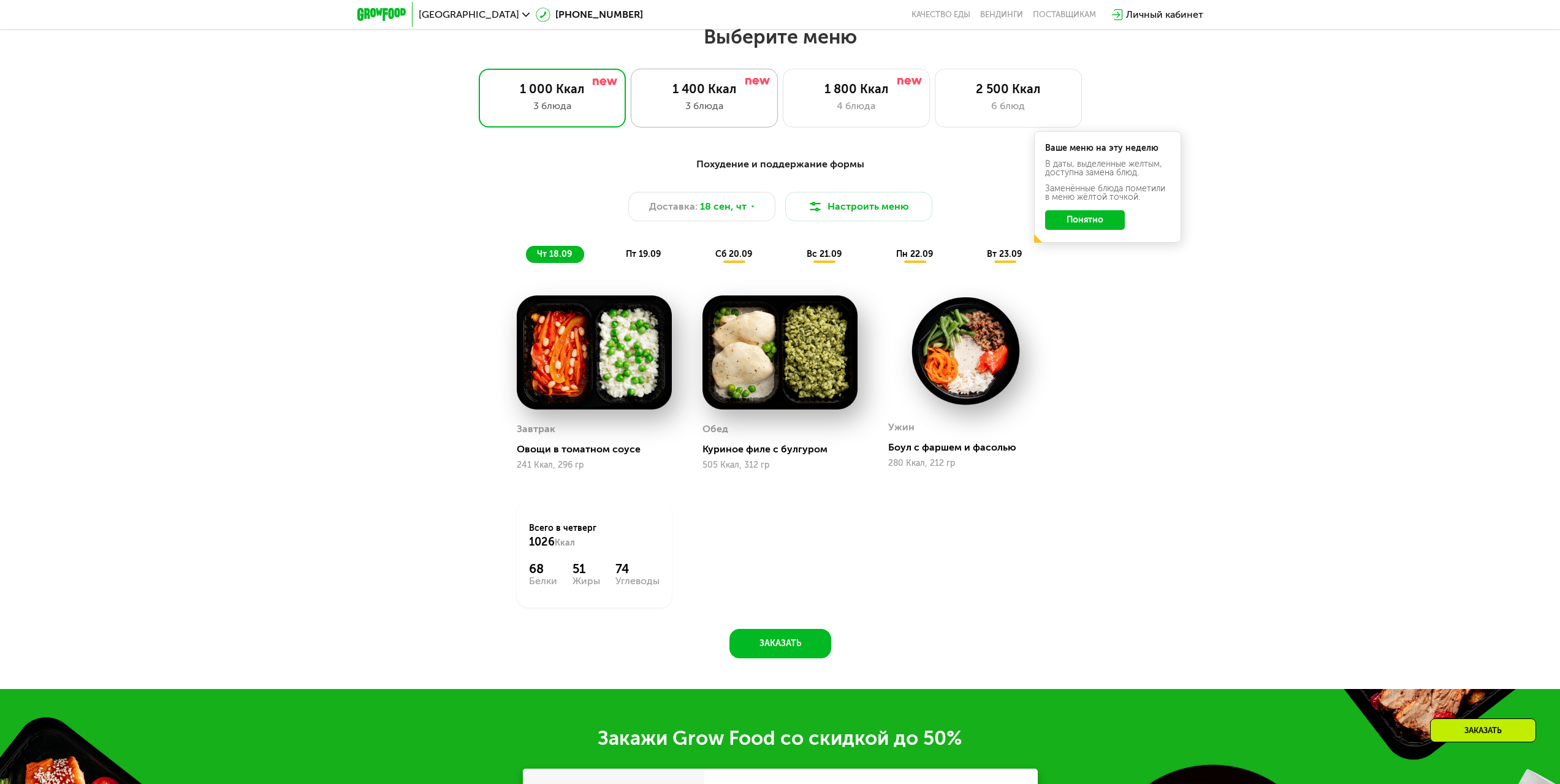
click at [658, 104] on div "3 блюда" at bounding box center [704, 106] width 121 height 14
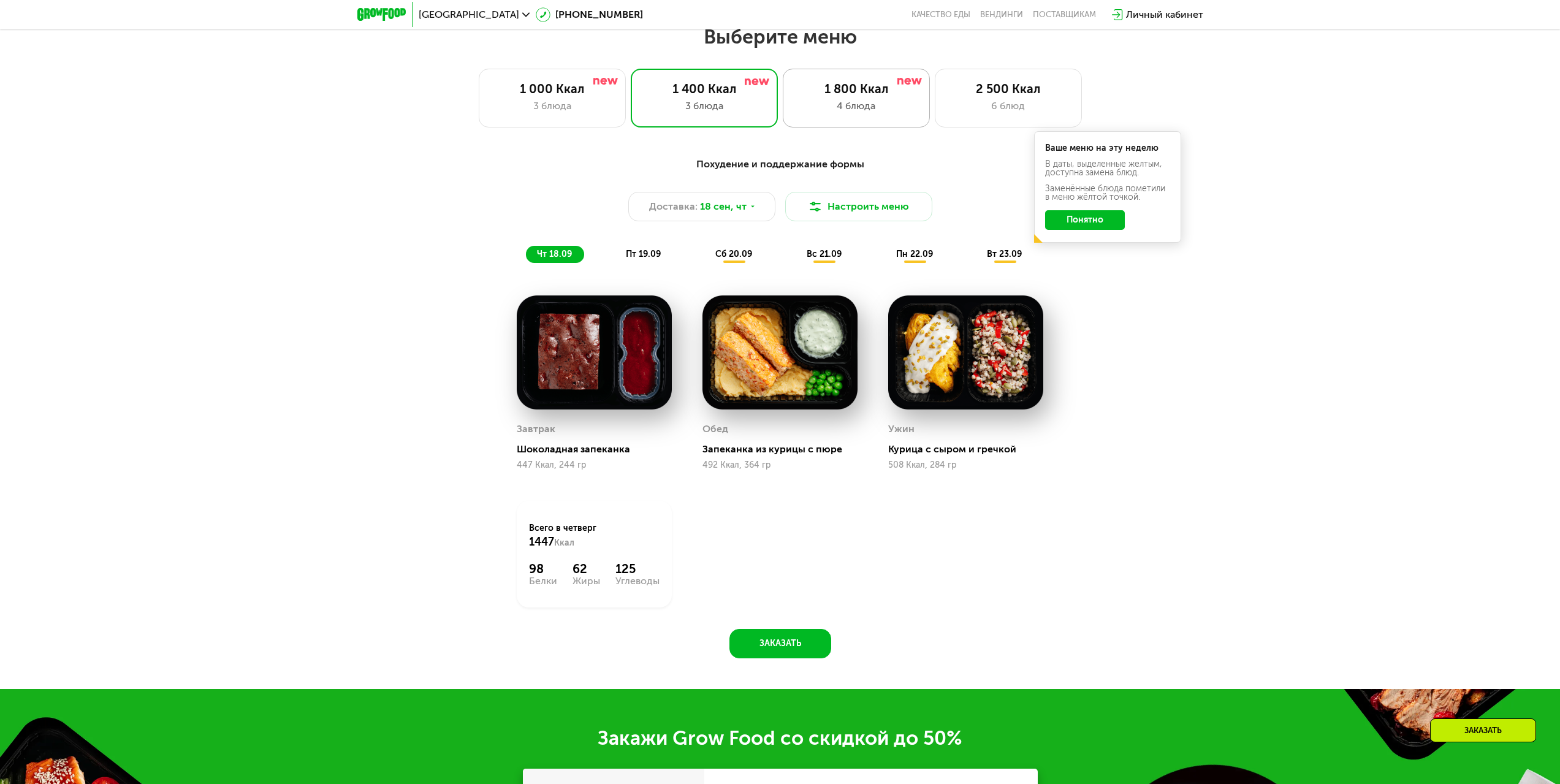
click at [876, 118] on div "1 800 Ккал 4 блюда" at bounding box center [855, 98] width 147 height 59
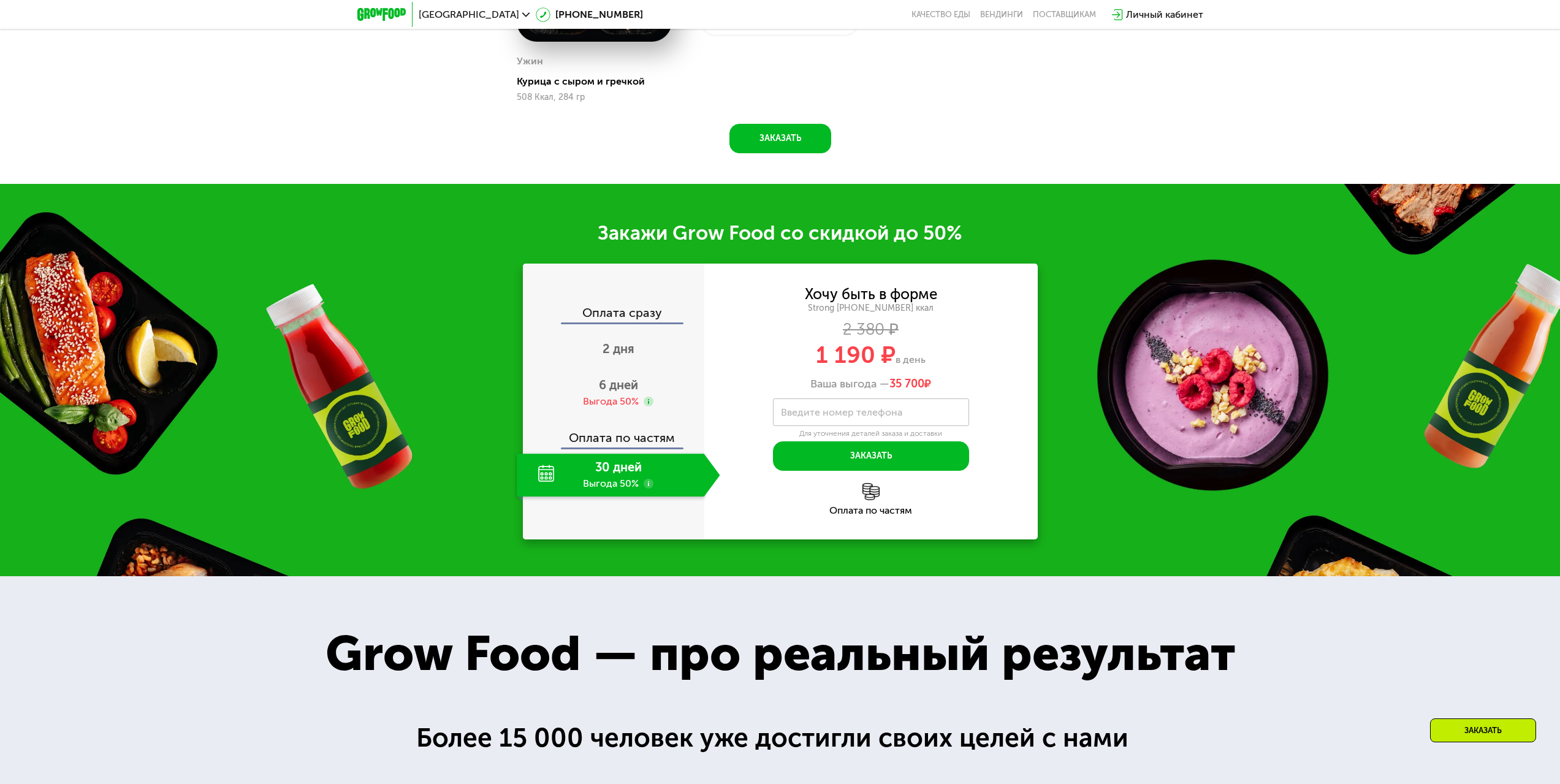
scroll to position [1889, 0]
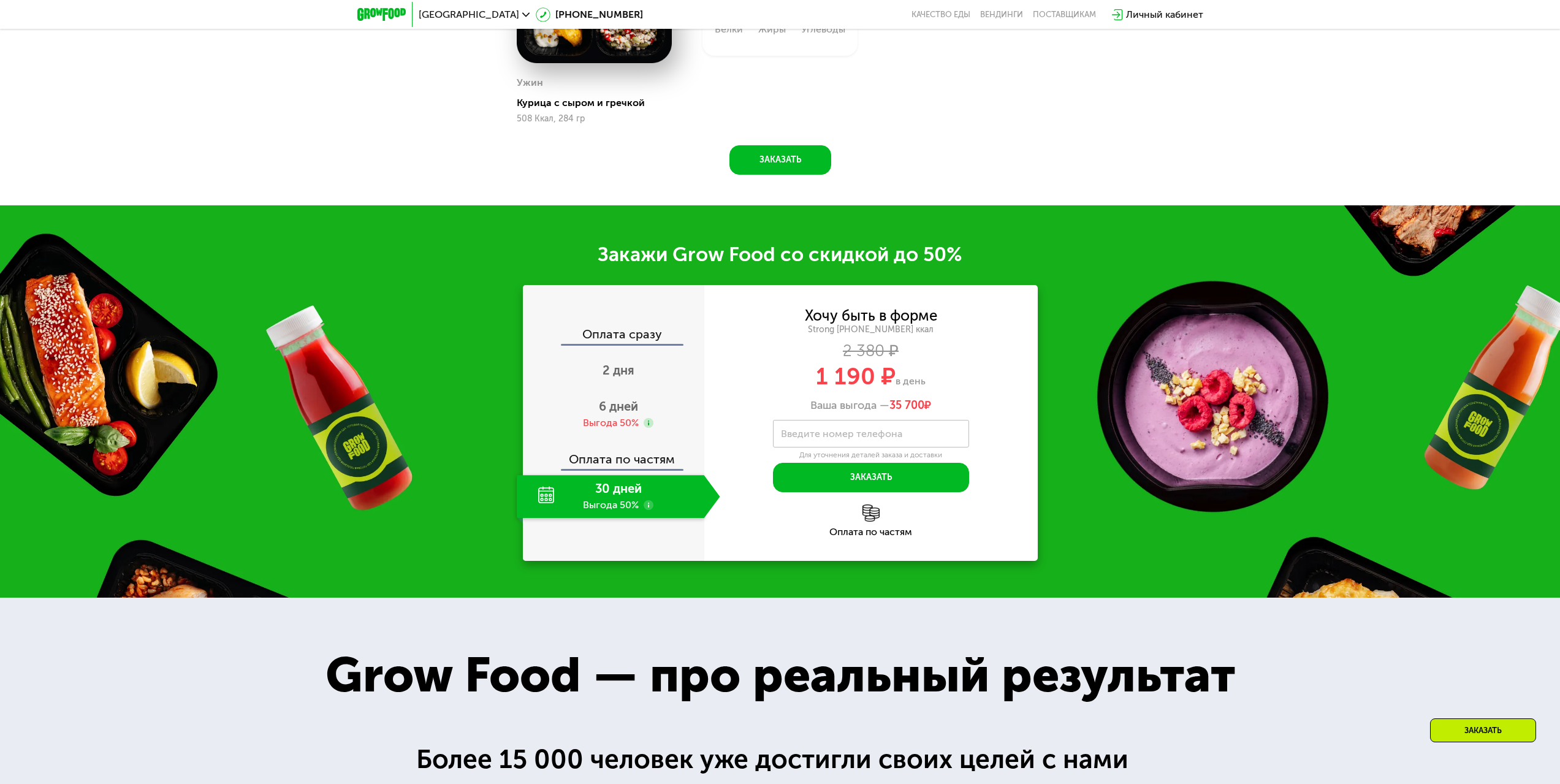
click at [895, 437] on label "Введите номер телефона" at bounding box center [841, 433] width 121 height 6
click at [895, 437] on input "Введите номер телефона" at bounding box center [871, 433] width 196 height 27
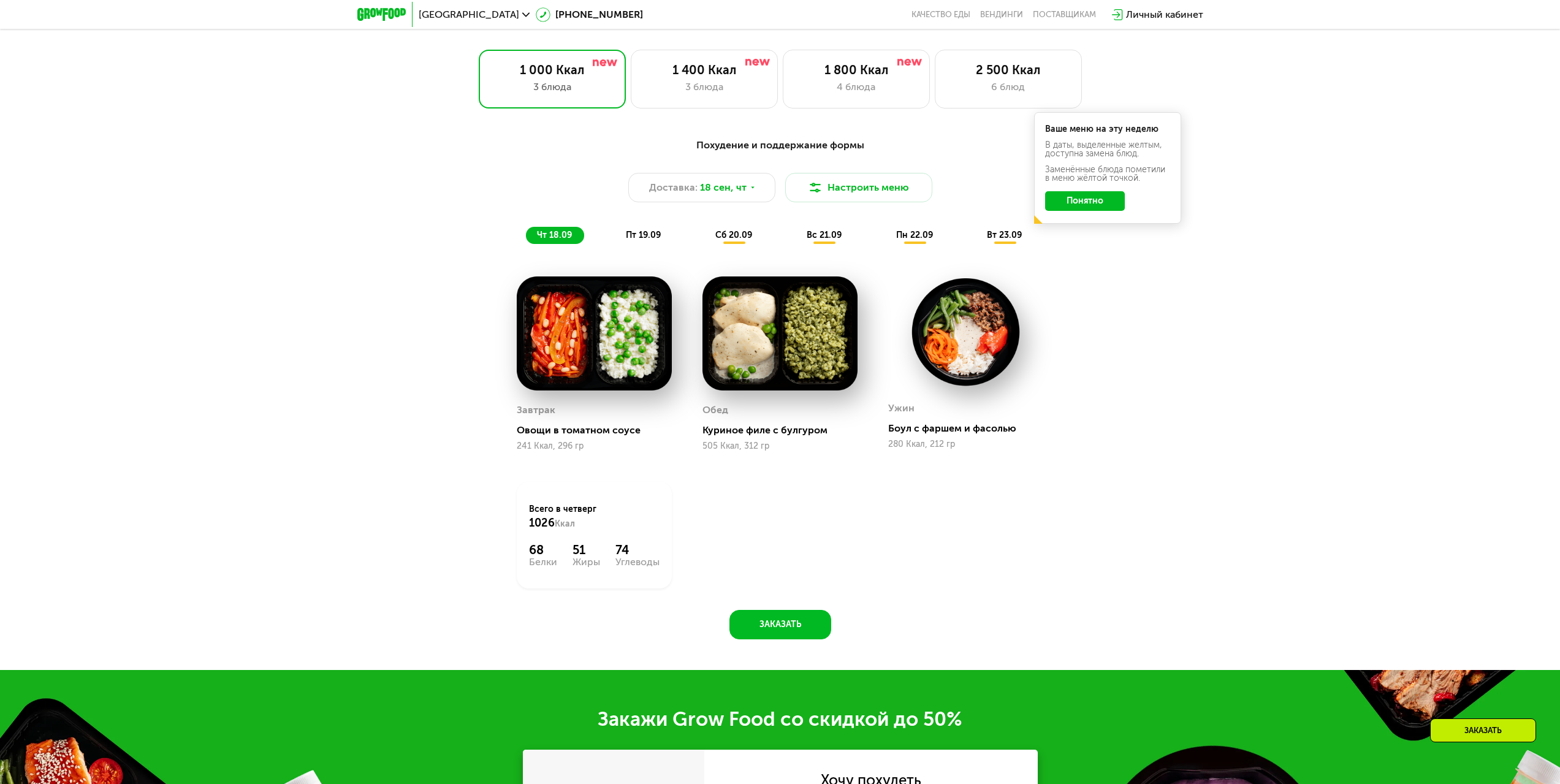
scroll to position [1348, 0]
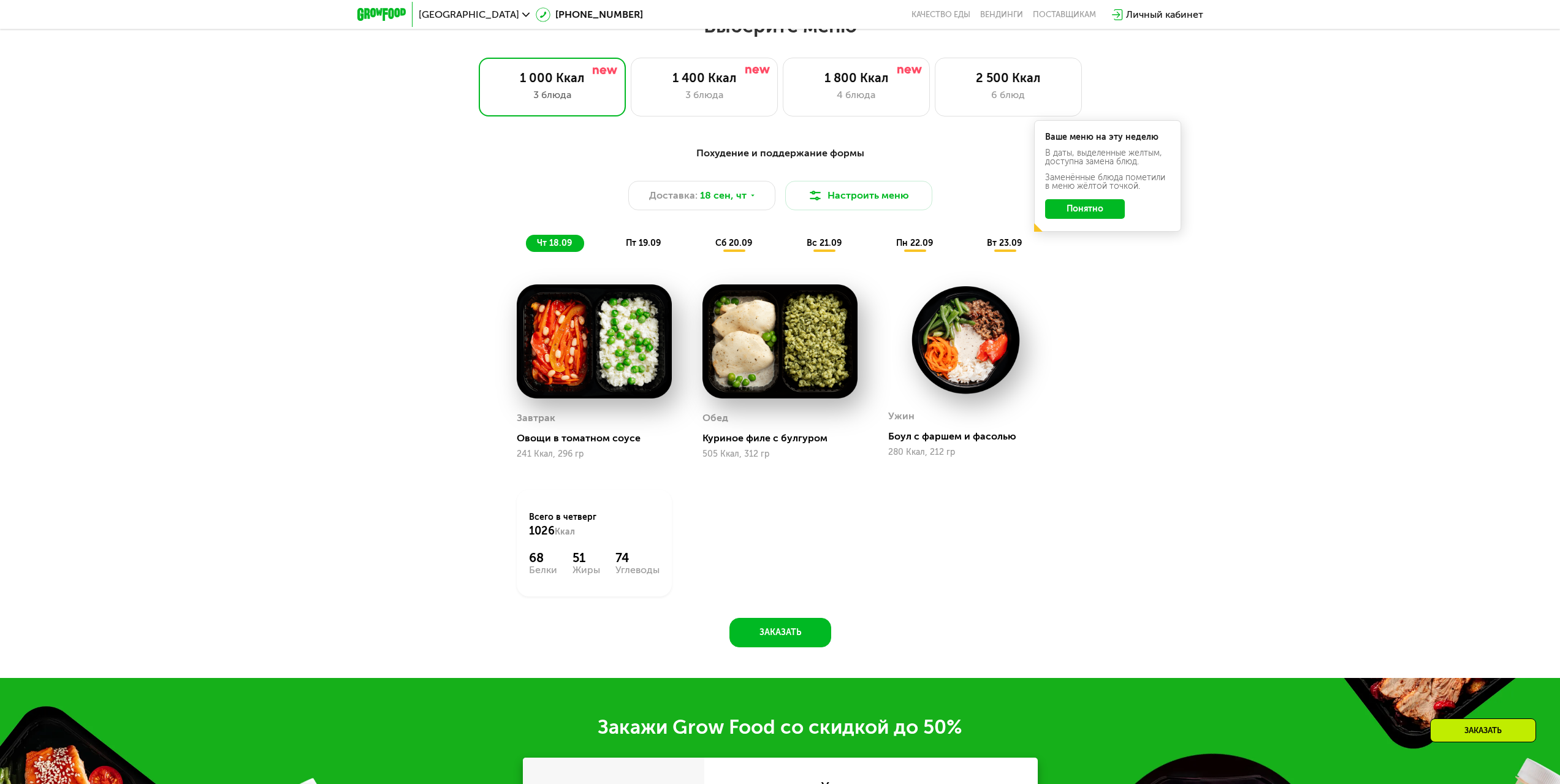
click at [616, 351] on img at bounding box center [594, 341] width 155 height 114
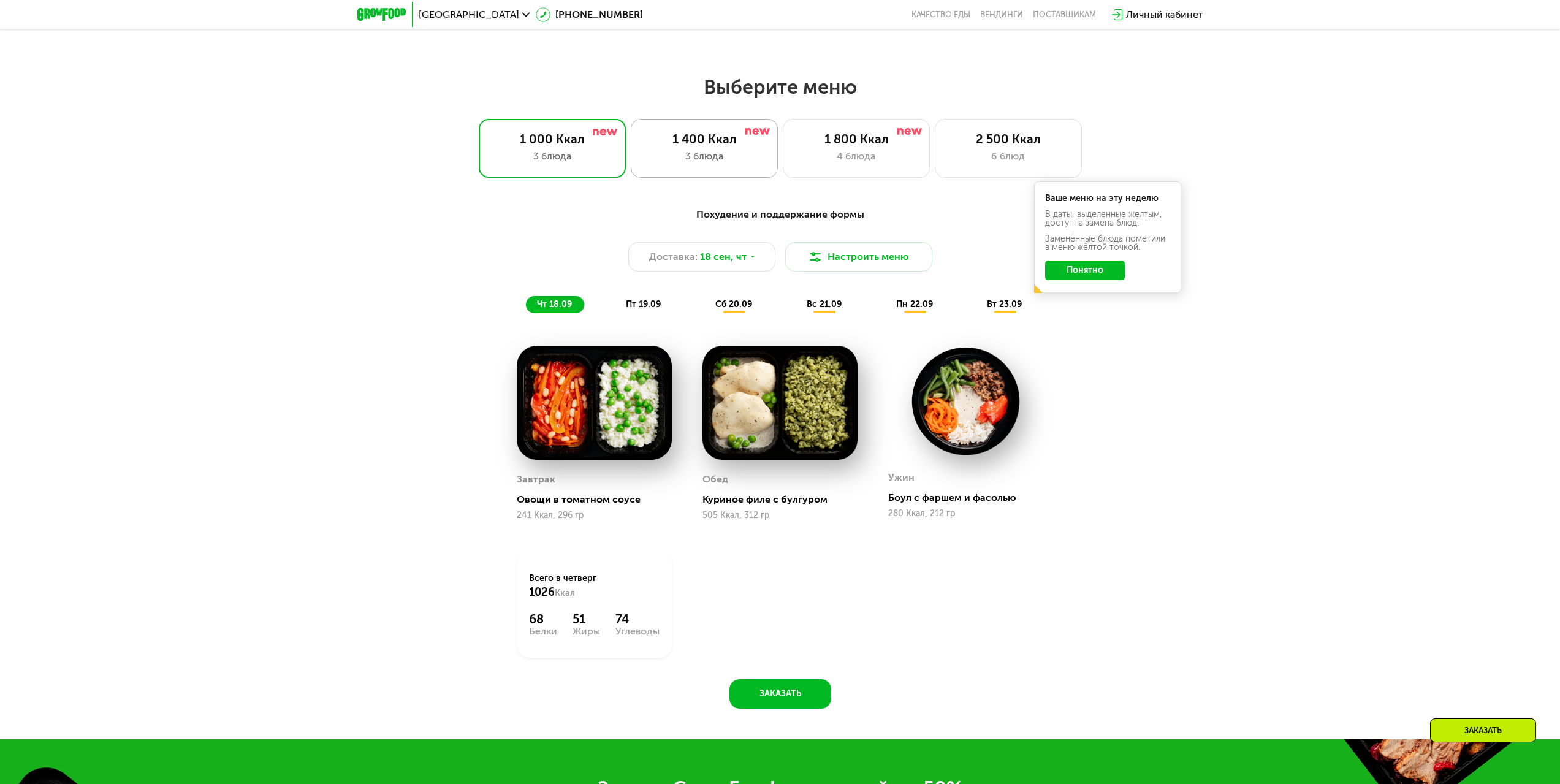
click at [692, 147] on div "1 400 Ккал" at bounding box center [704, 139] width 121 height 14
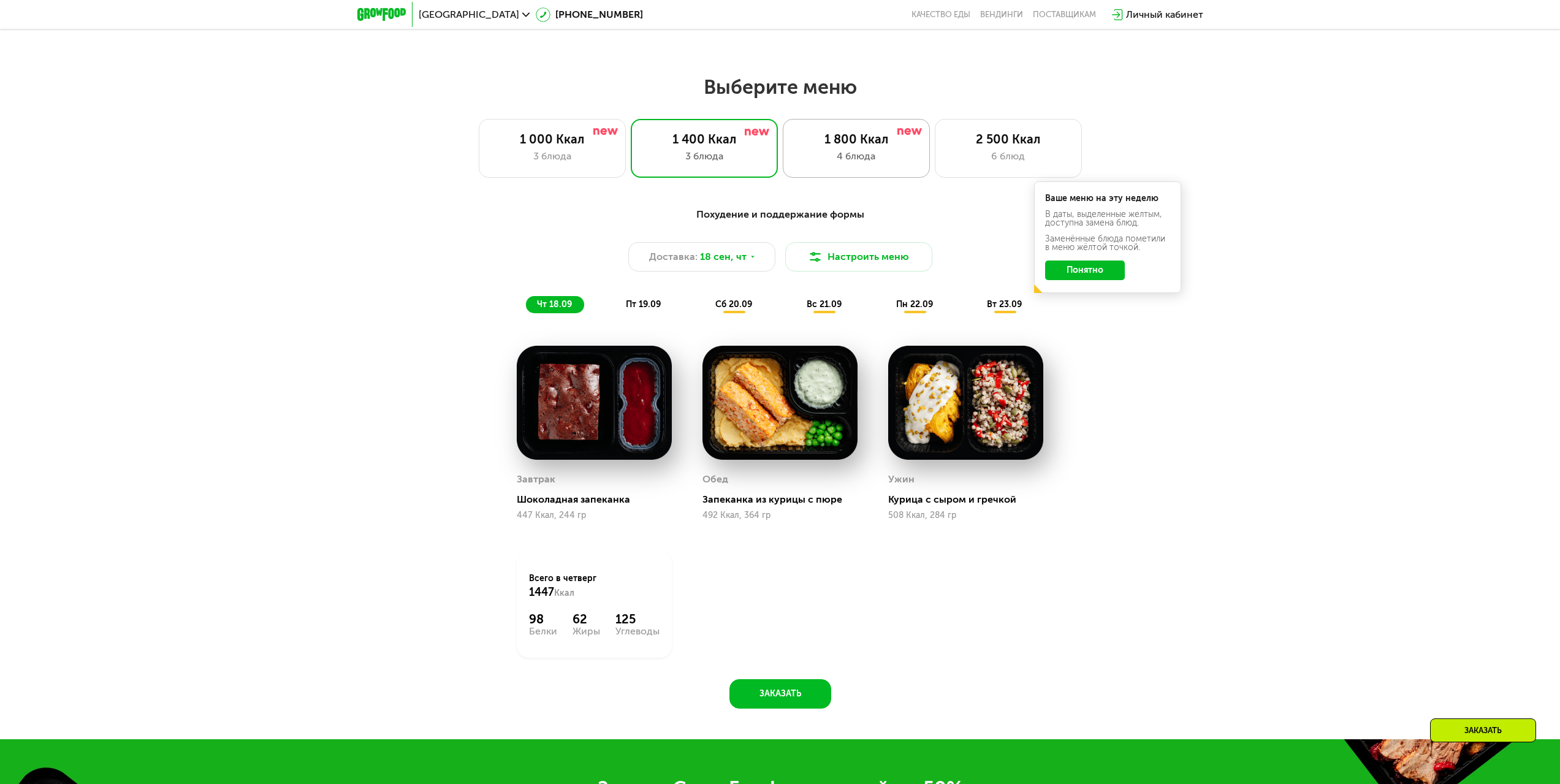
click at [810, 139] on div "1 800 Ккал" at bounding box center [855, 139] width 121 height 14
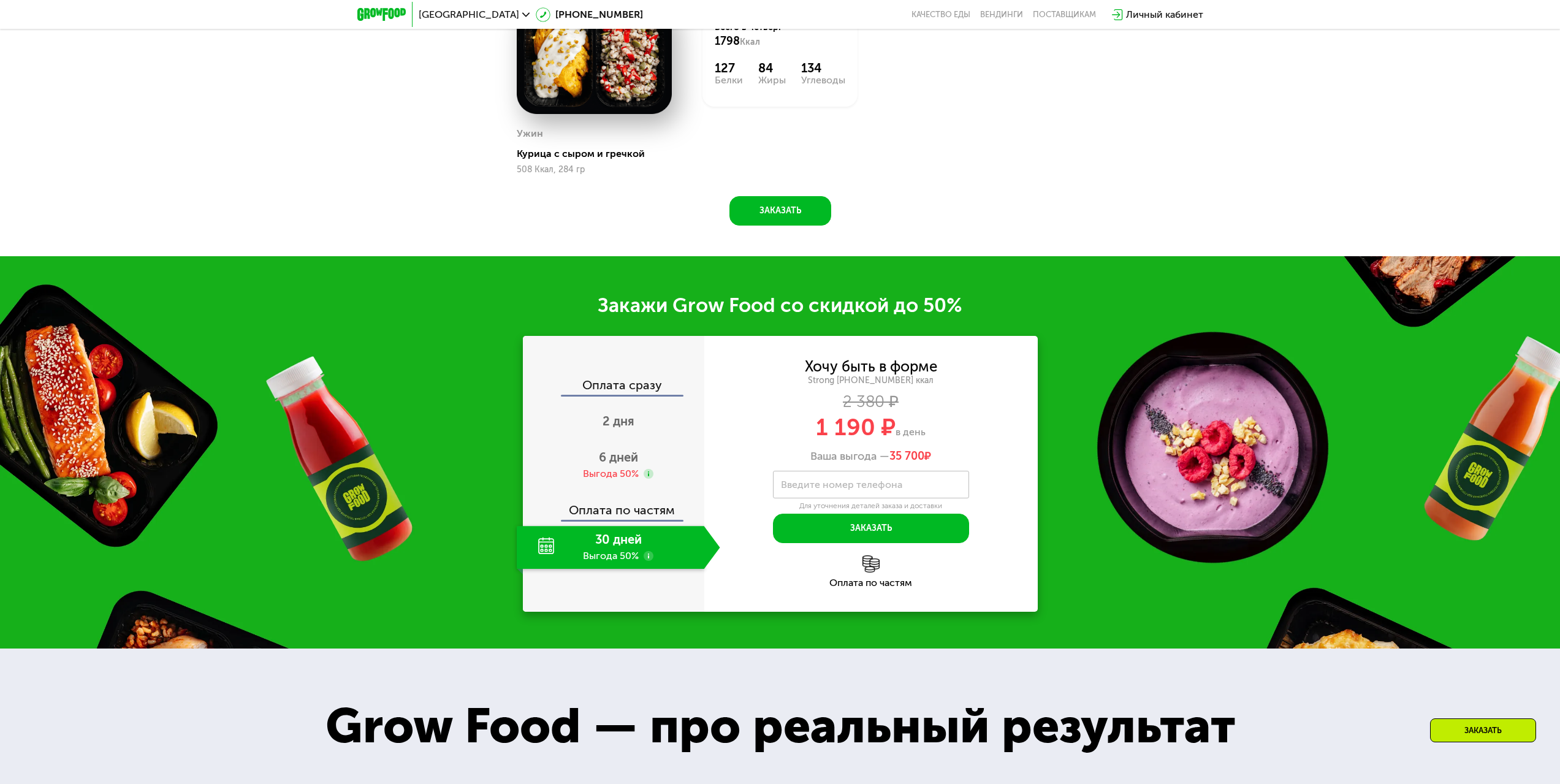
scroll to position [1838, 0]
click at [607, 469] on div "6 дней Выгода 50%" at bounding box center [619, 464] width 204 height 43
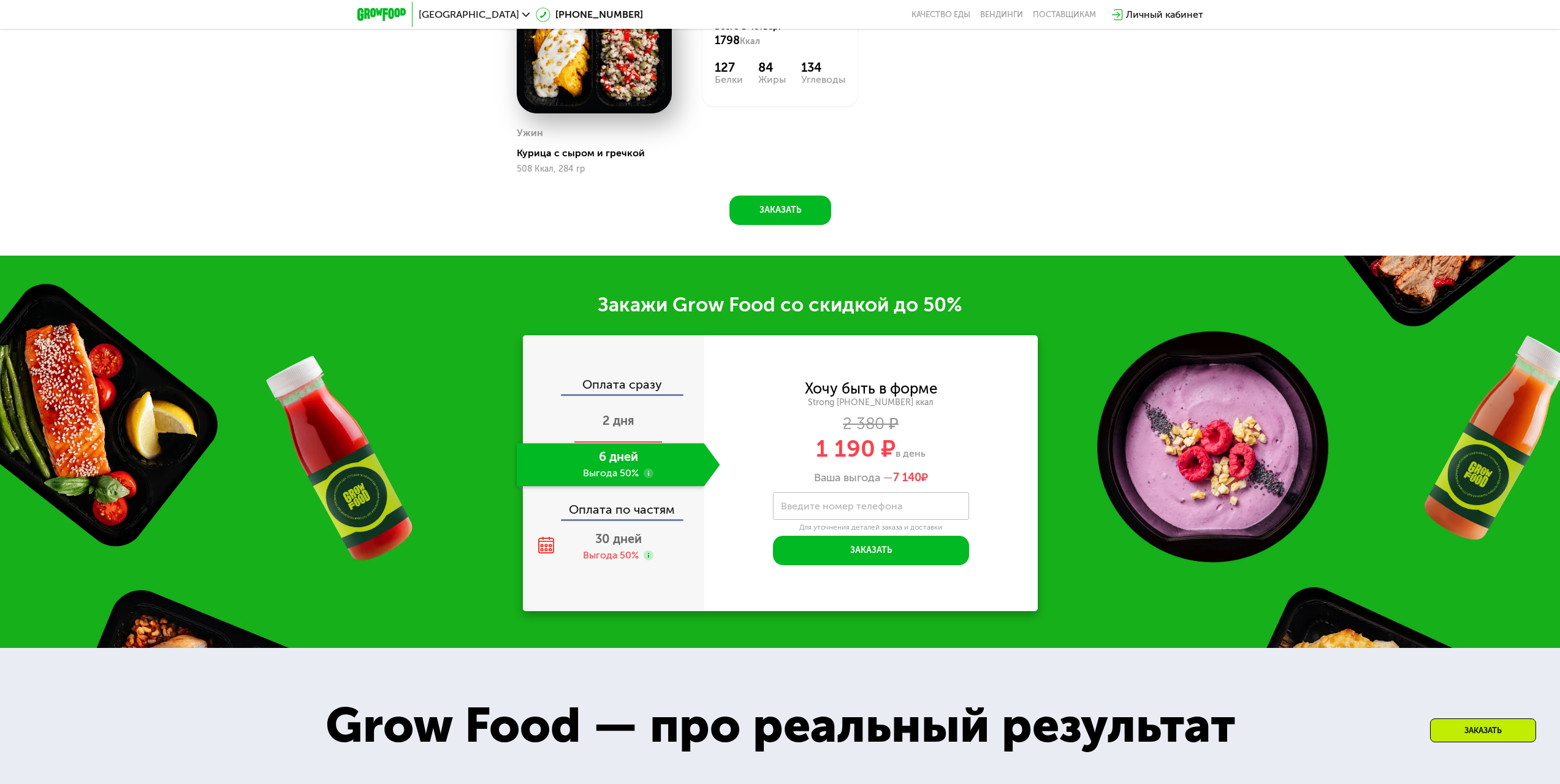
click at [625, 421] on span "2 дня" at bounding box center [619, 420] width 32 height 14
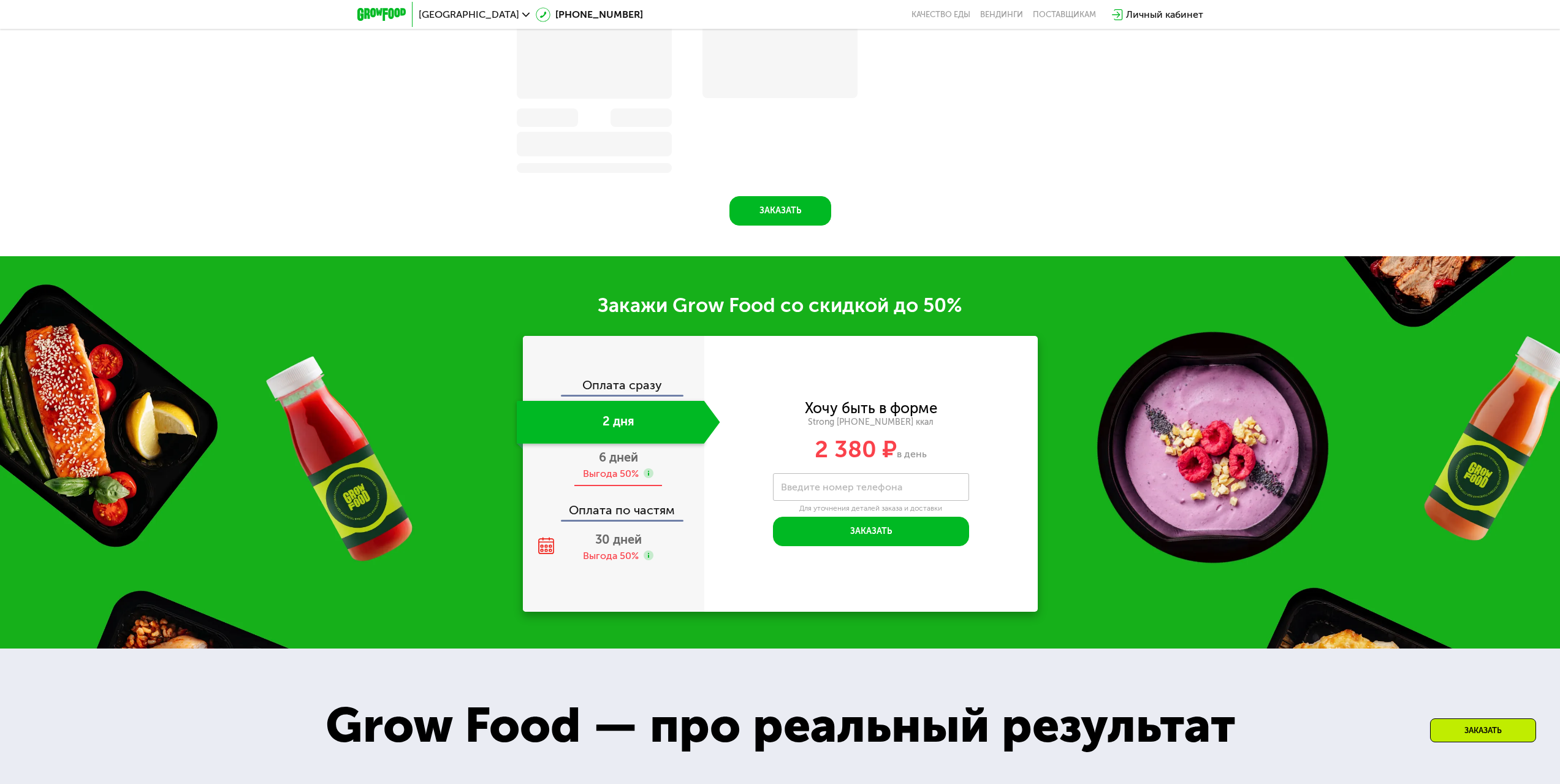
click at [623, 477] on div "Выгода 50%" at bounding box center [611, 473] width 56 height 14
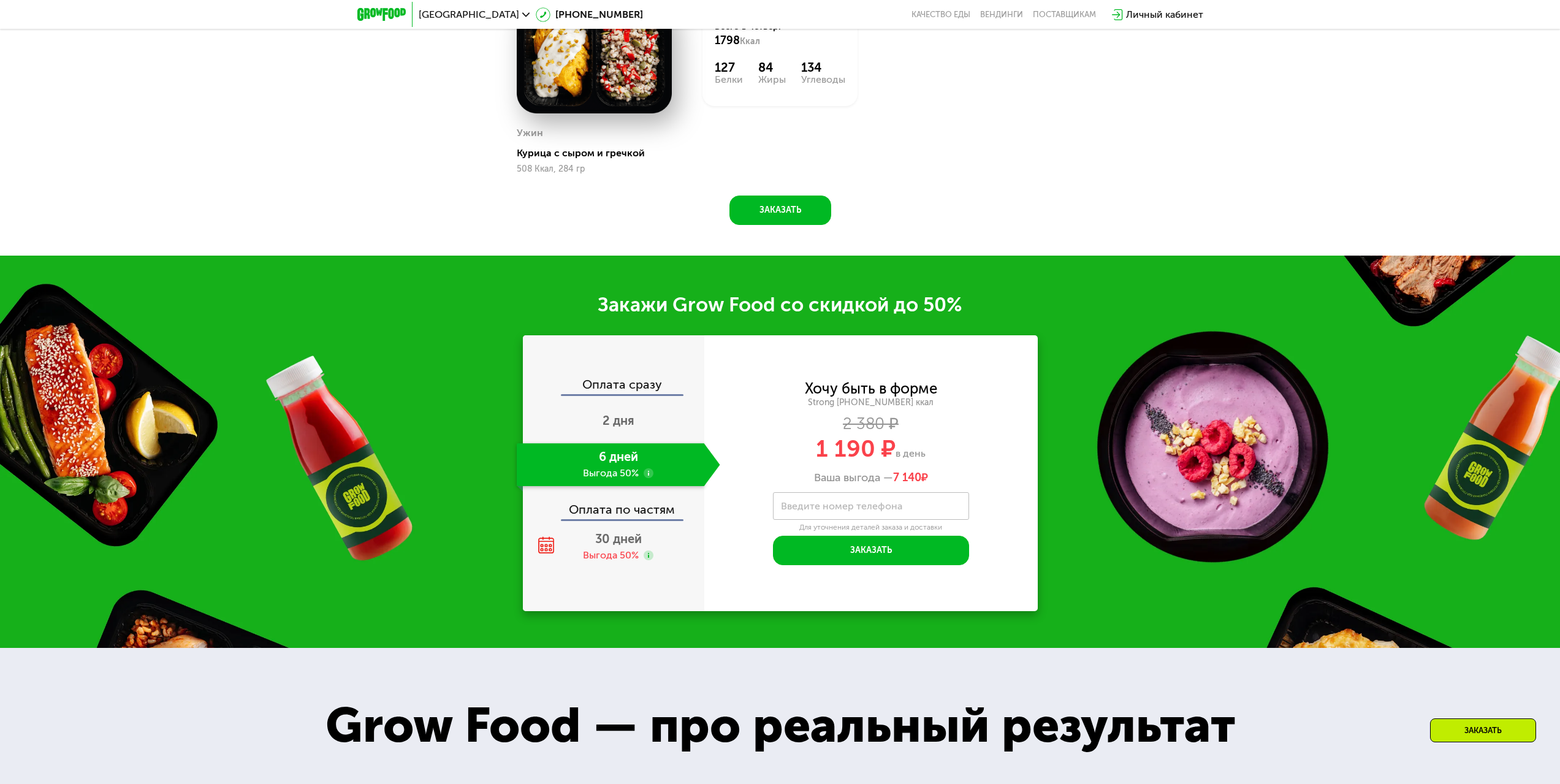
click at [618, 513] on div "Оплата по частям" at bounding box center [614, 505] width 181 height 28
click at [619, 530] on div "30 дней Выгода 50%" at bounding box center [619, 546] width 204 height 43
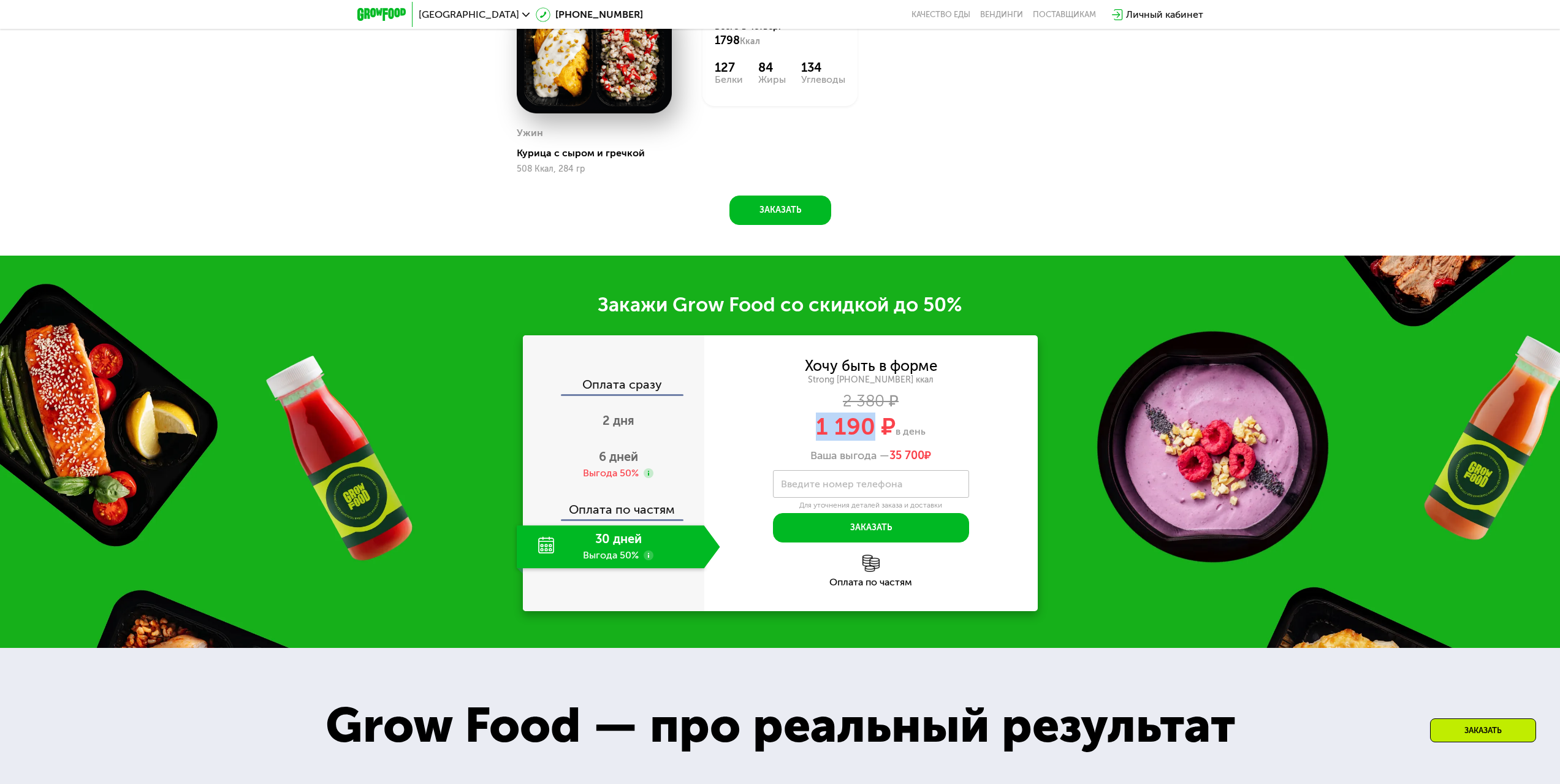
drag, startPoint x: 815, startPoint y: 429, endPoint x: 869, endPoint y: 429, distance: 54.0
click at [869, 429] on span "1 190 ₽" at bounding box center [855, 426] width 79 height 28
copy span "1 190"
